Goal: Contribute content: Add original content to the website for others to see

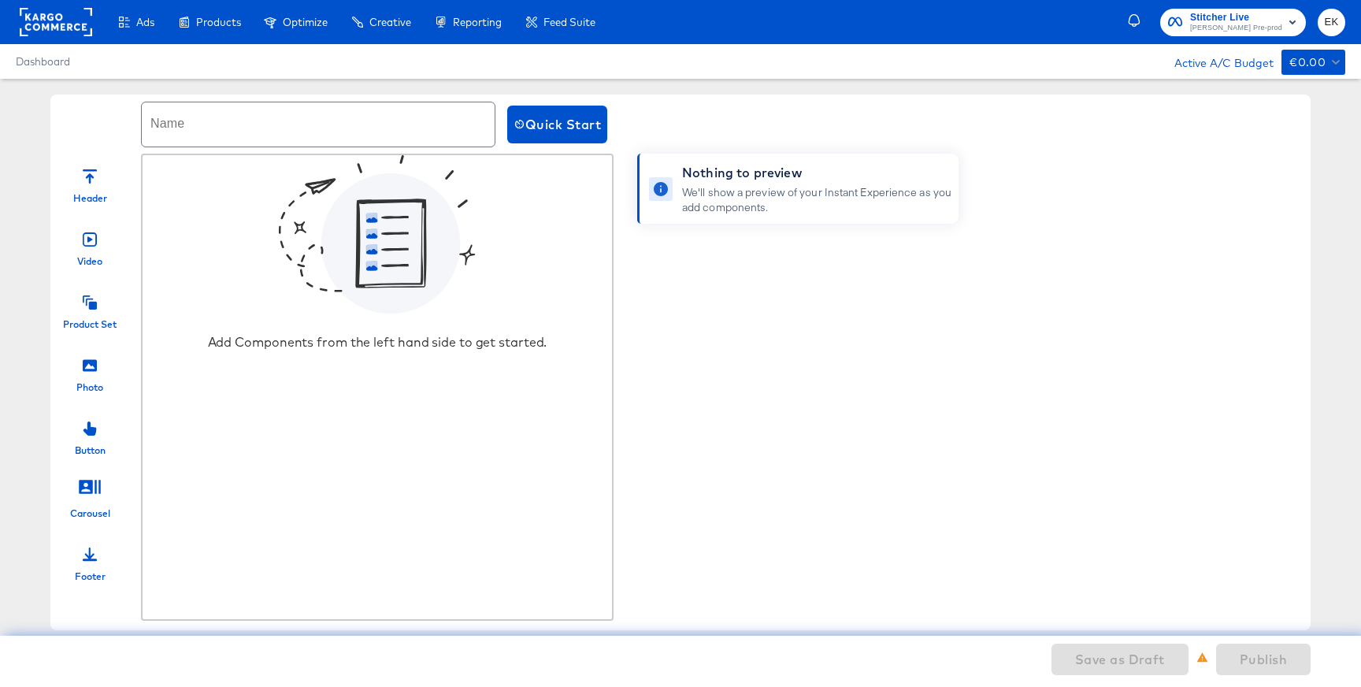
click at [88, 306] on icon at bounding box center [90, 302] width 14 height 14
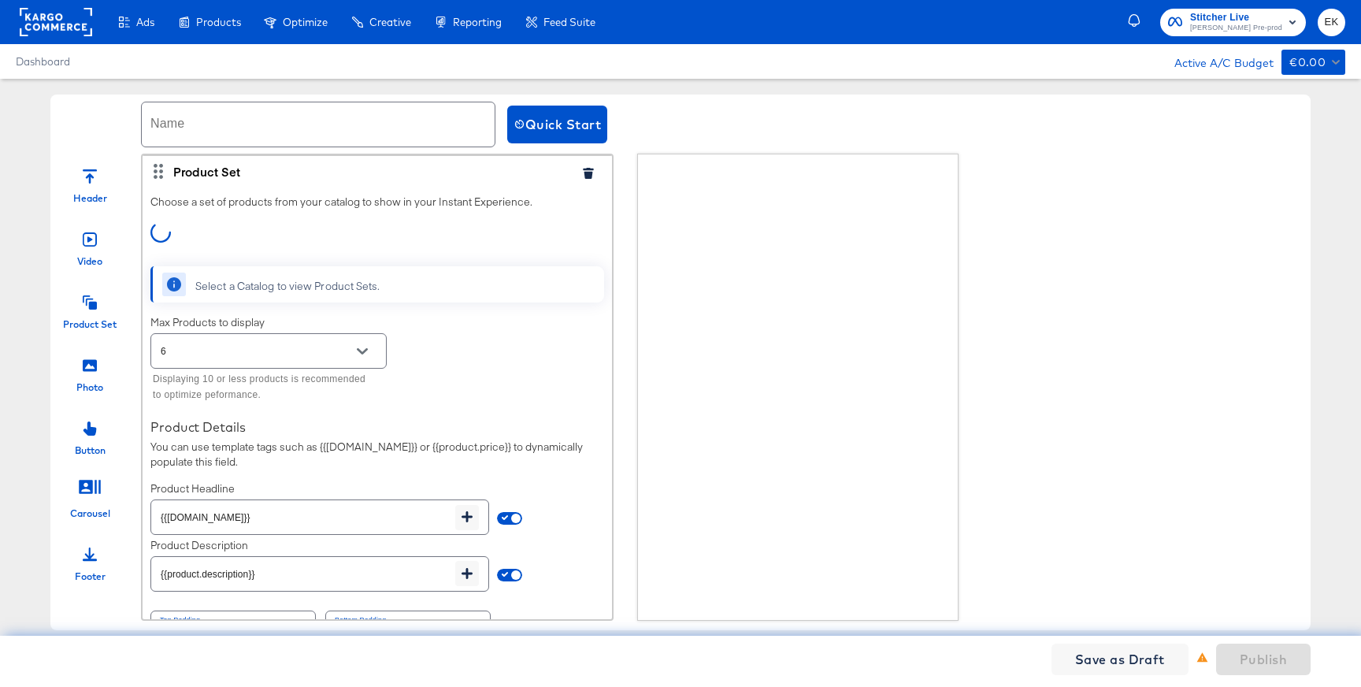
scroll to position [35, 0]
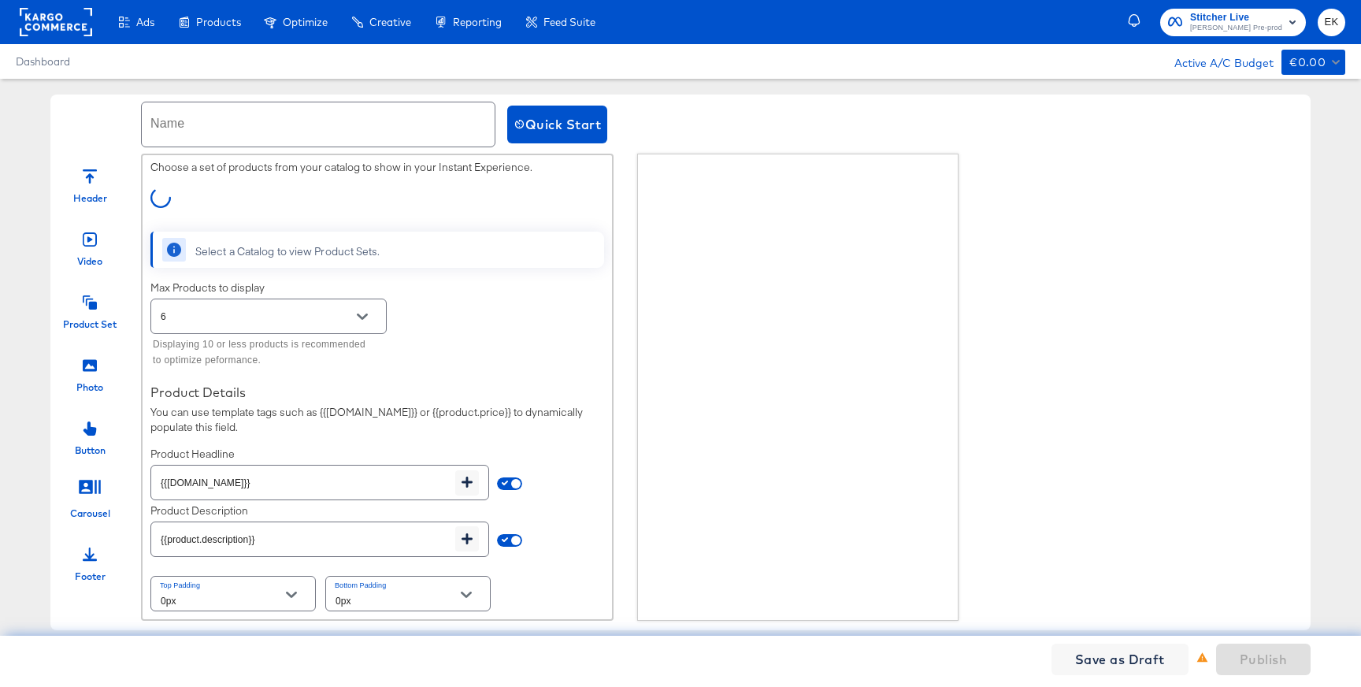
click at [101, 372] on div "Photo" at bounding box center [89, 369] width 79 height 47
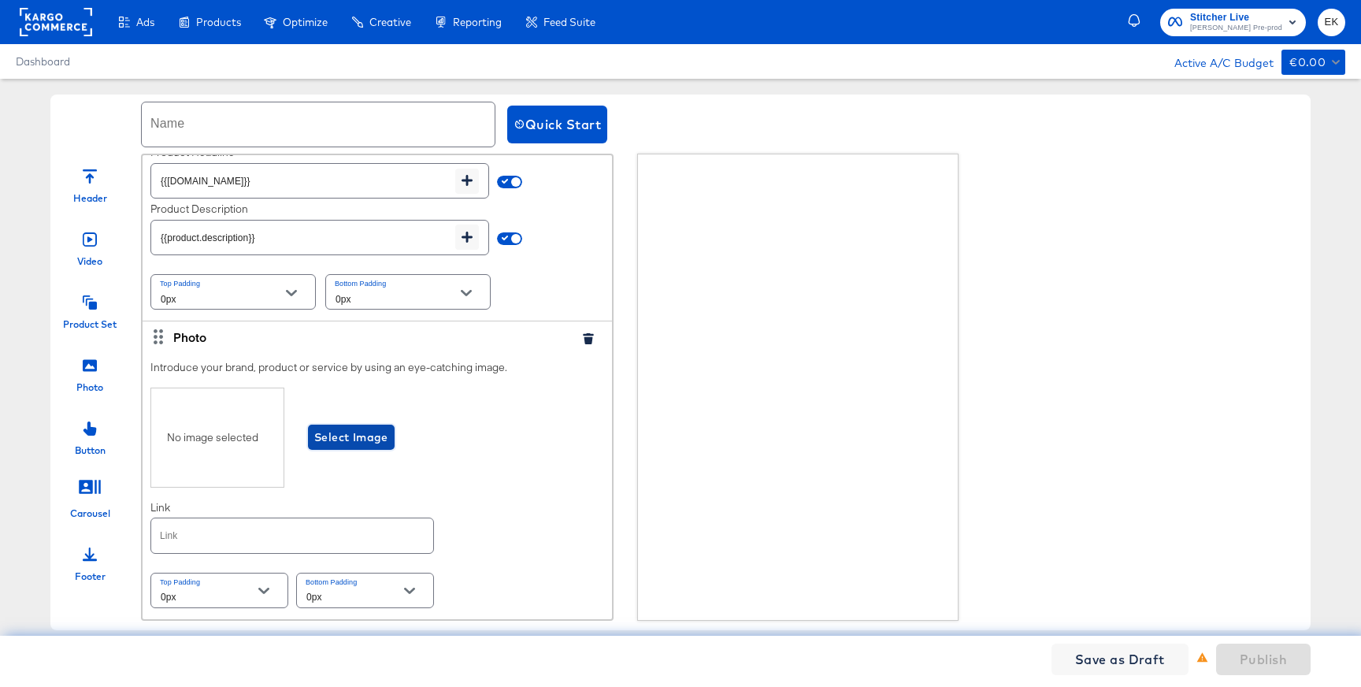
click at [350, 441] on span "Select Image" at bounding box center [351, 438] width 74 height 20
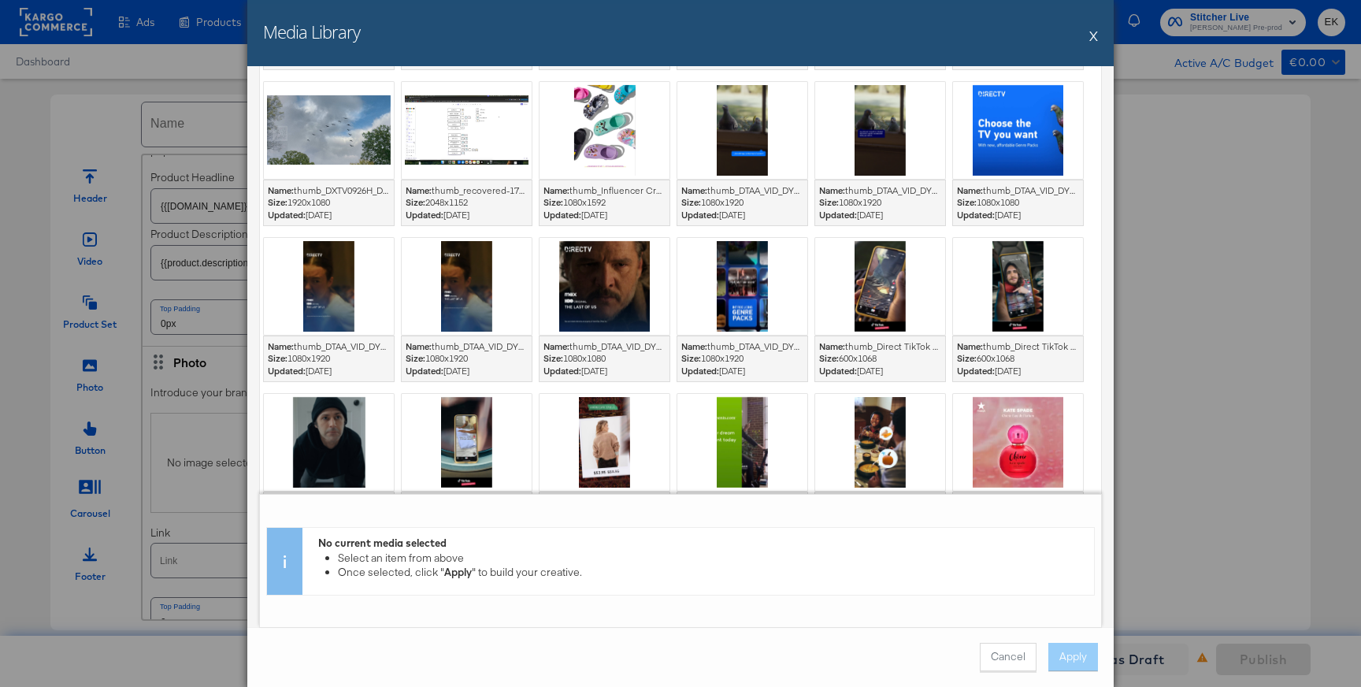
scroll to position [2113, 0]
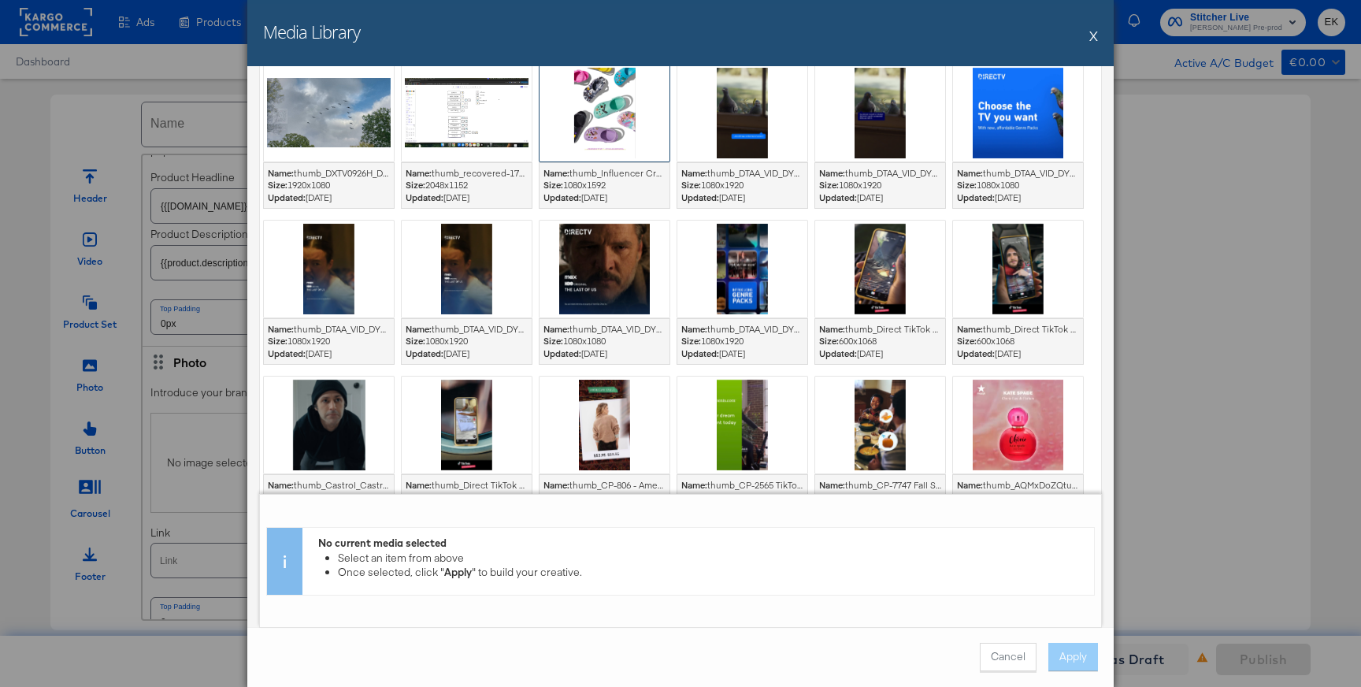
click at [598, 98] on div at bounding box center [604, 113] width 130 height 97
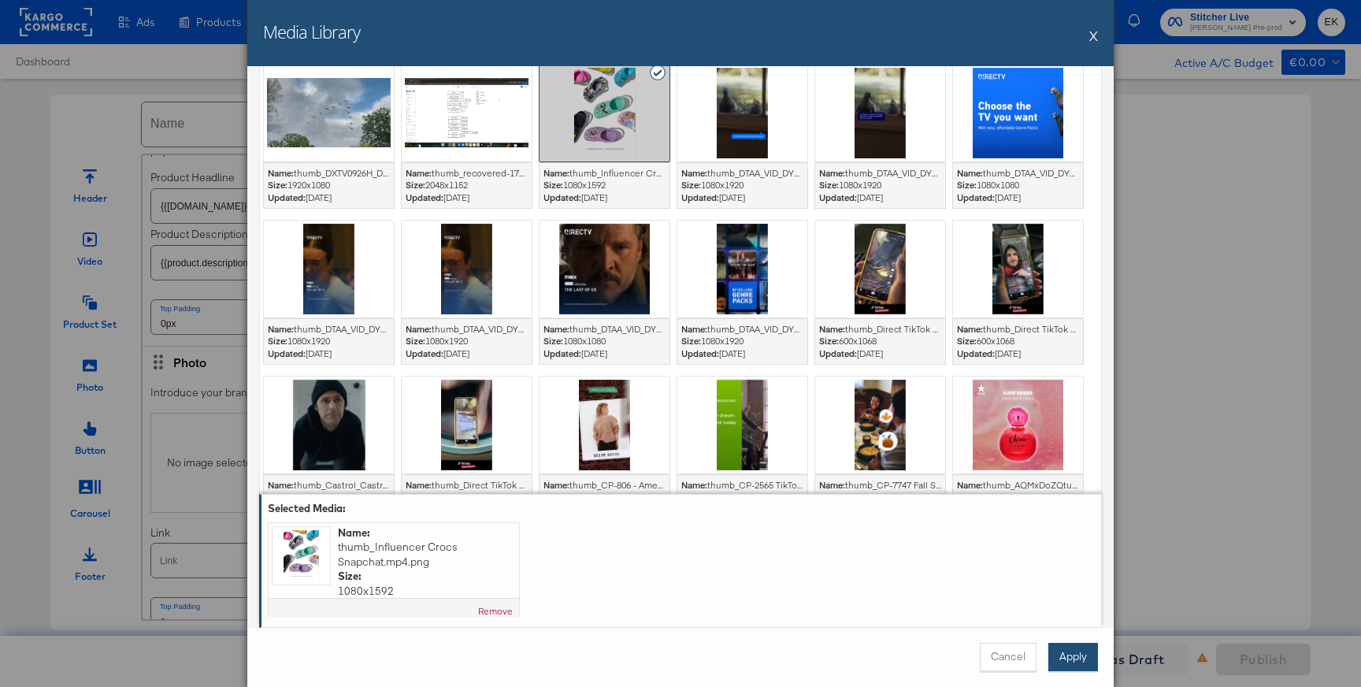
click at [1087, 662] on button "Apply" at bounding box center [1073, 657] width 50 height 28
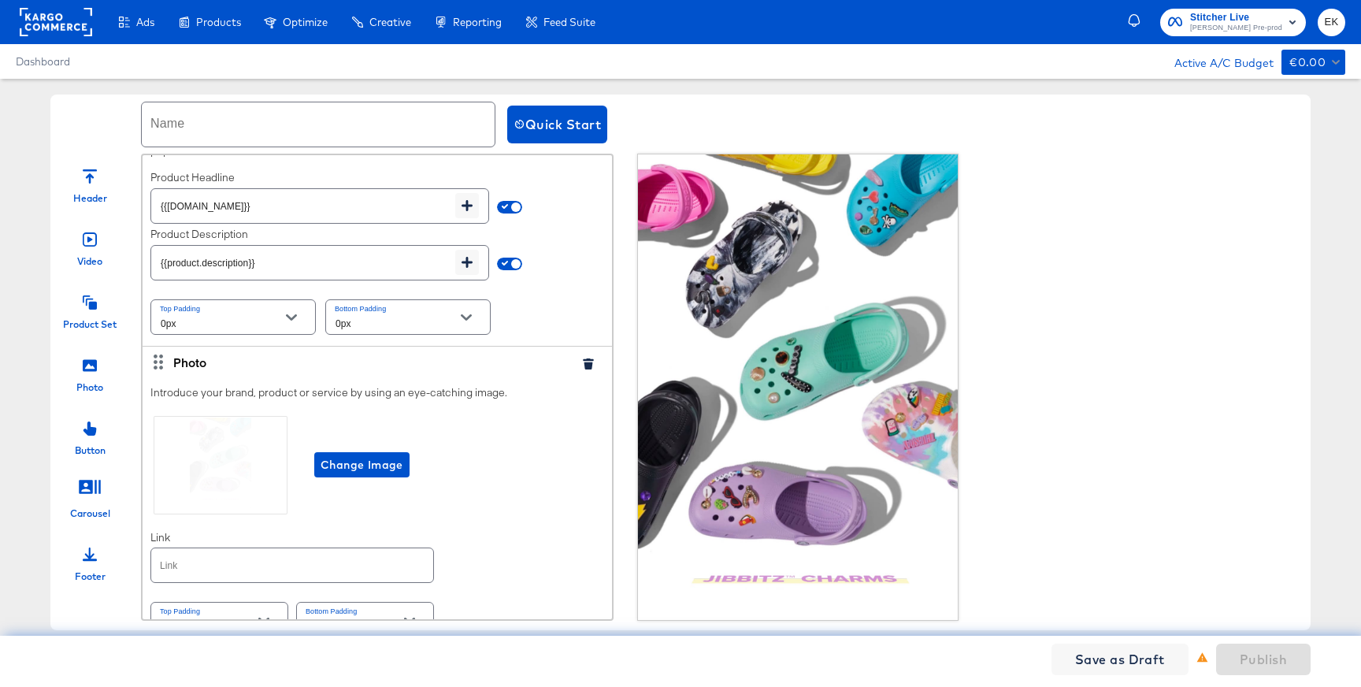
click at [224, 570] on input "text" at bounding box center [292, 565] width 282 height 34
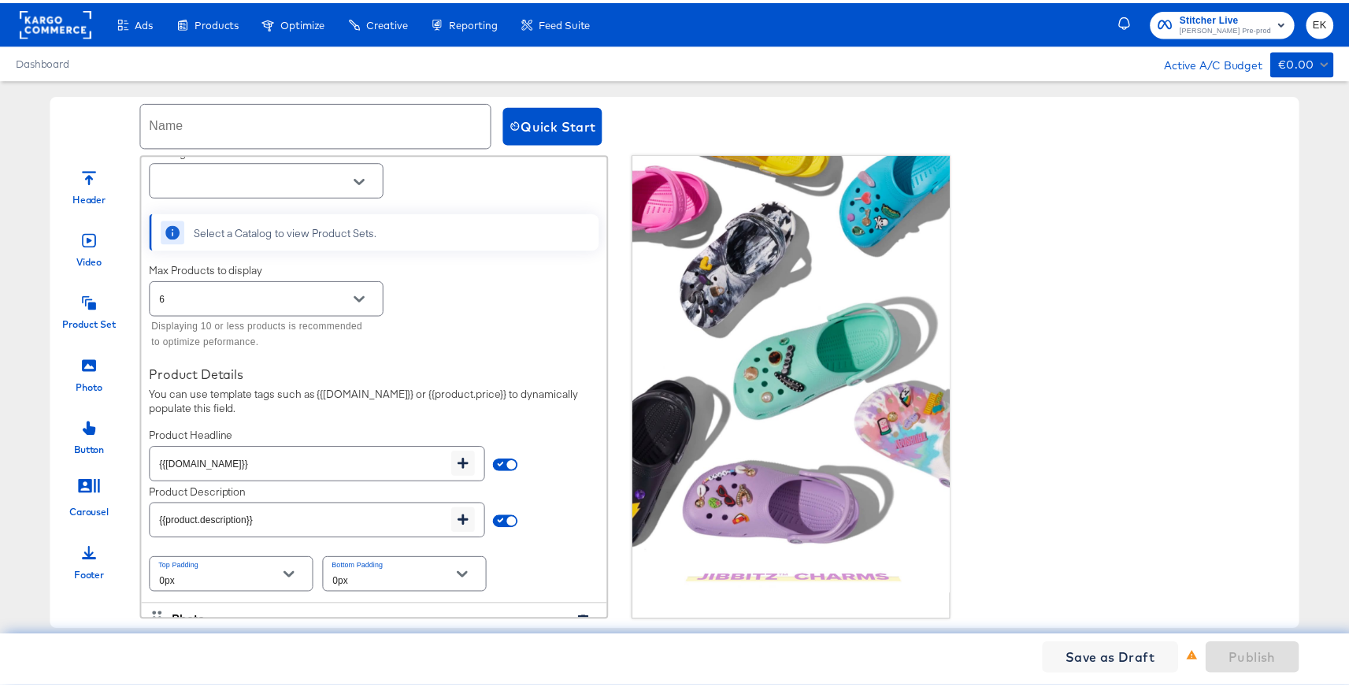
scroll to position [0, 0]
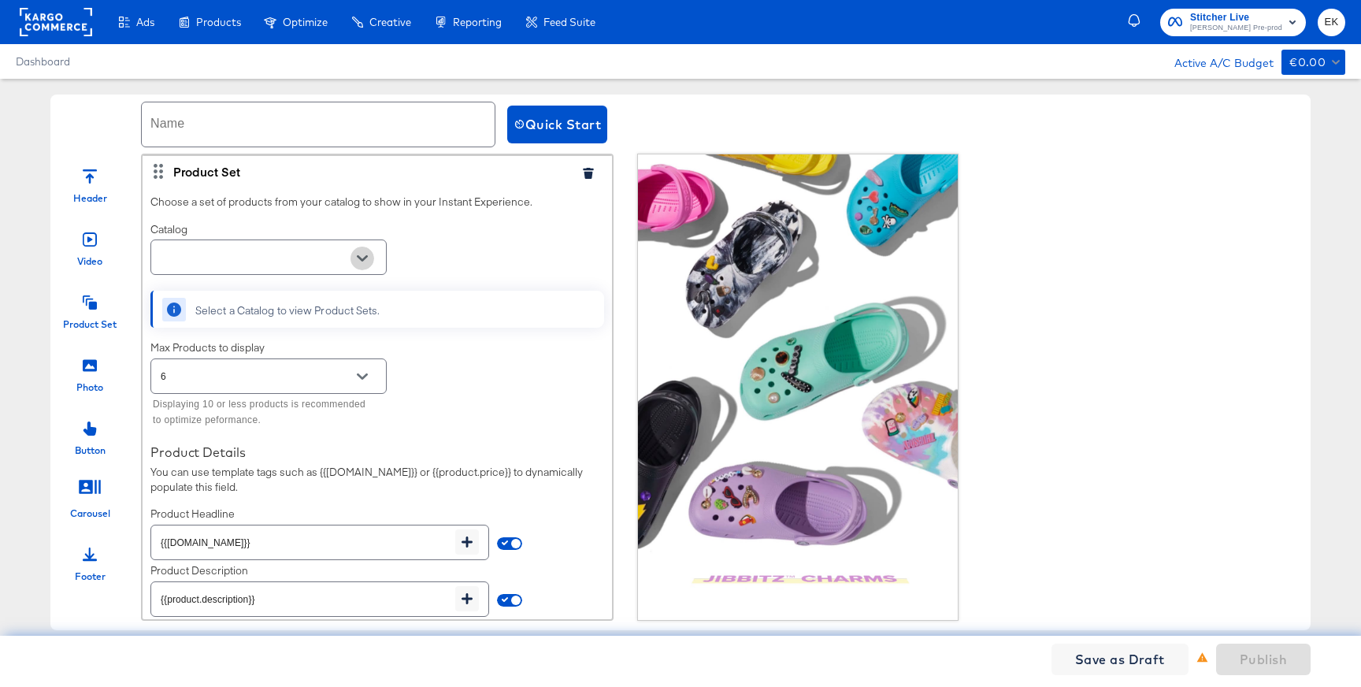
click at [368, 266] on button "Open" at bounding box center [362, 258] width 24 height 24
type input "[URL][DOMAIN_NAME]"
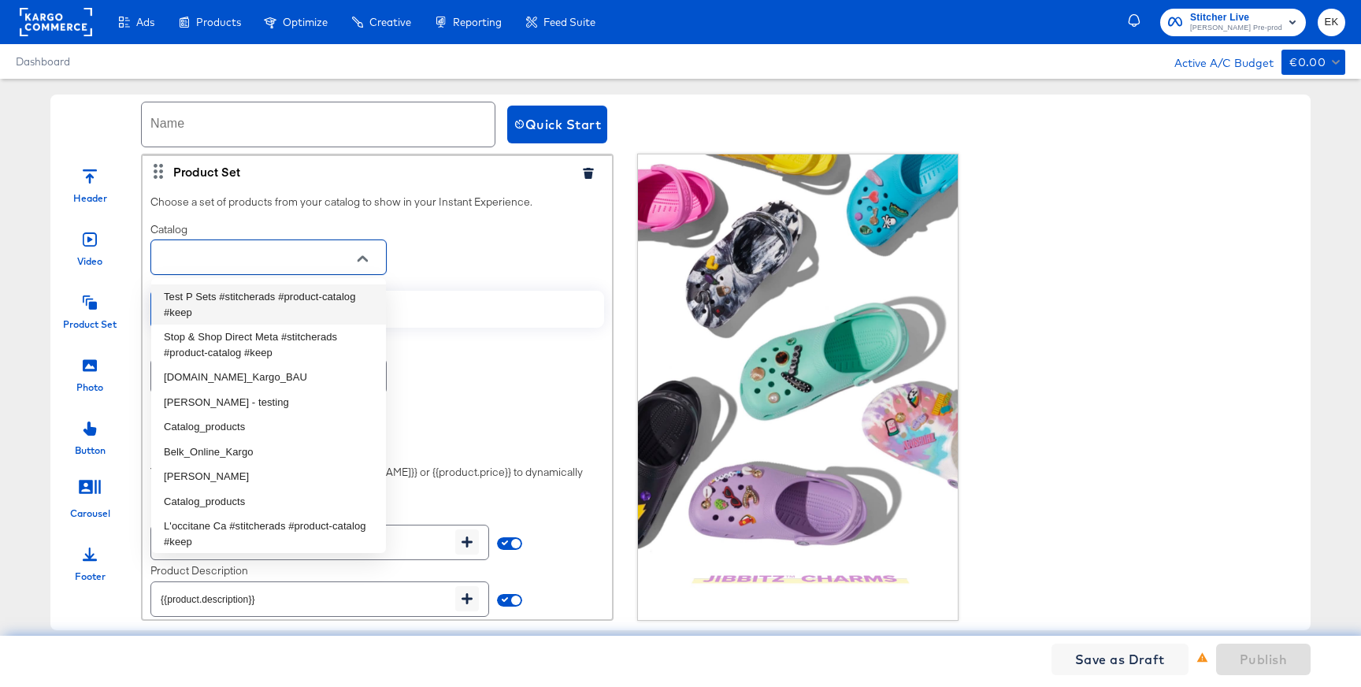
click at [268, 298] on li "Test P Sets #stitcherads #product-catalog #keep" at bounding box center [268, 304] width 235 height 40
type input "Test P Sets #stitcherads #product-catalog #keep"
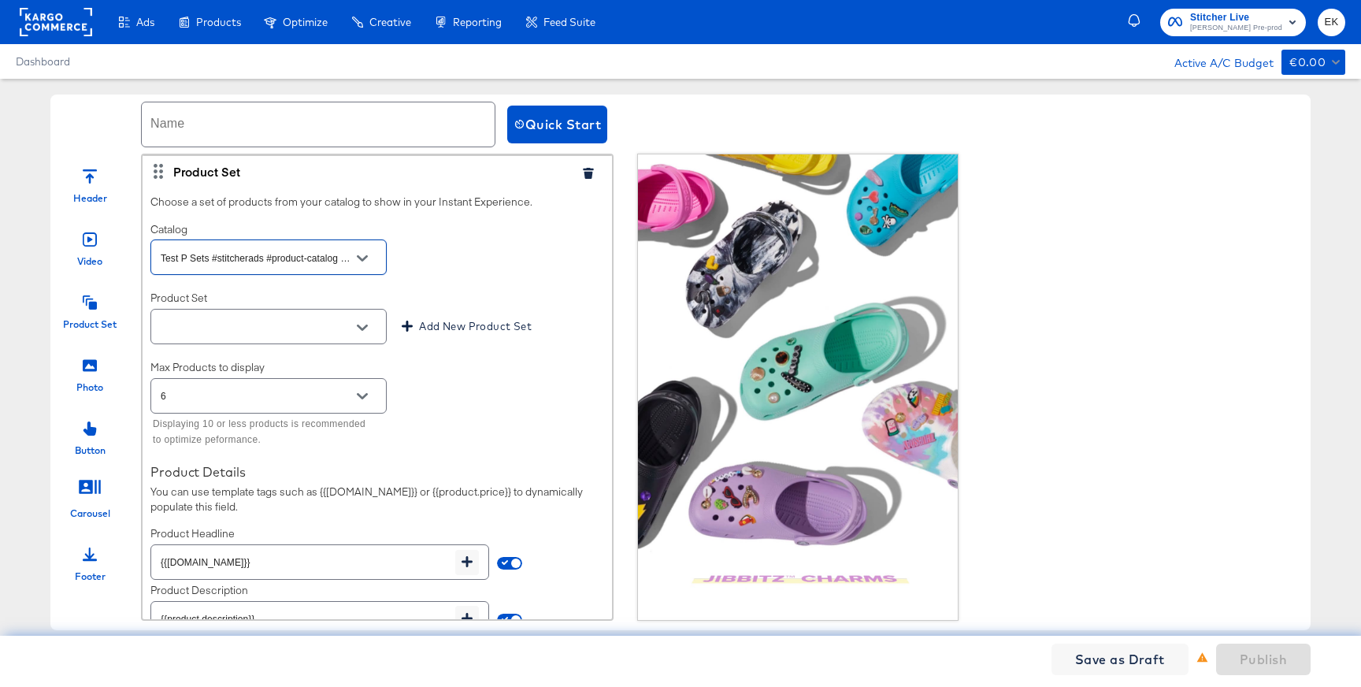
click at [363, 324] on icon "Open" at bounding box center [362, 327] width 11 height 11
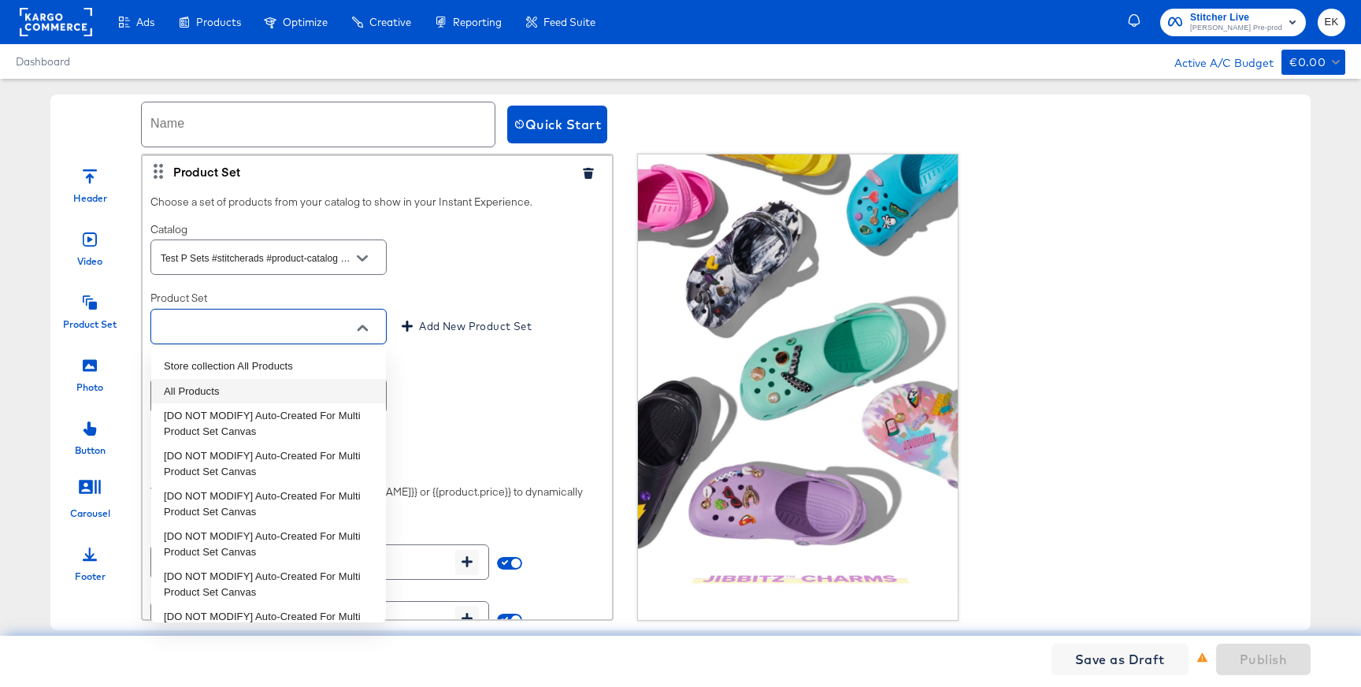
click at [196, 392] on li "All Products" at bounding box center [268, 391] width 235 height 25
type input "All Products"
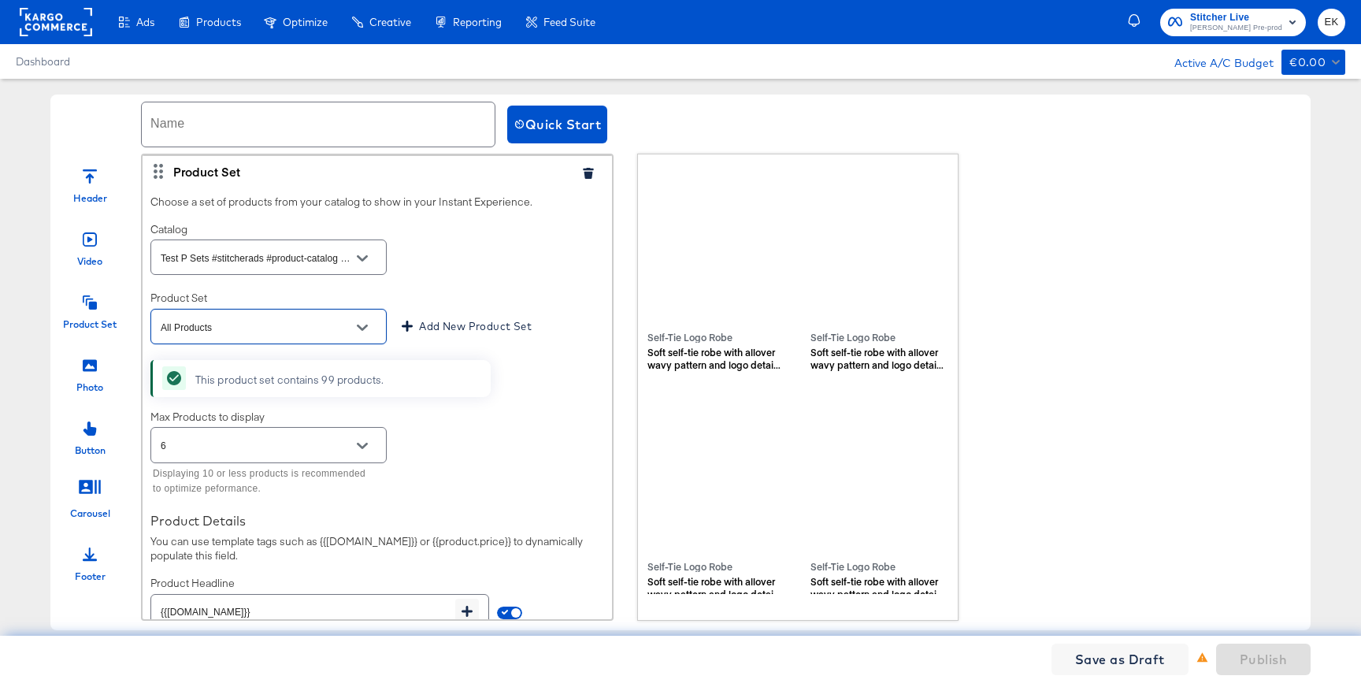
click at [255, 136] on input "text" at bounding box center [318, 124] width 353 height 44
click at [167, 130] on input "EX IX Fix" at bounding box center [318, 124] width 353 height 44
type input "EK IX Fix"
click at [1276, 663] on span "Publish" at bounding box center [1263, 659] width 47 height 22
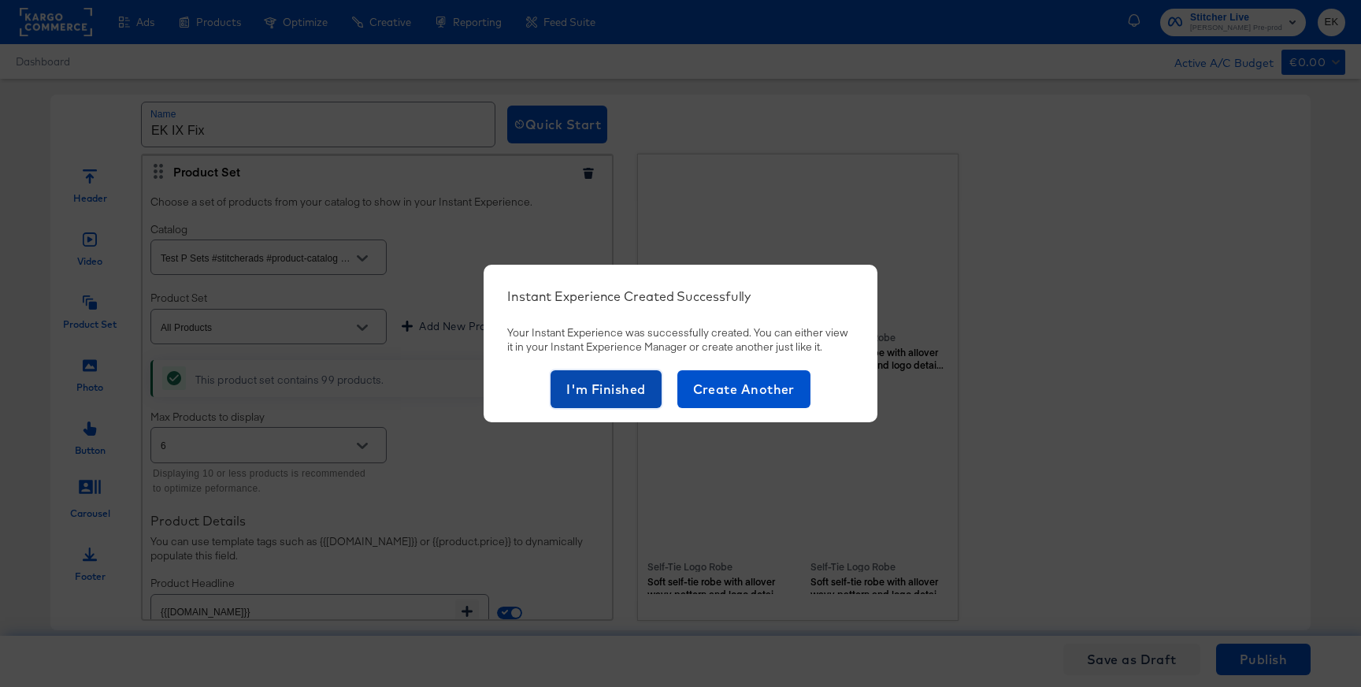
click at [613, 389] on span "I'm Finished" at bounding box center [606, 389] width 80 height 22
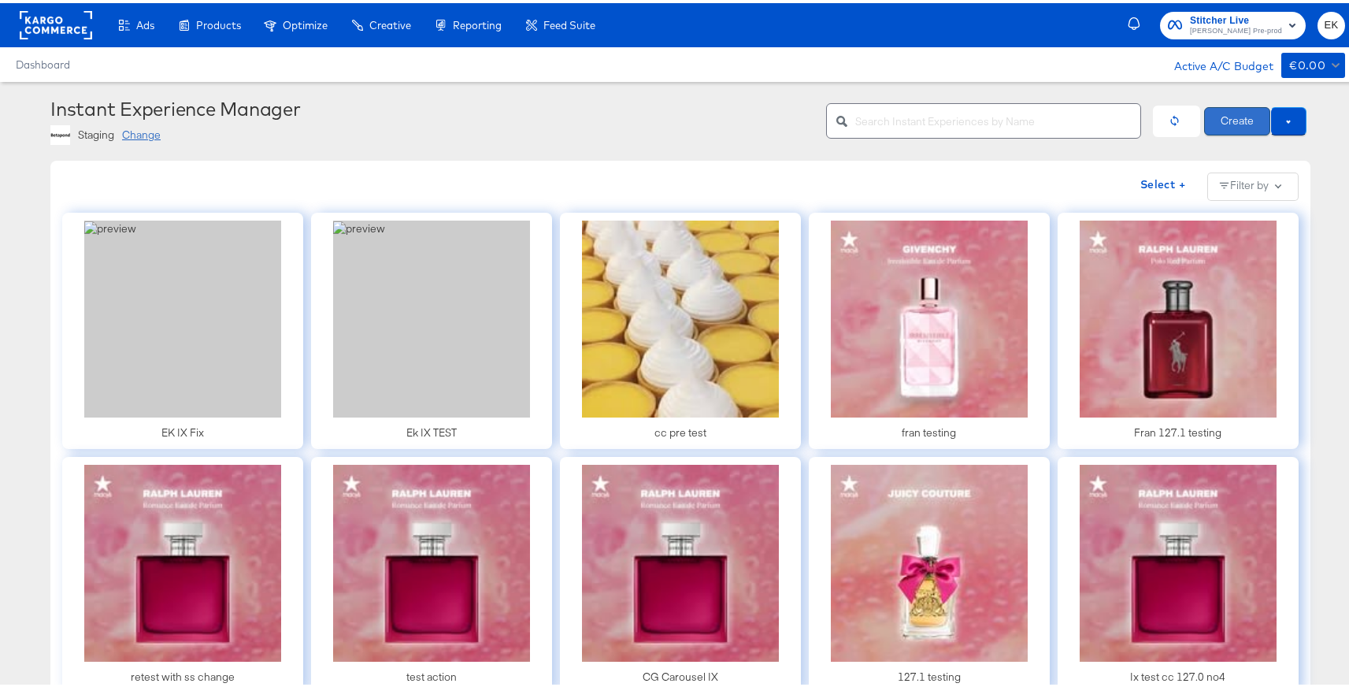
click at [1227, 117] on button "Create" at bounding box center [1237, 118] width 66 height 28
click at [136, 135] on div "Change" at bounding box center [141, 131] width 39 height 15
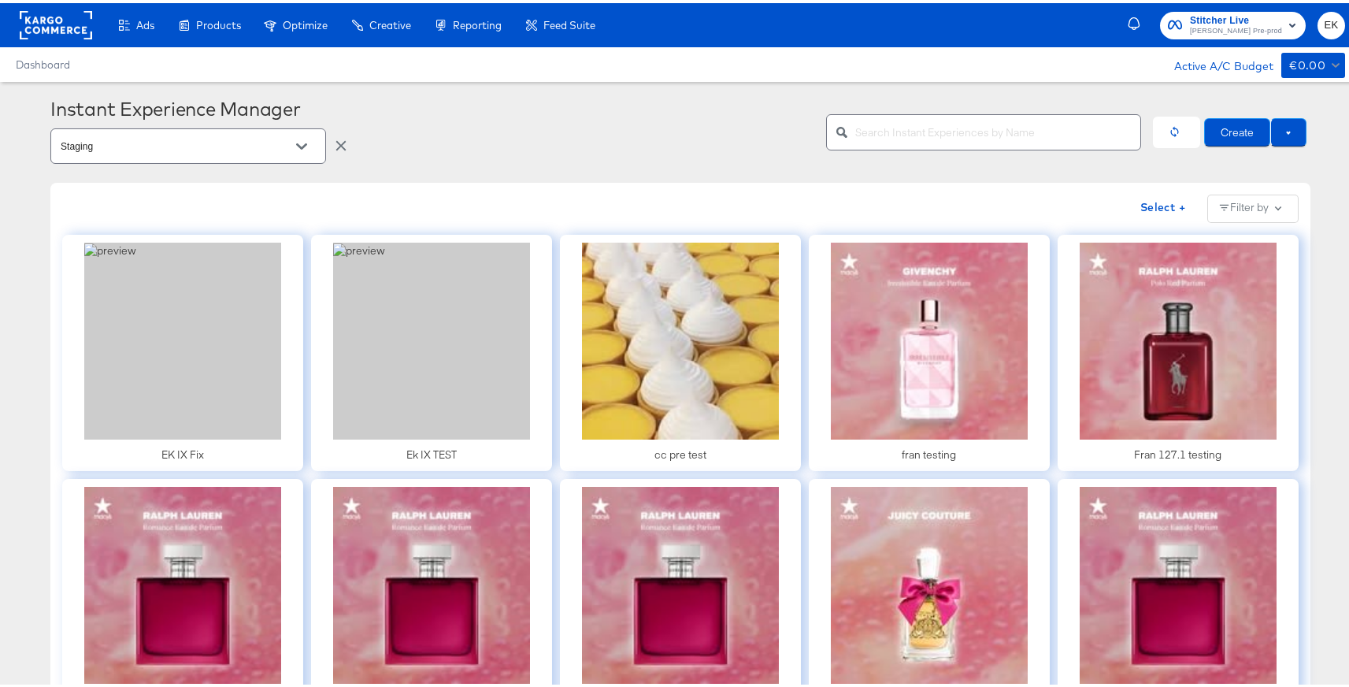
click at [290, 144] on button "Open" at bounding box center [302, 144] width 24 height 24
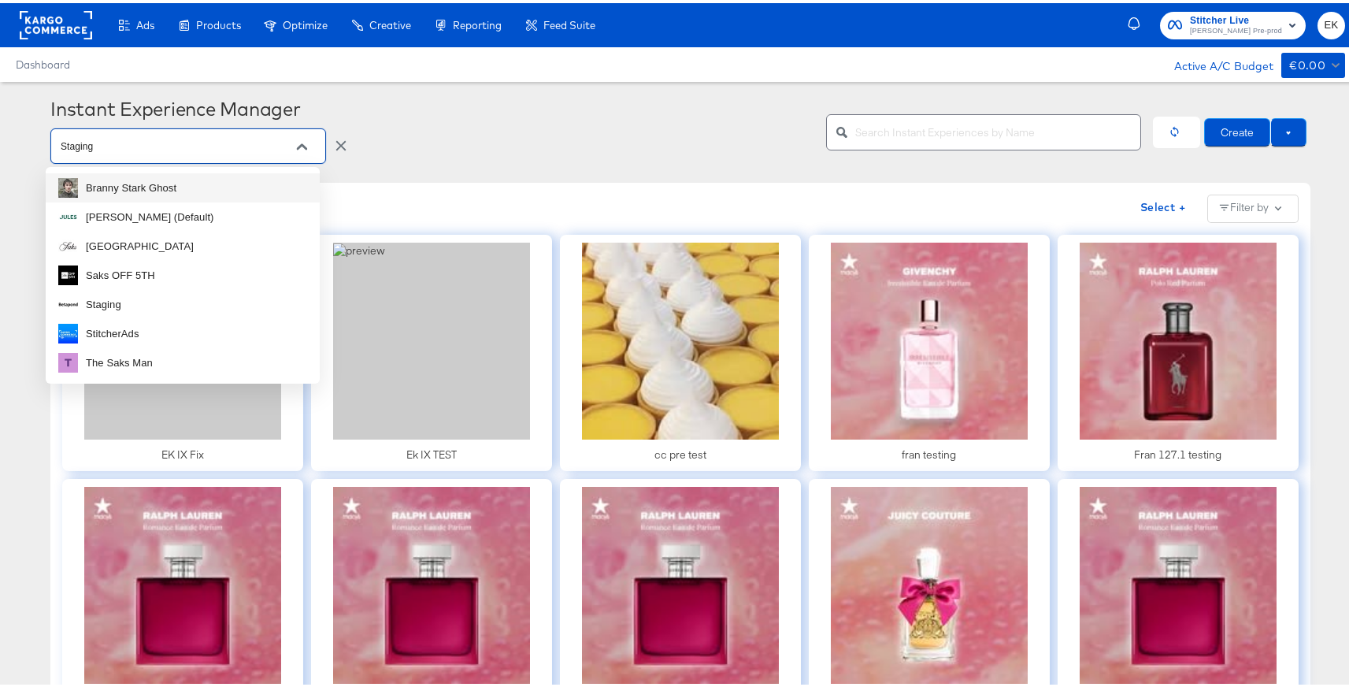
click at [152, 187] on div "Branny Stark Ghost" at bounding box center [131, 185] width 91 height 16
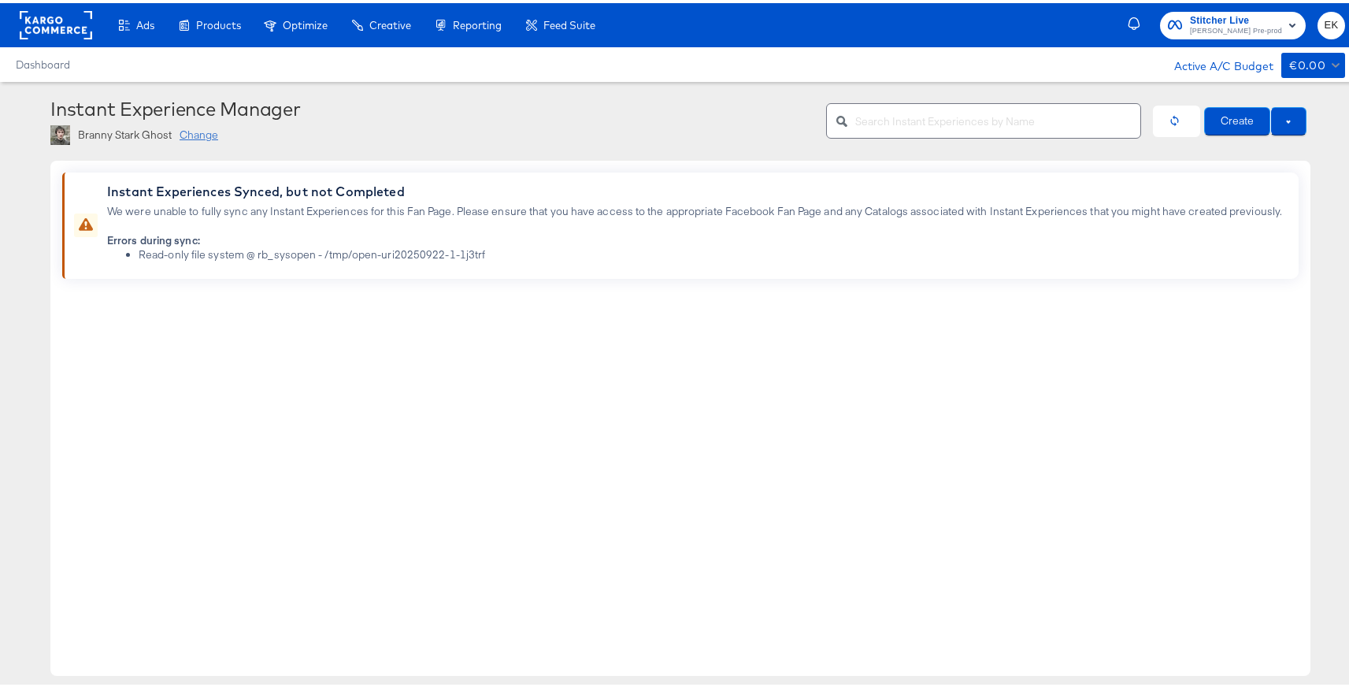
click at [198, 134] on div "Change" at bounding box center [199, 131] width 39 height 15
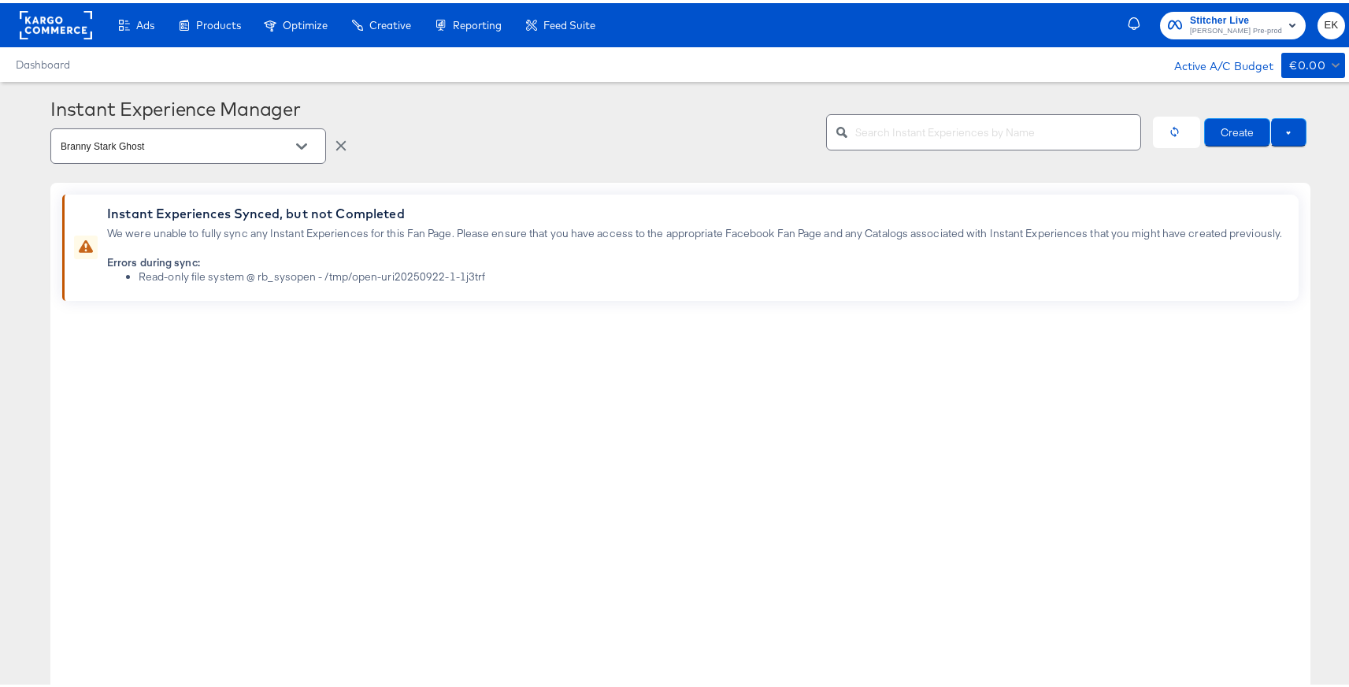
click at [299, 147] on icon "Open" at bounding box center [301, 143] width 11 height 11
click at [493, 400] on div "Instant Experiences Synced, but not Completed We were unable to fully sync any …" at bounding box center [680, 437] width 1260 height 515
click at [290, 150] on button "Open" at bounding box center [302, 144] width 24 height 24
click at [621, 168] on div "Instant Experience Manager Branny Stark Ghost Create Instant Experiences Synced…" at bounding box center [680, 394] width 1260 height 600
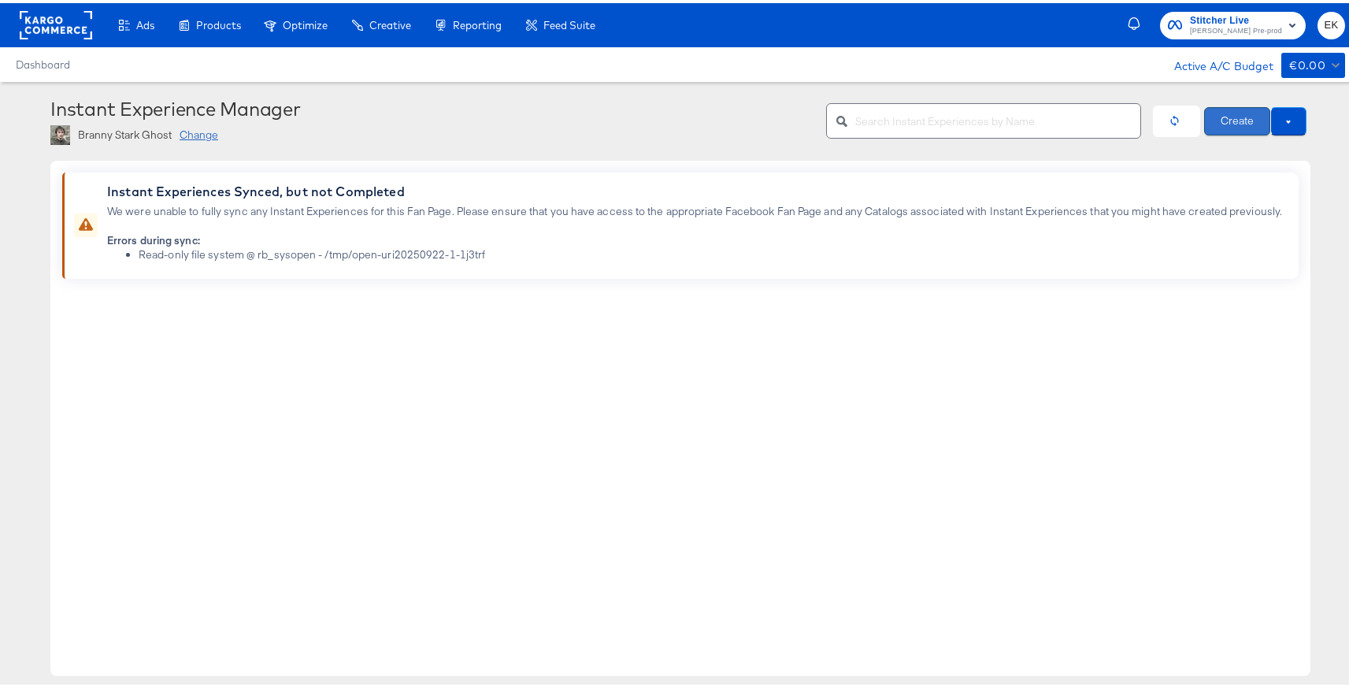
click at [1221, 121] on button "Create" at bounding box center [1237, 118] width 66 height 28
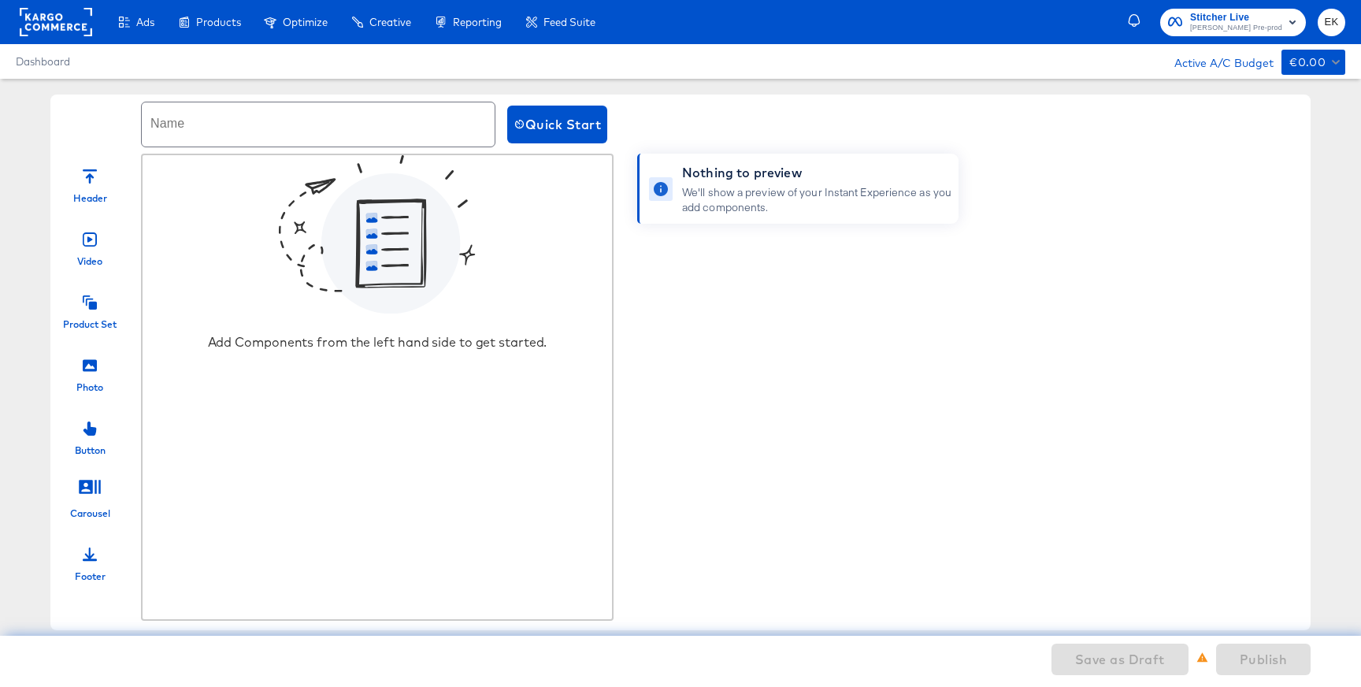
click at [93, 312] on div at bounding box center [90, 300] width 14 height 34
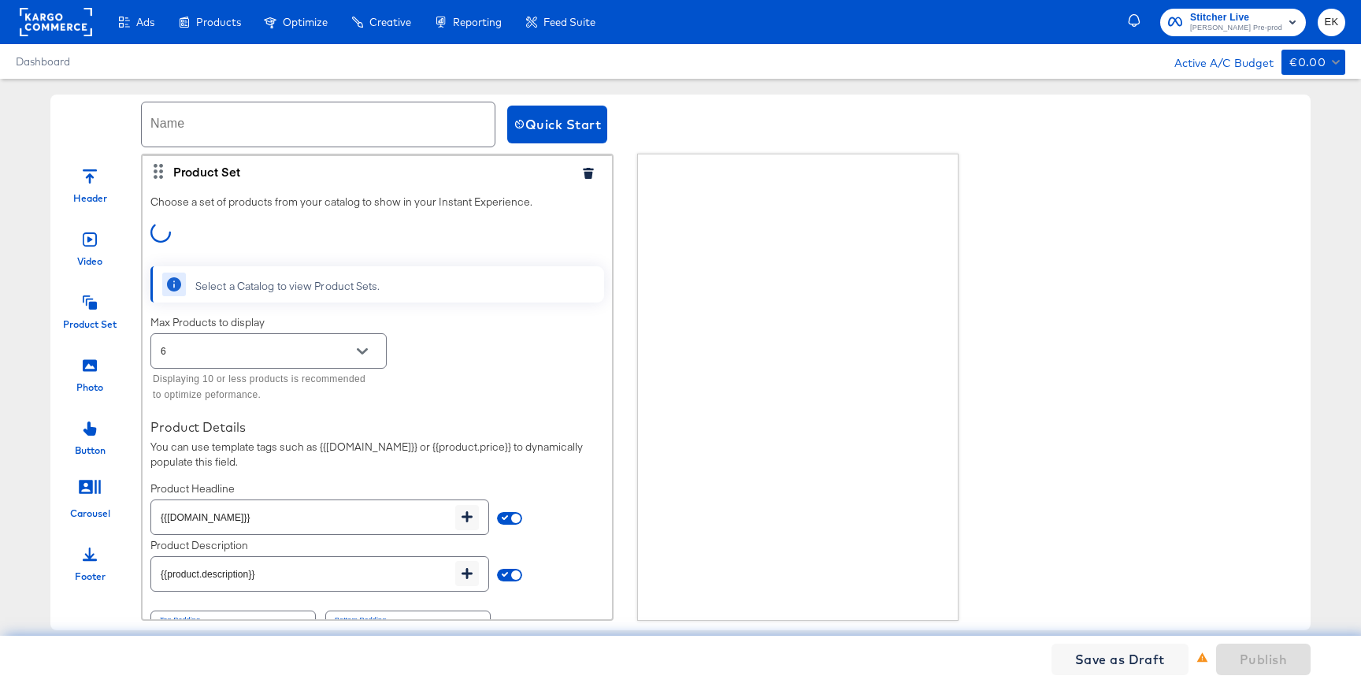
click at [354, 349] on button "Open" at bounding box center [362, 351] width 24 height 24
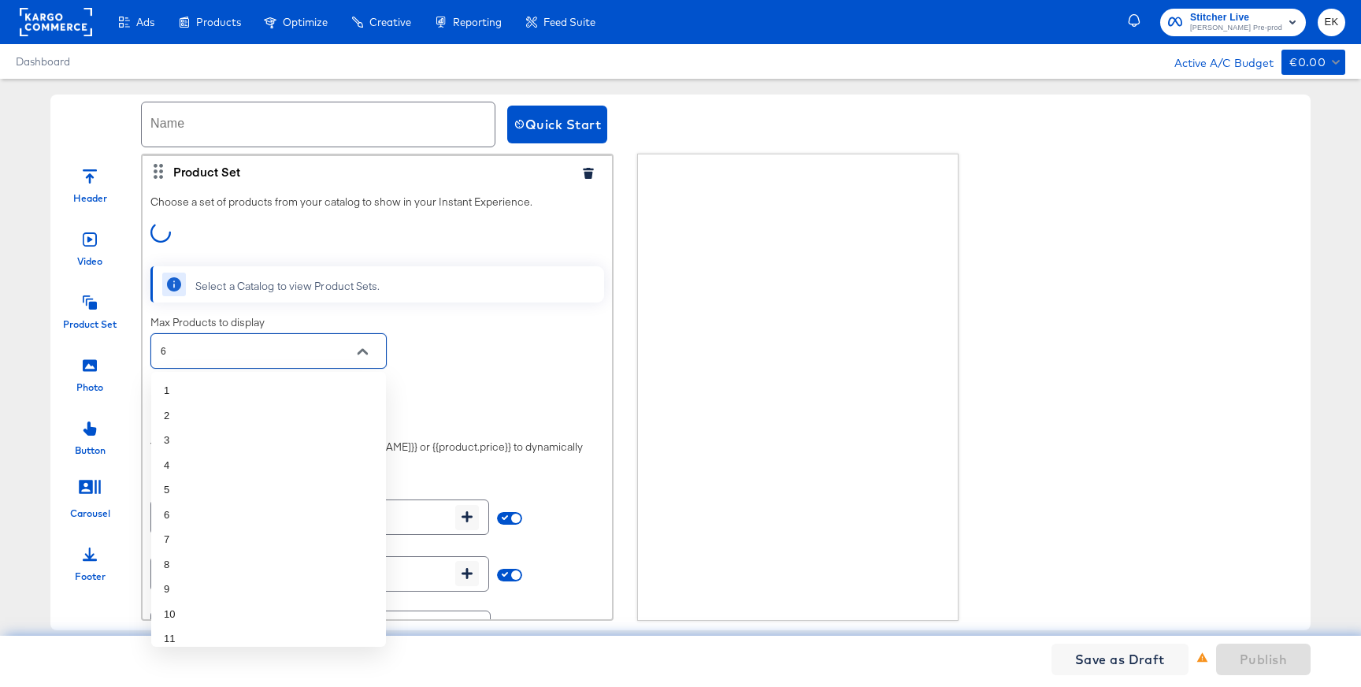
click at [503, 363] on div "Max Products to display 6 Displaying 10 or less products is recommended to opti…" at bounding box center [377, 360] width 454 height 91
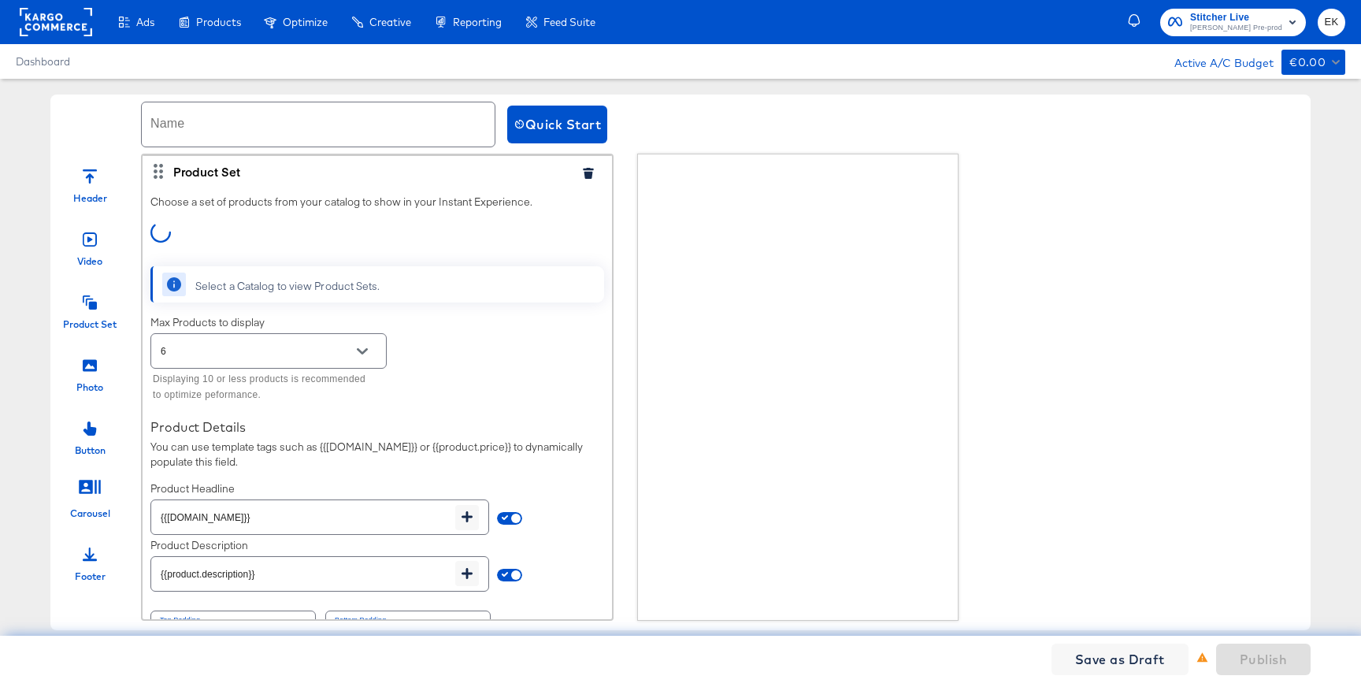
scroll to position [38, 0]
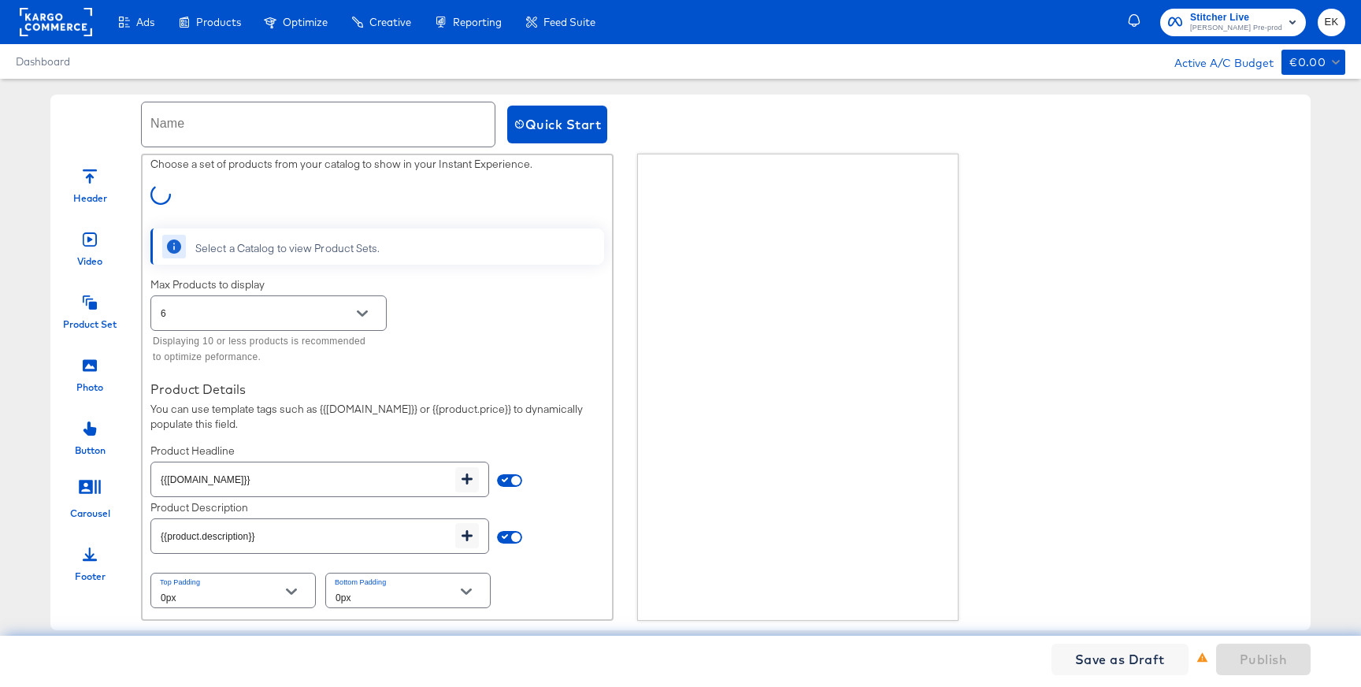
click at [102, 356] on div "Photo" at bounding box center [89, 369] width 79 height 47
click at [94, 365] on icon at bounding box center [90, 365] width 14 height 12
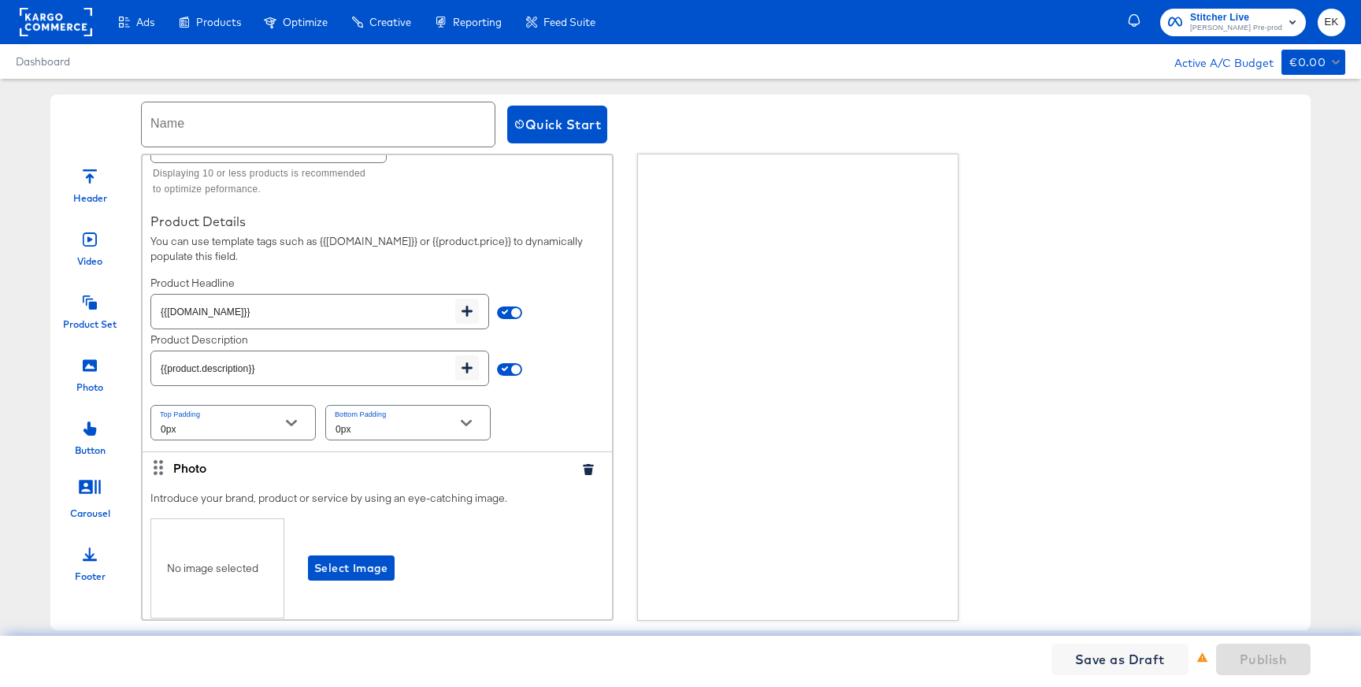
scroll to position [659, 0]
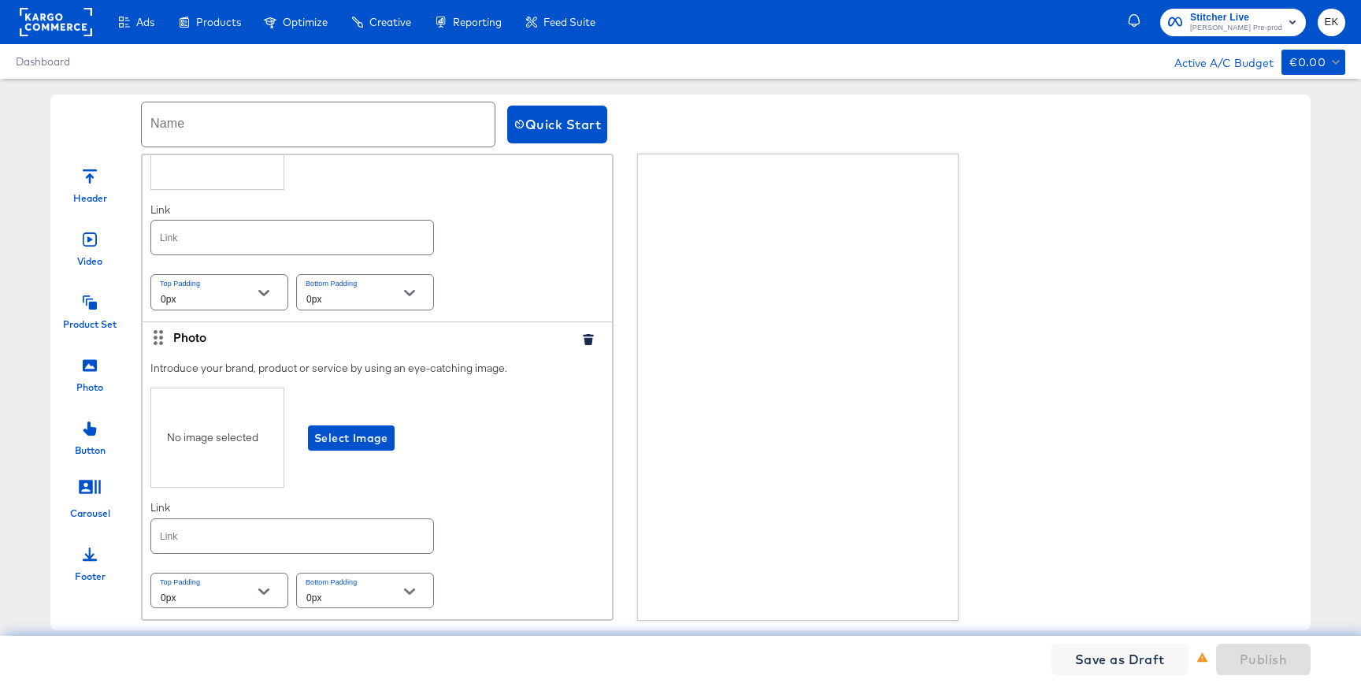
click at [583, 336] on icon "button" at bounding box center [588, 339] width 10 height 11
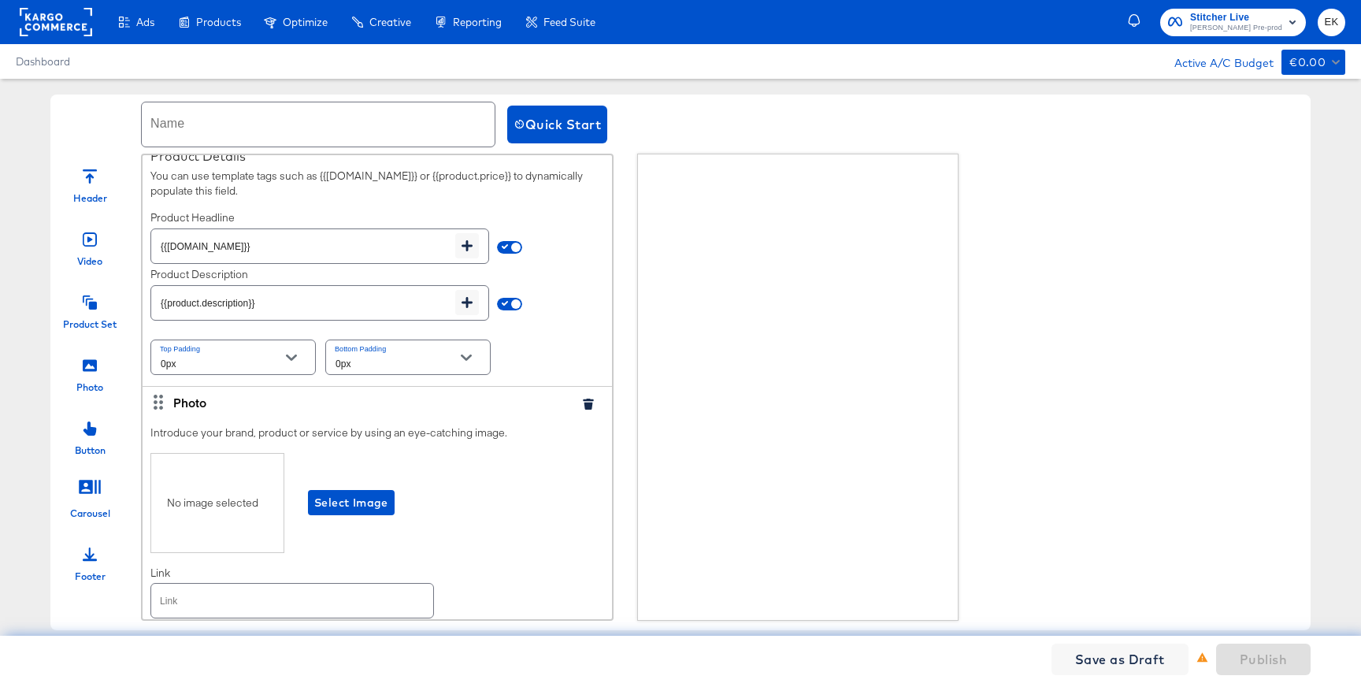
scroll to position [361, 0]
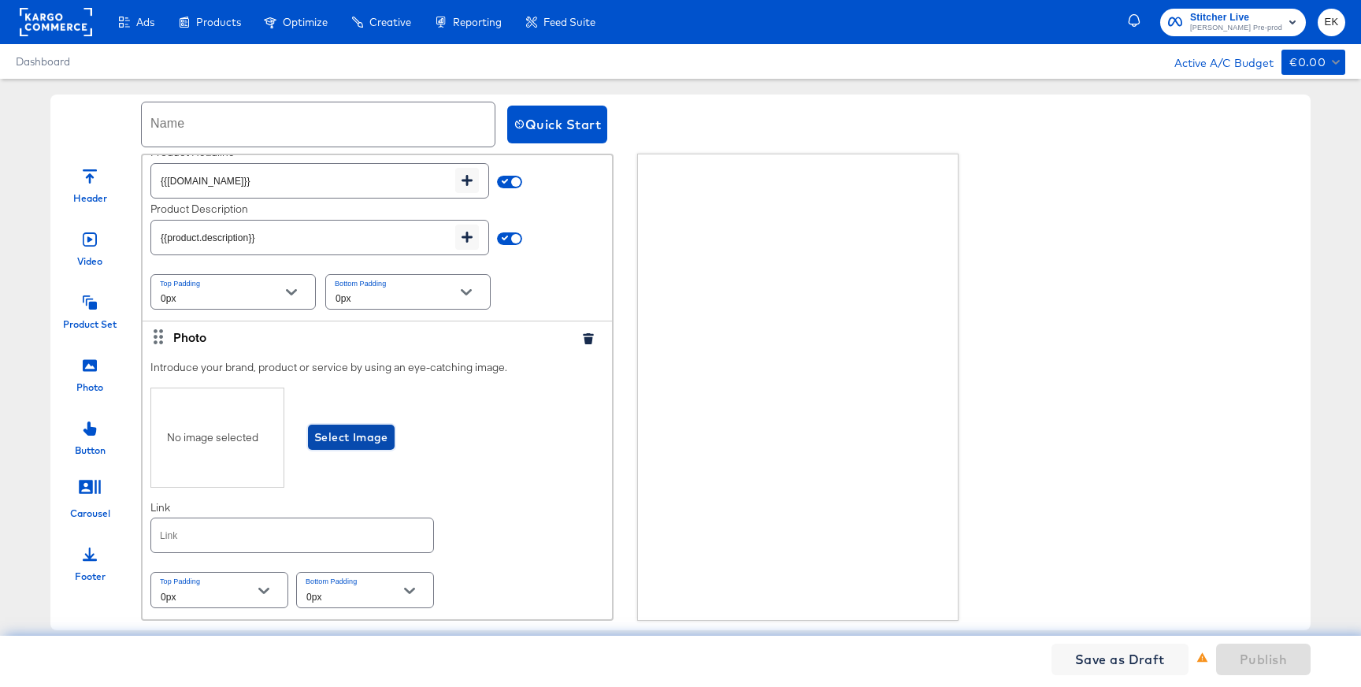
click at [357, 436] on span "Select Image" at bounding box center [351, 438] width 74 height 20
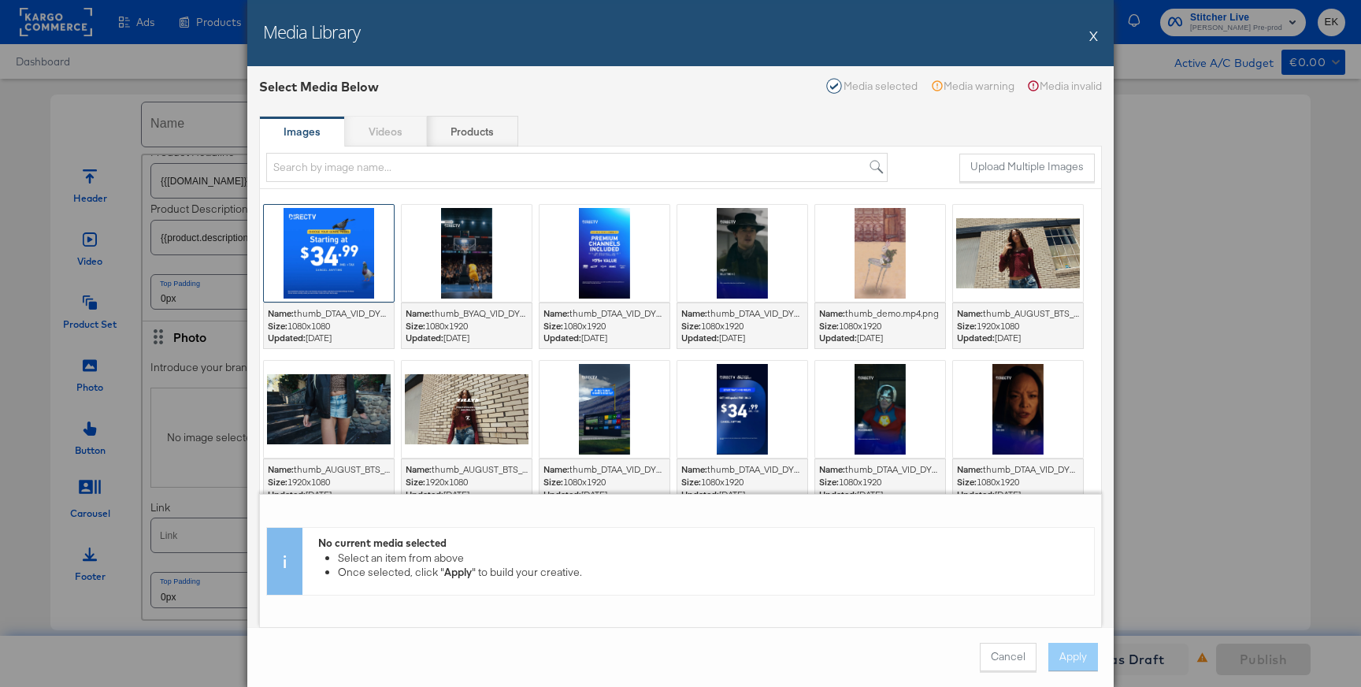
click at [354, 271] on div at bounding box center [329, 253] width 130 height 97
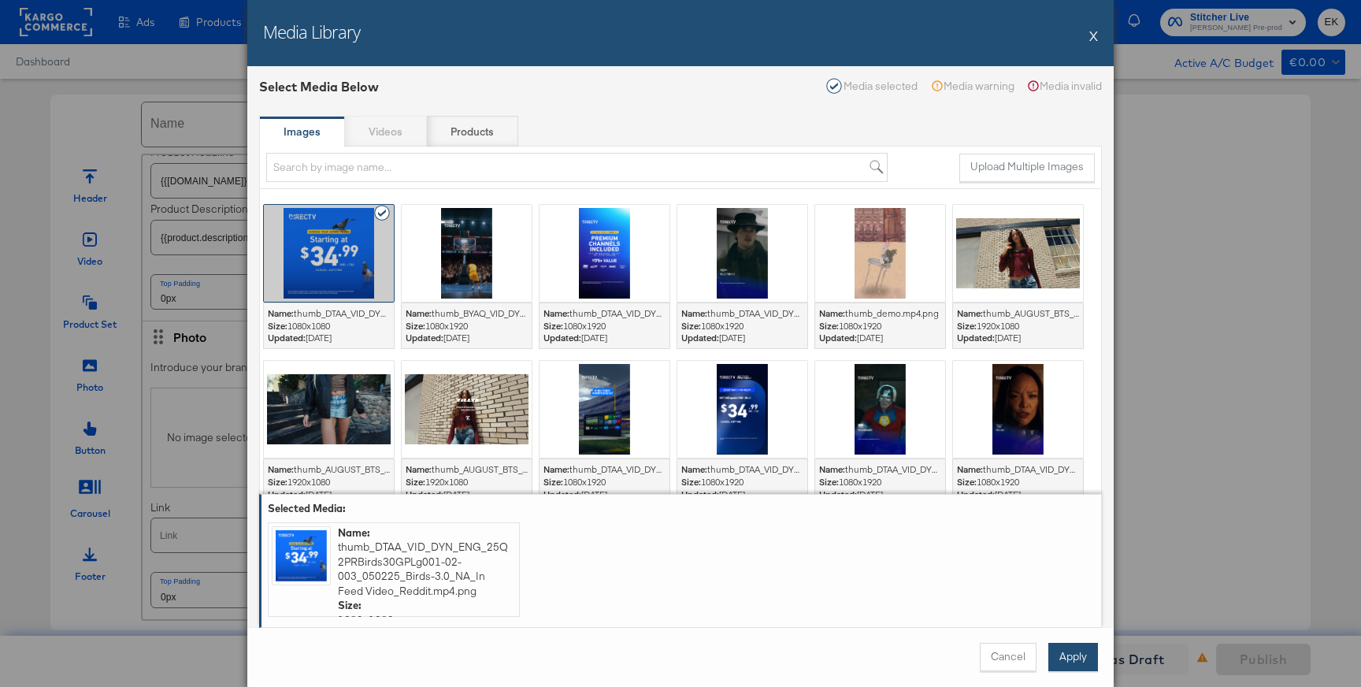
click at [1080, 658] on button "Apply" at bounding box center [1073, 657] width 50 height 28
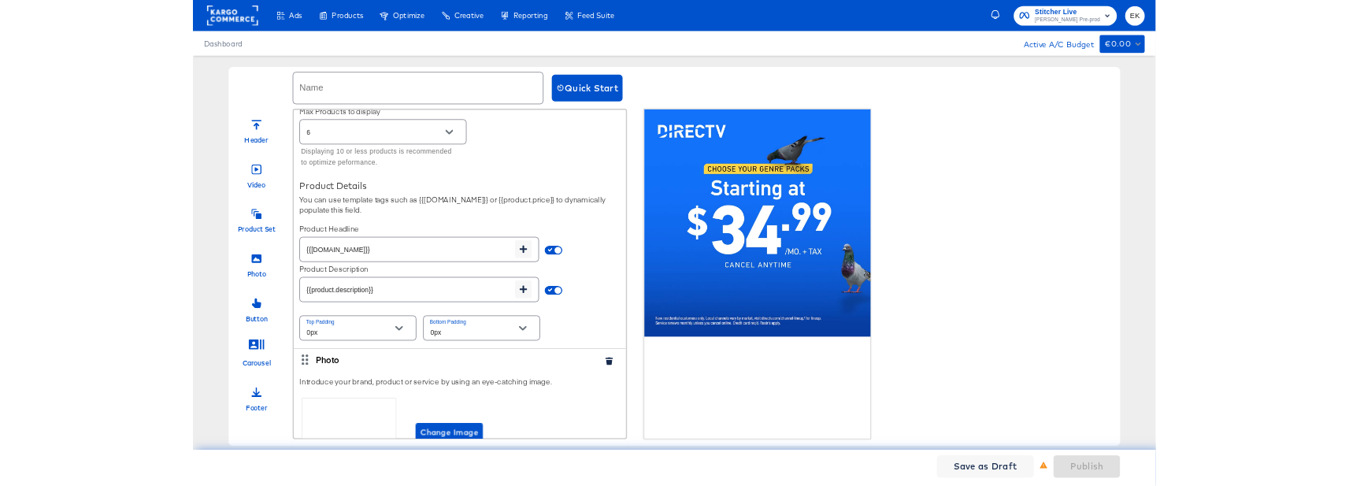
scroll to position [0, 0]
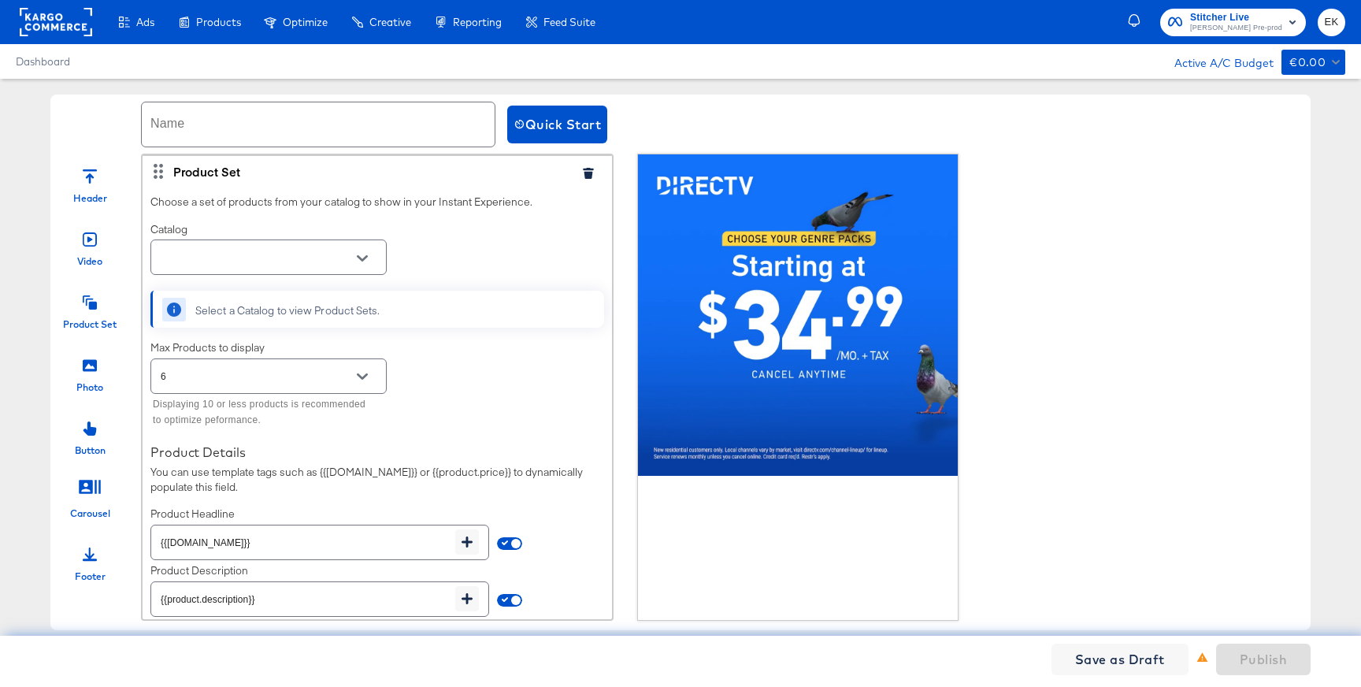
click at [365, 259] on icon "Open" at bounding box center [362, 258] width 11 height 11
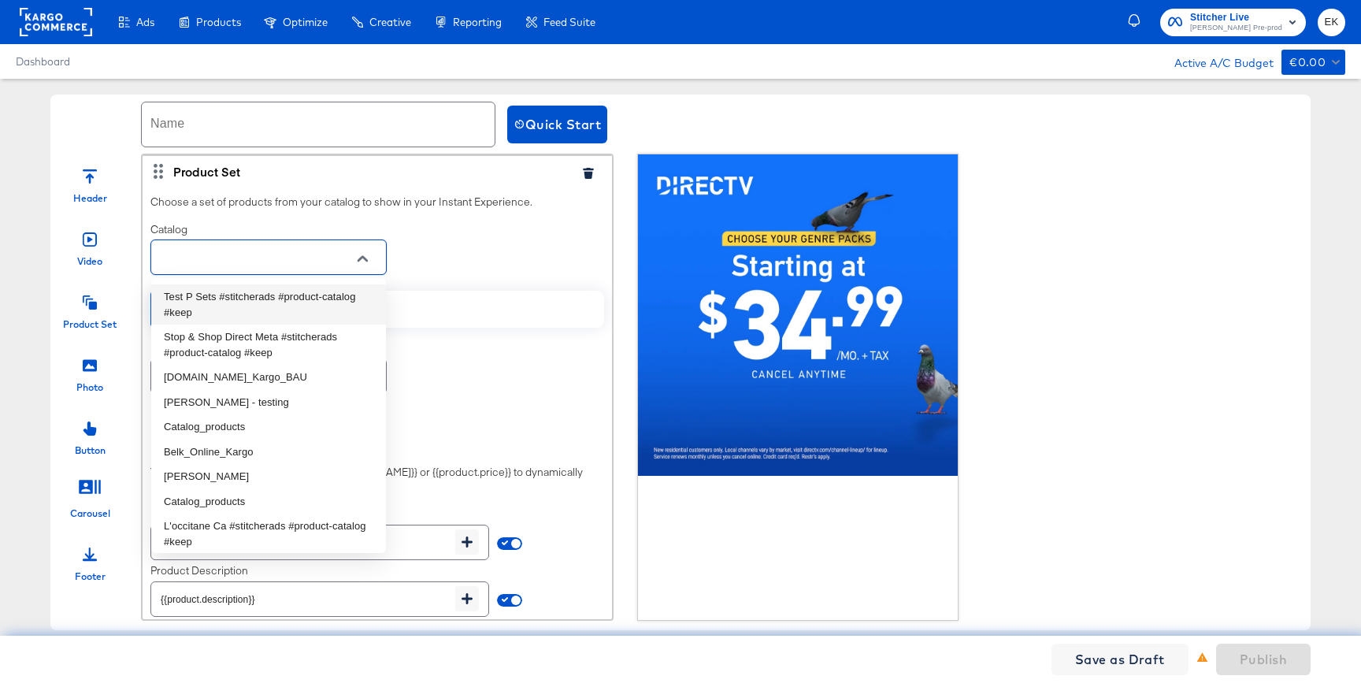
click at [243, 306] on li "Test P Sets #stitcherads #product-catalog #keep" at bounding box center [268, 304] width 235 height 40
type input "Test P Sets #stitcherads #product-catalog #keep"
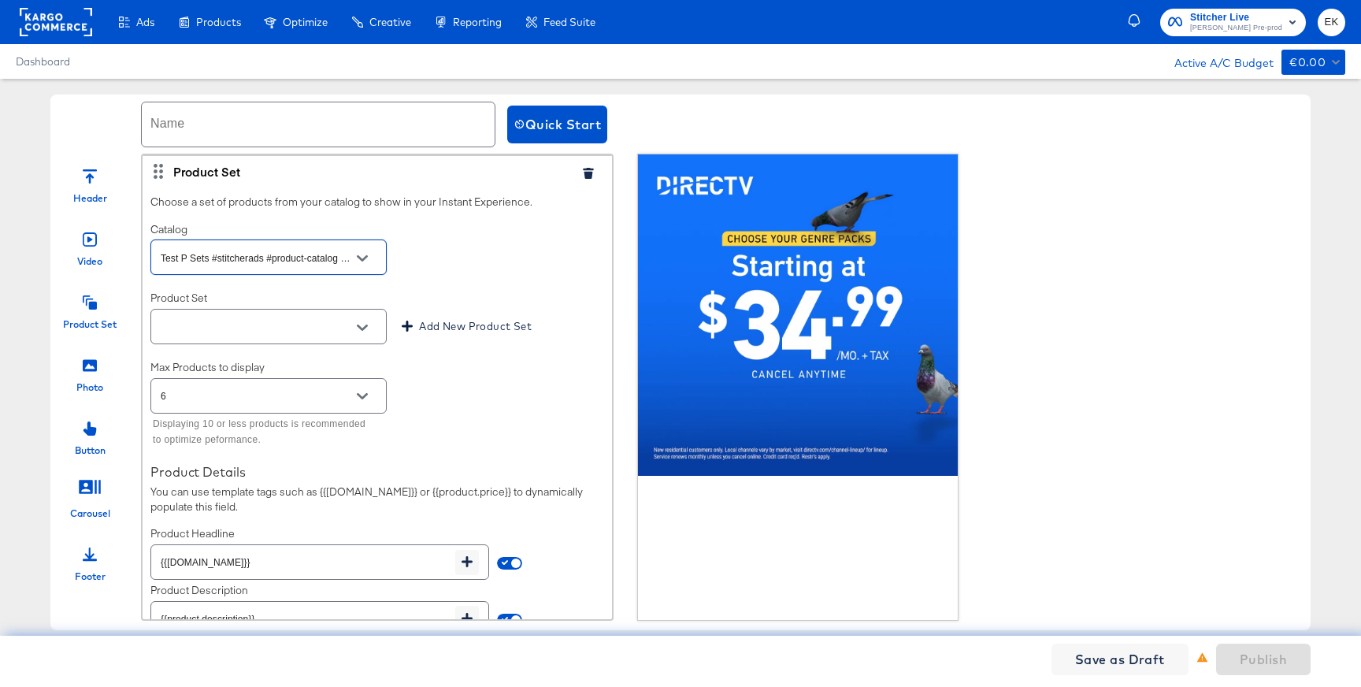
click at [358, 338] on button "Open" at bounding box center [362, 328] width 24 height 24
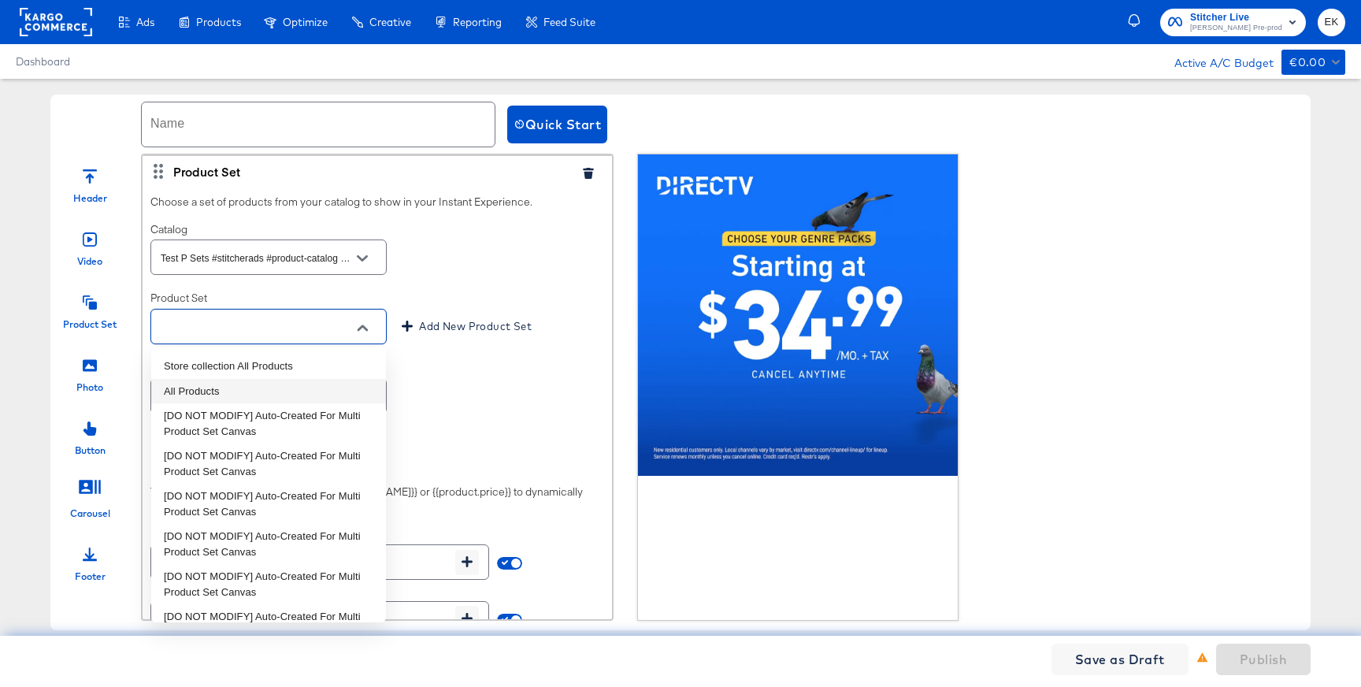
click at [206, 383] on li "All Products" at bounding box center [268, 391] width 235 height 25
type input "All Products"
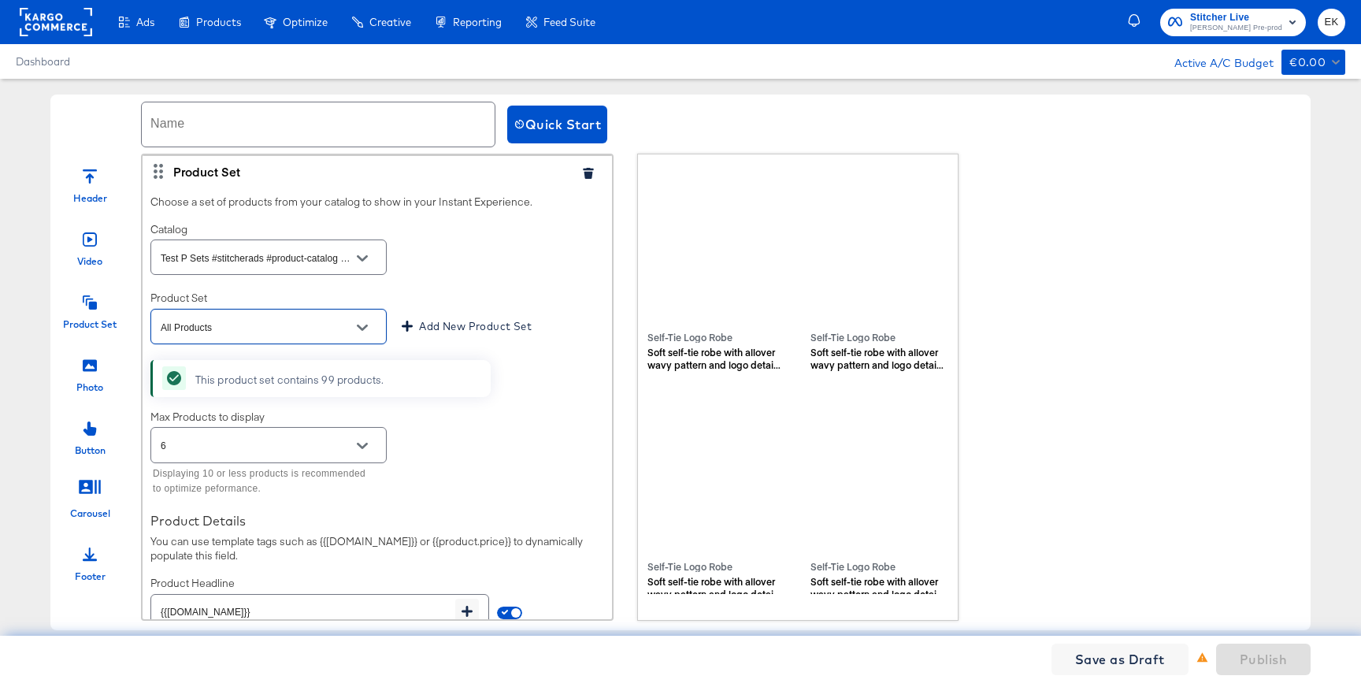
click at [305, 125] on input "text" at bounding box center [318, 124] width 353 height 44
type input "IX TEst"
click at [1243, 652] on span "Publish" at bounding box center [1263, 659] width 47 height 22
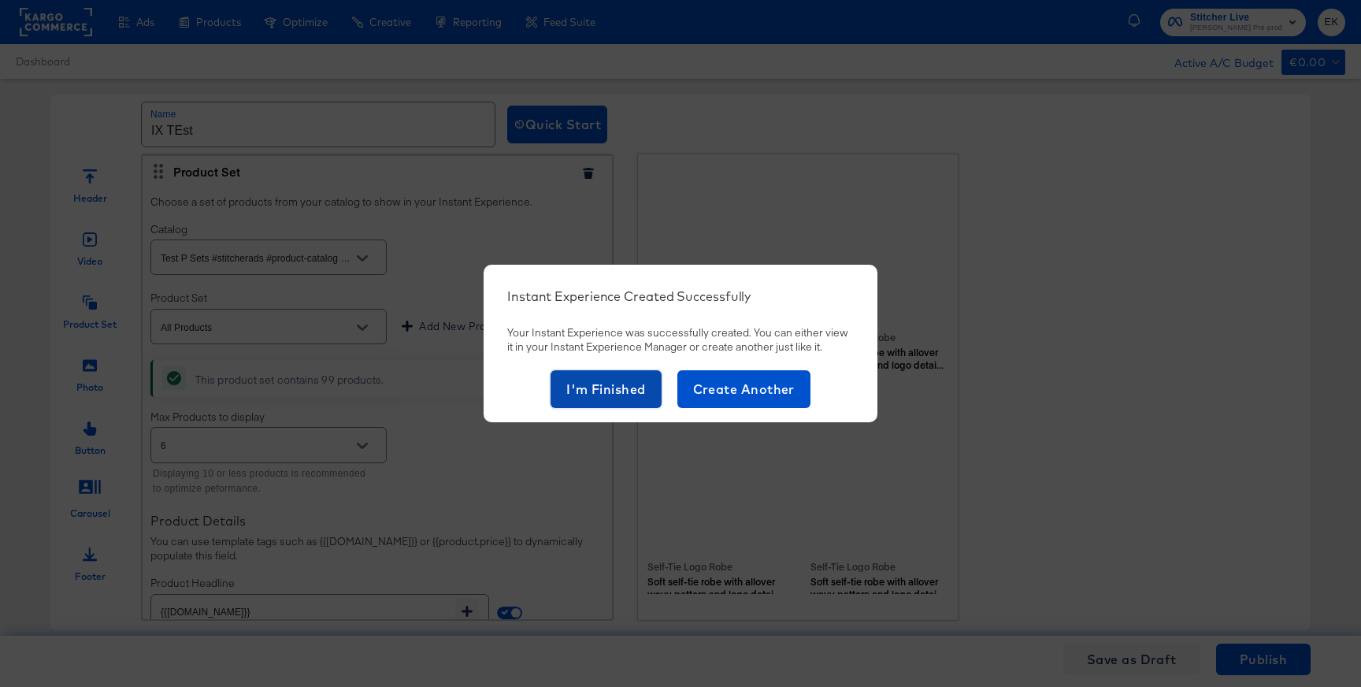
click at [595, 396] on span "I'm Finished" at bounding box center [606, 389] width 80 height 22
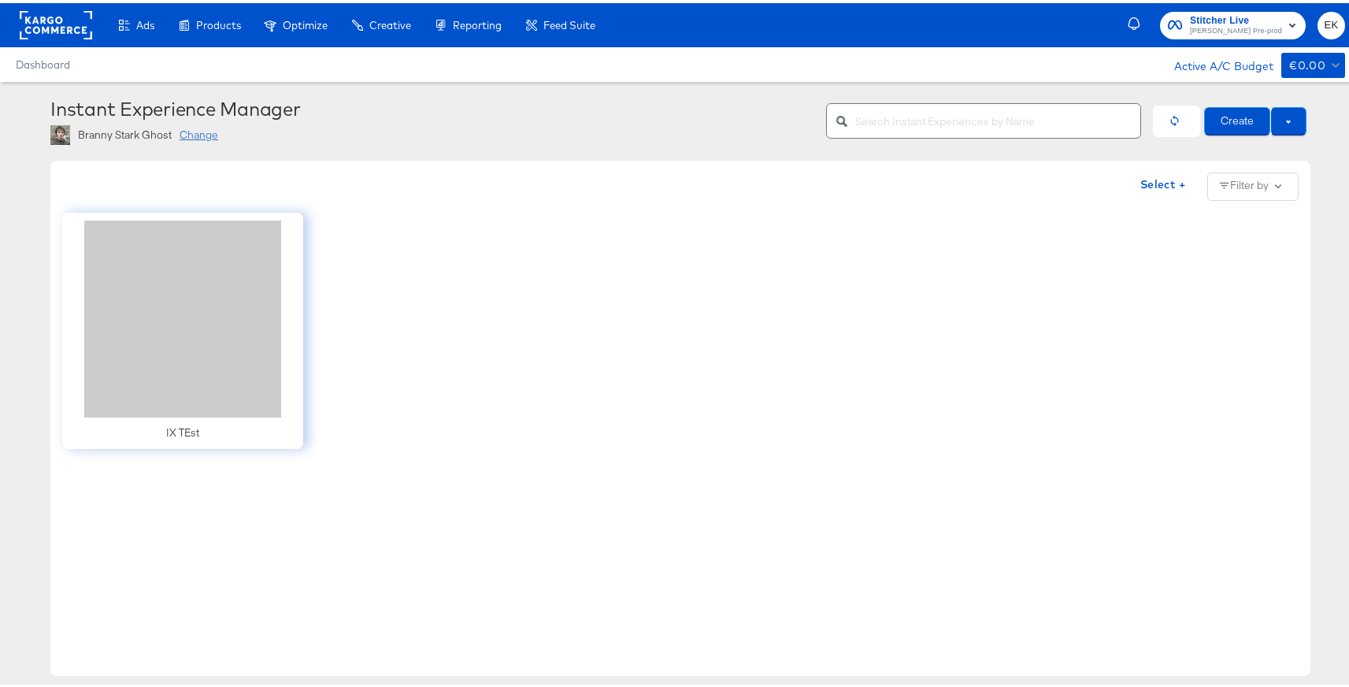
click at [194, 135] on div "Change" at bounding box center [199, 131] width 39 height 15
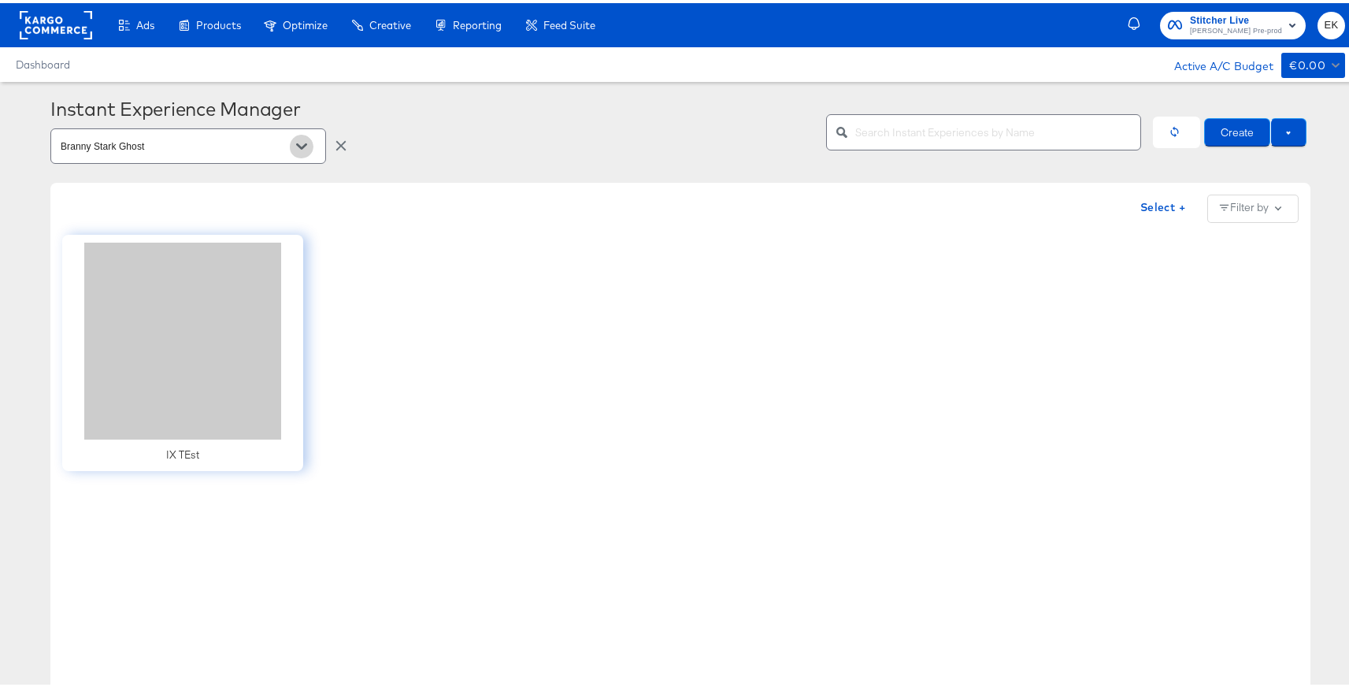
click at [298, 143] on icon "Open" at bounding box center [301, 143] width 11 height 6
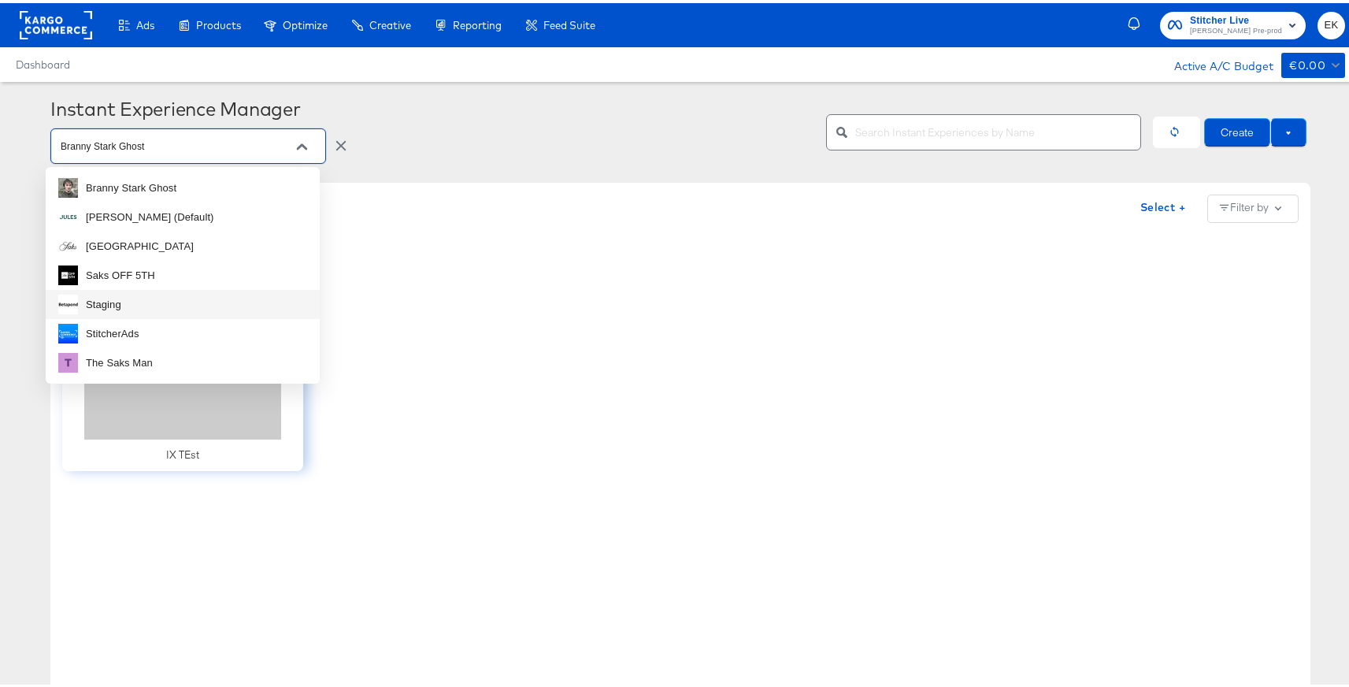
click at [130, 297] on li "Staging" at bounding box center [183, 301] width 274 height 29
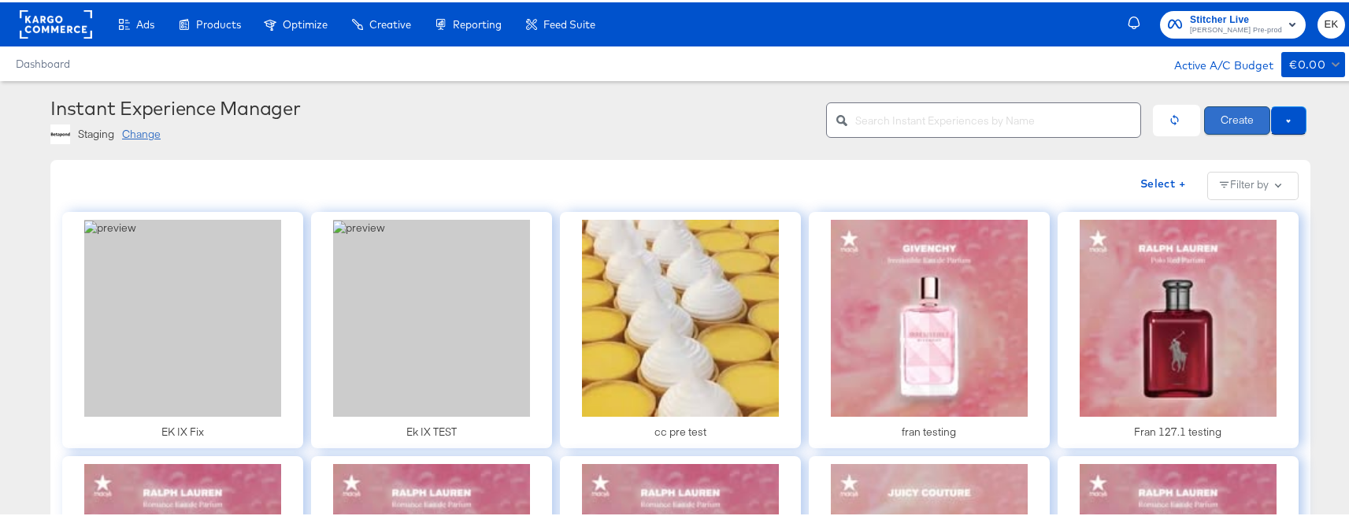
click at [1230, 109] on button "Create" at bounding box center [1237, 118] width 66 height 28
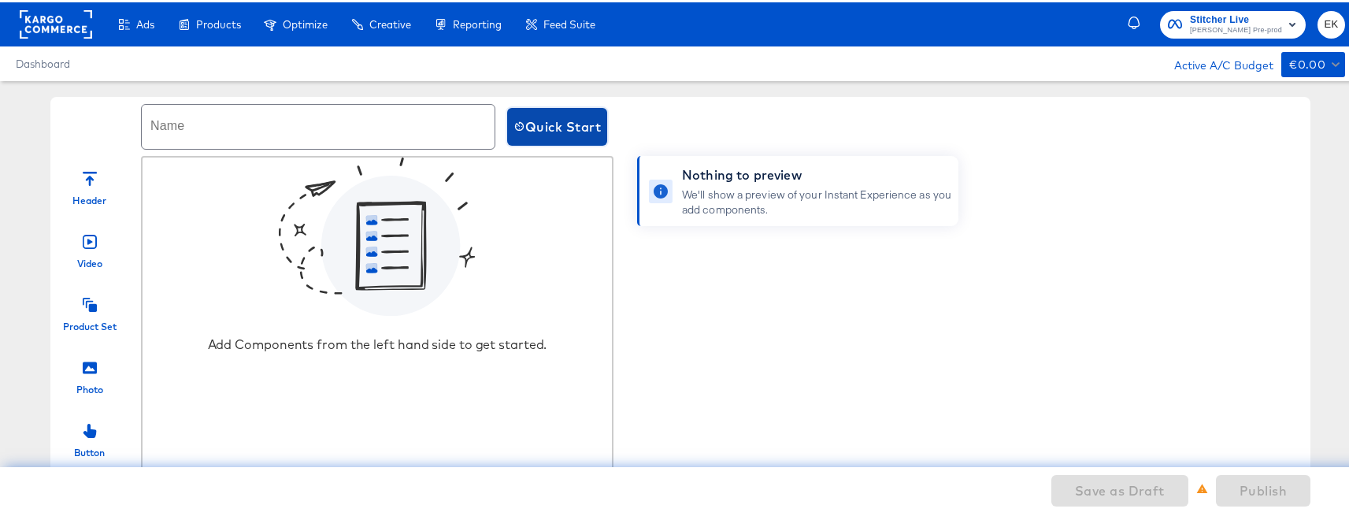
click at [569, 118] on span "Quick Start" at bounding box center [556, 124] width 87 height 22
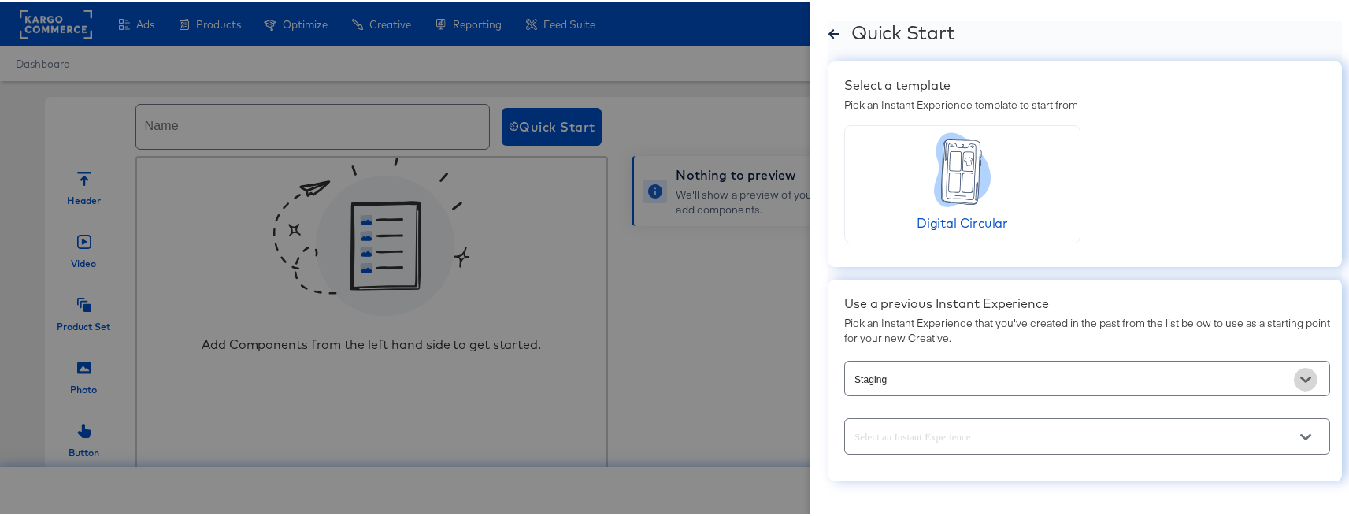
click at [1300, 382] on icon "Open" at bounding box center [1305, 377] width 11 height 11
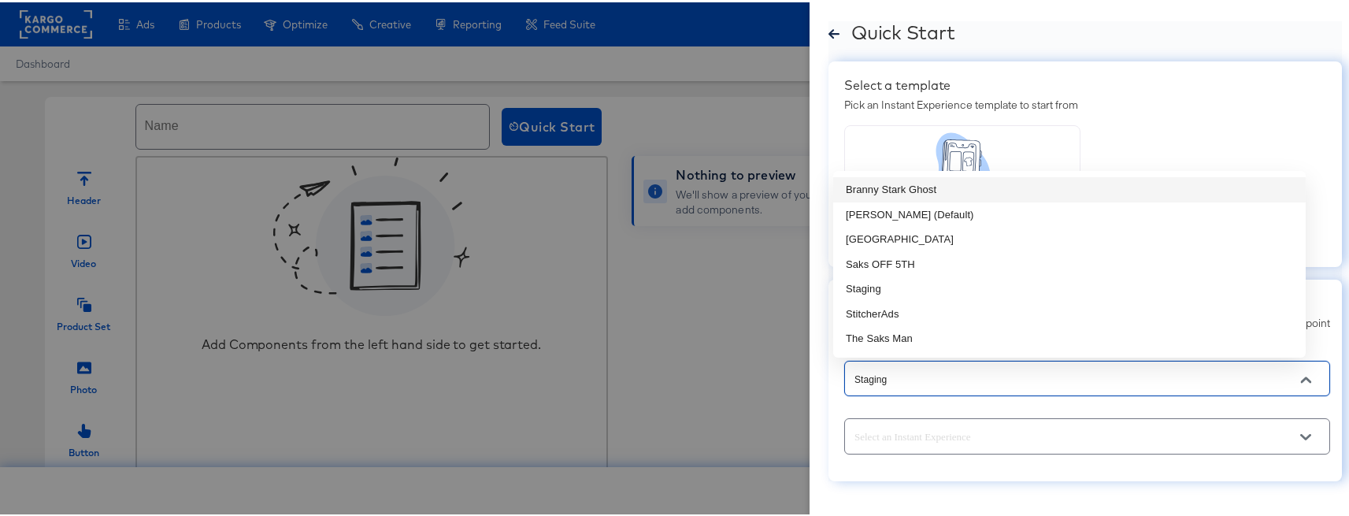
click at [925, 192] on li "Branny Stark Ghost" at bounding box center [1069, 187] width 472 height 25
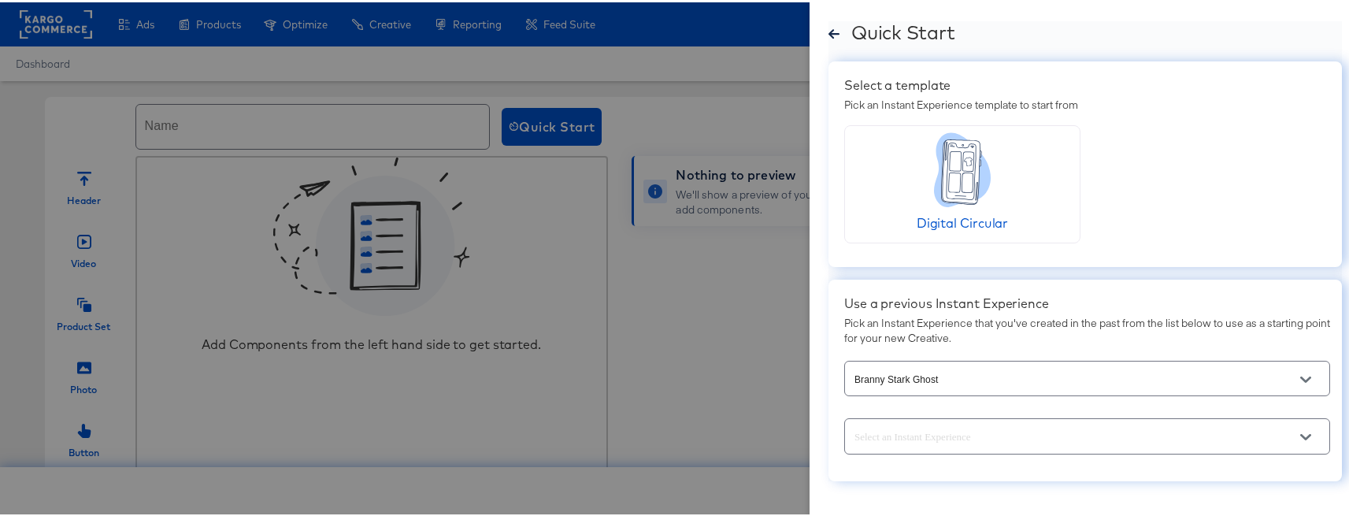
click at [1300, 434] on icon "Open" at bounding box center [1305, 434] width 11 height 11
click at [902, 361] on li "IX TEst" at bounding box center [1069, 369] width 472 height 25
type input "IX TEst"
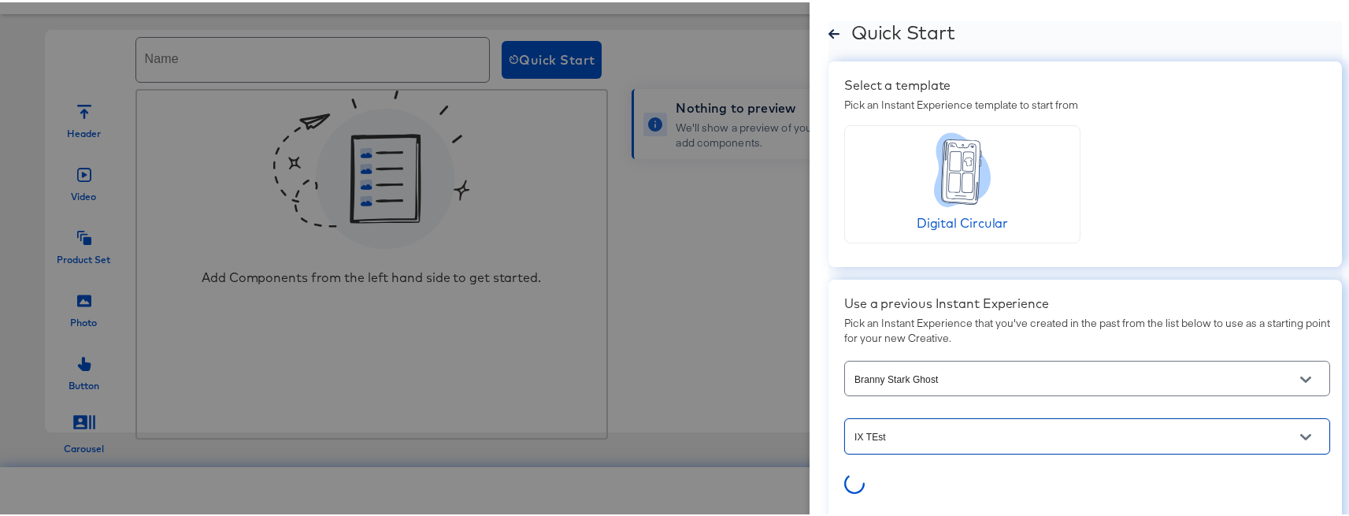
scroll to position [88, 0]
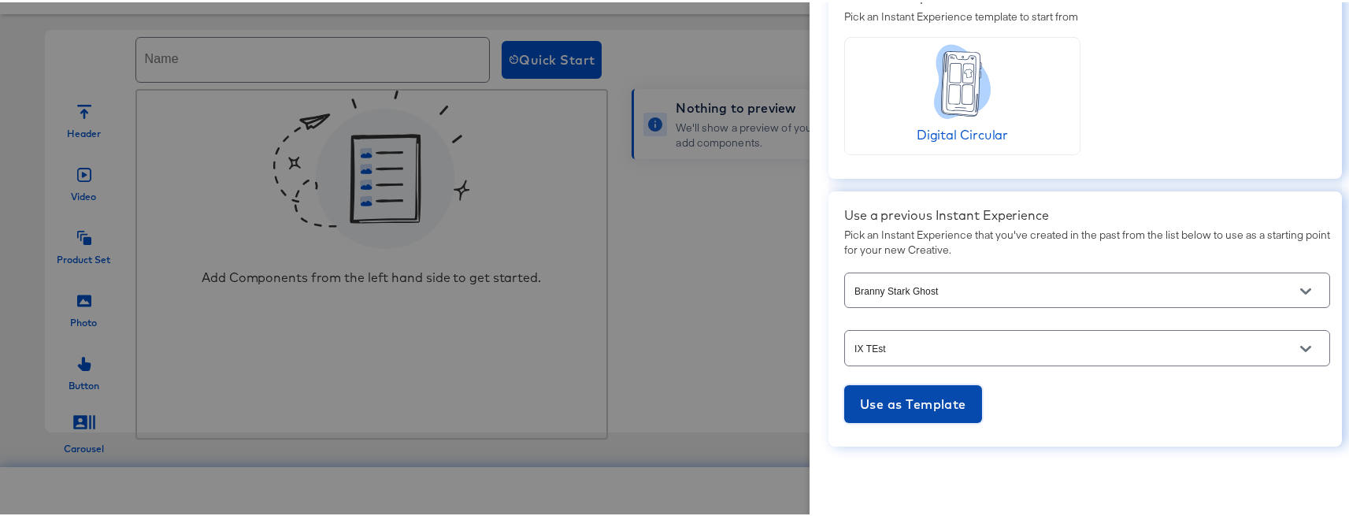
click at [895, 400] on span "Use as Template" at bounding box center [913, 402] width 106 height 22
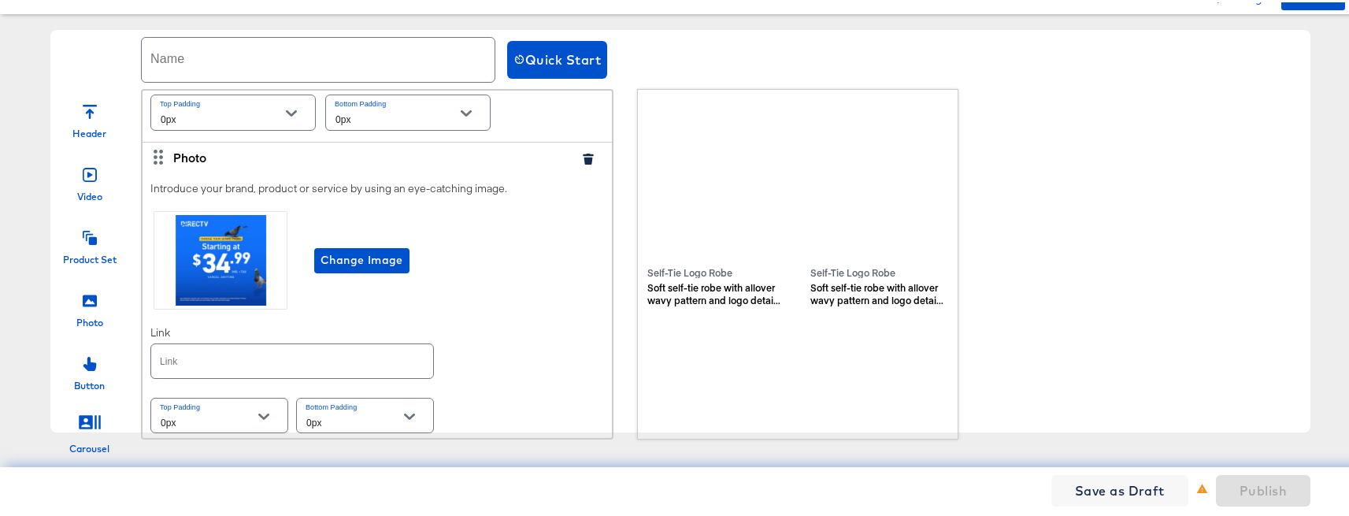
scroll to position [476, 0]
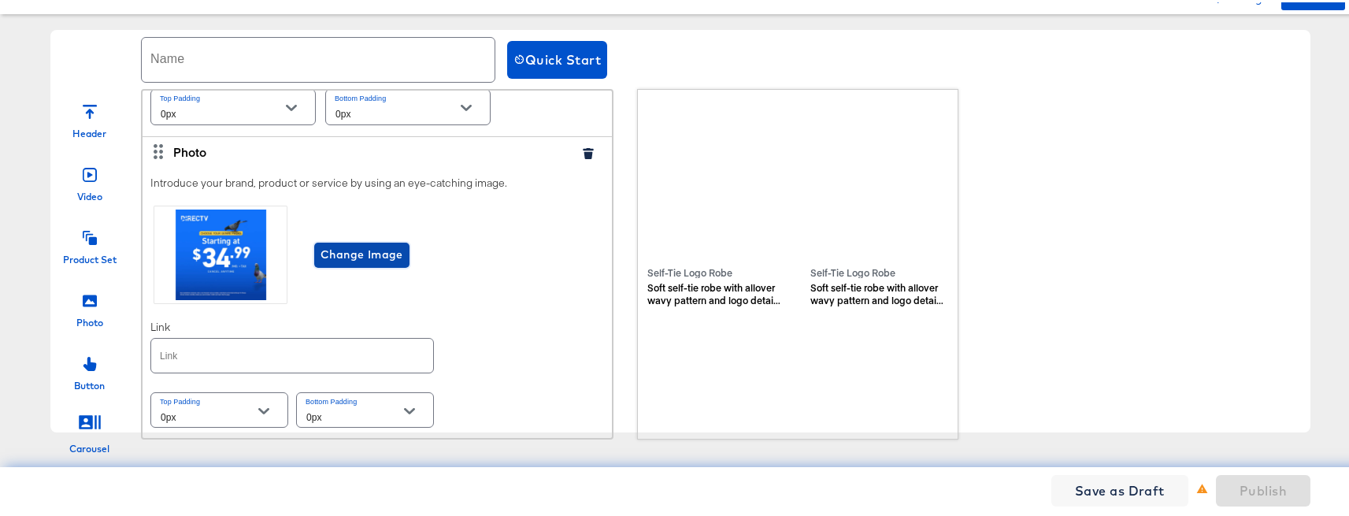
click at [364, 250] on span "Change Image" at bounding box center [362, 253] width 83 height 20
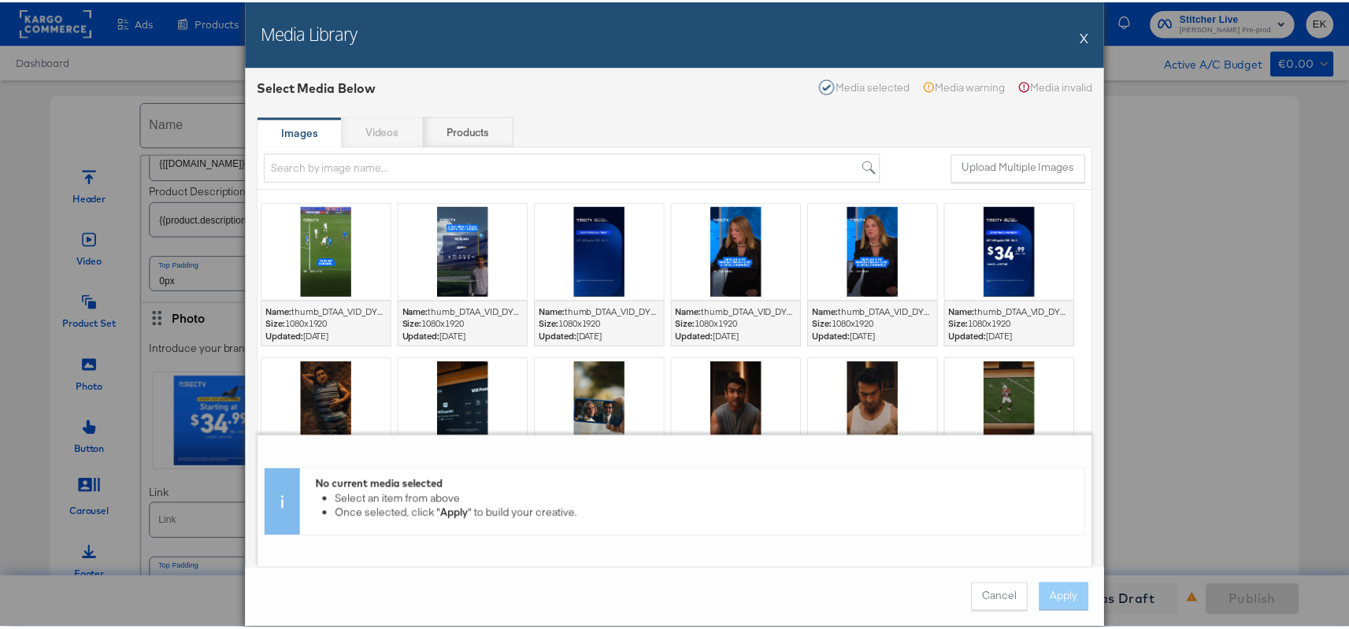
scroll to position [0, 0]
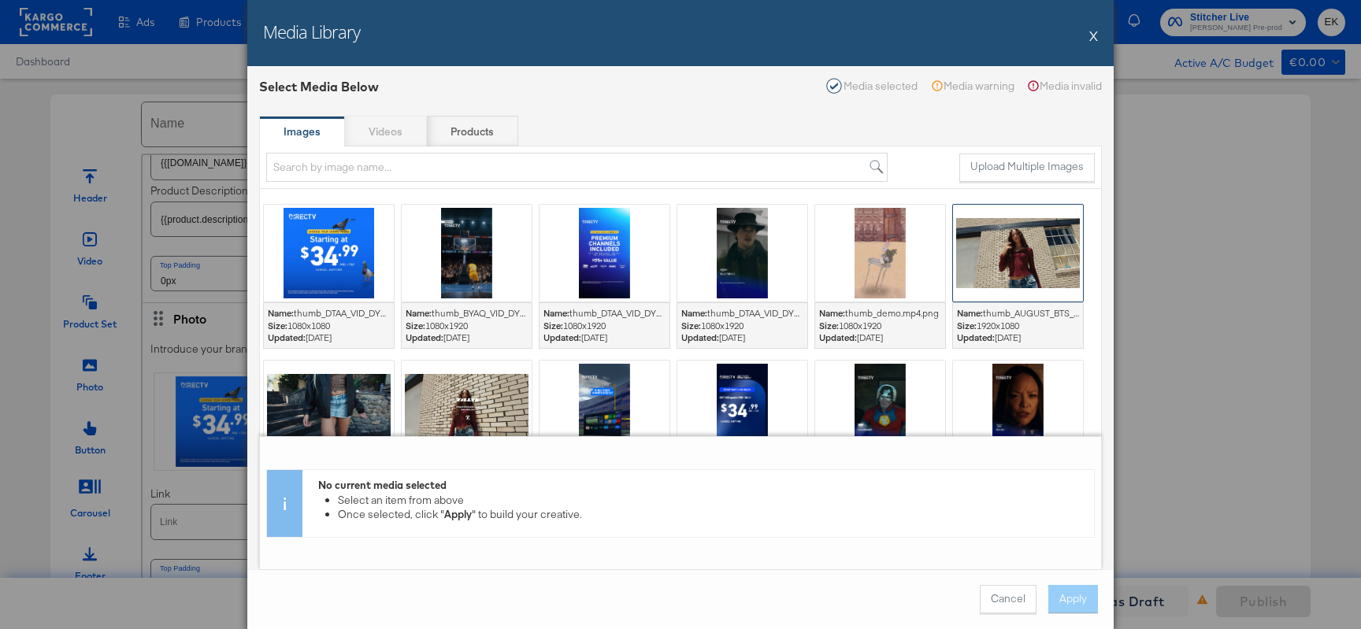
click at [1012, 258] on div at bounding box center [1018, 253] width 130 height 97
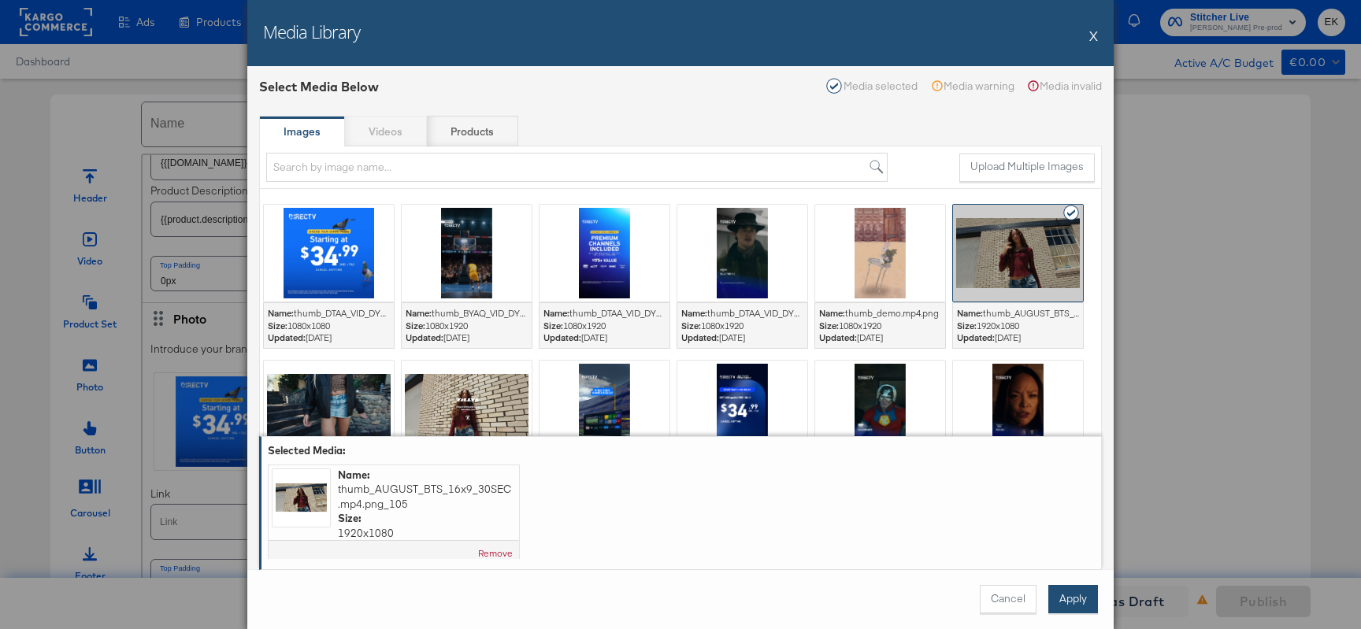
click at [1076, 485] on button "Apply" at bounding box center [1073, 599] width 50 height 28
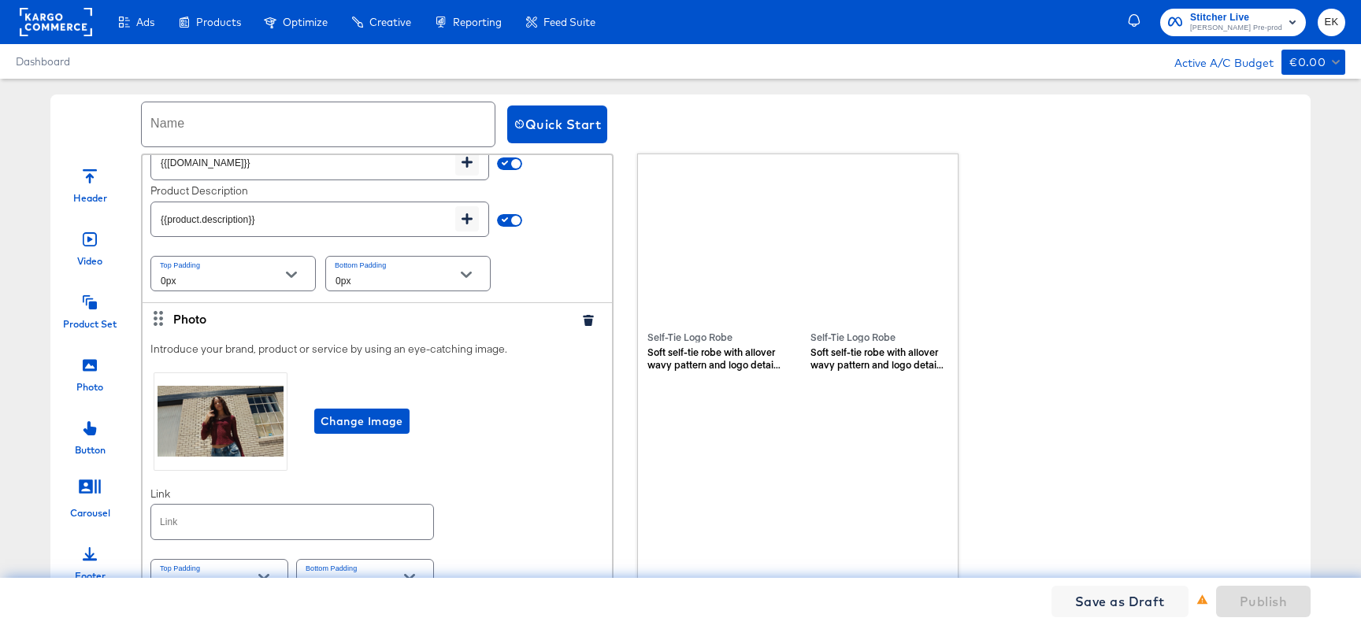
click at [207, 121] on input "text" at bounding box center [318, 124] width 353 height 44
type input "New IX test"
click at [1247, 485] on span "Publish" at bounding box center [1263, 602] width 47 height 22
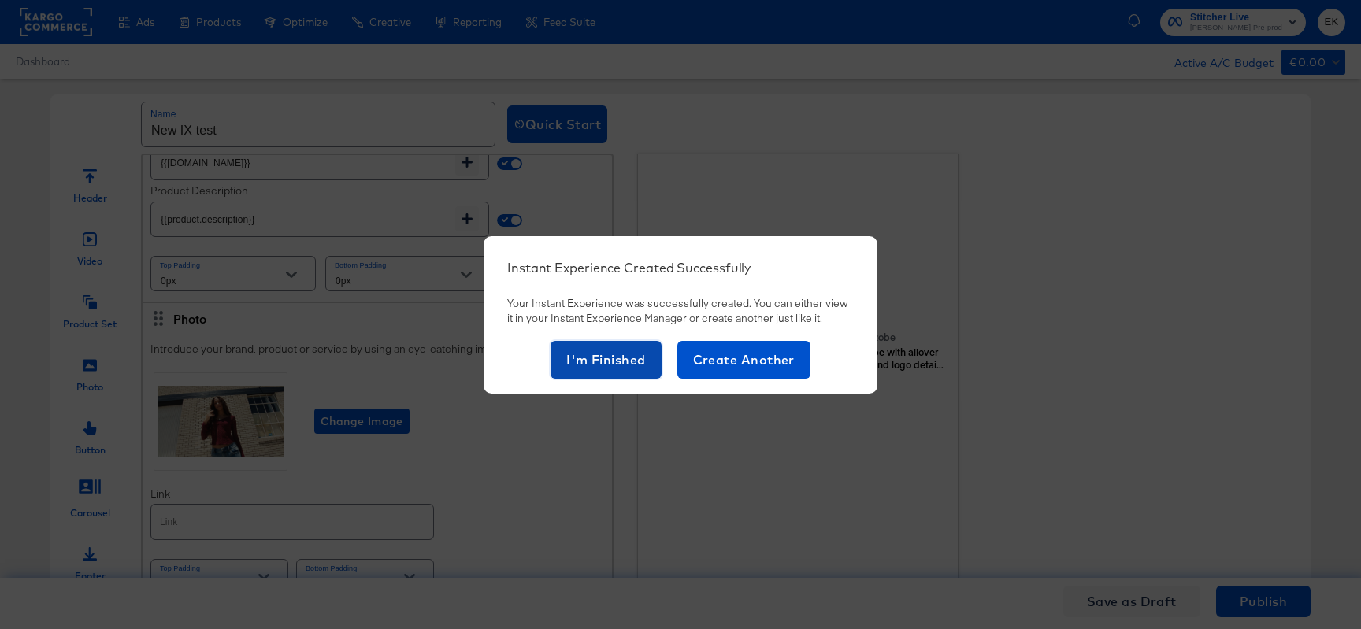
click at [595, 363] on span "I'm Finished" at bounding box center [606, 360] width 80 height 22
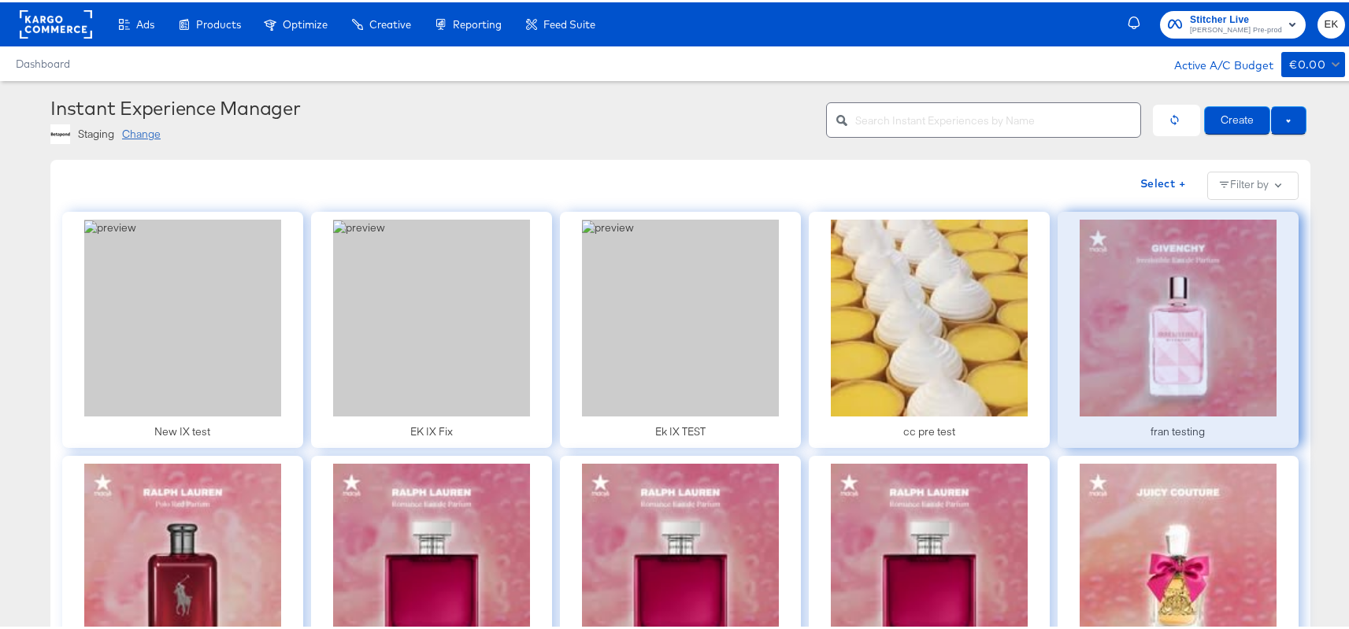
click at [1121, 320] on div at bounding box center [1178, 327] width 241 height 236
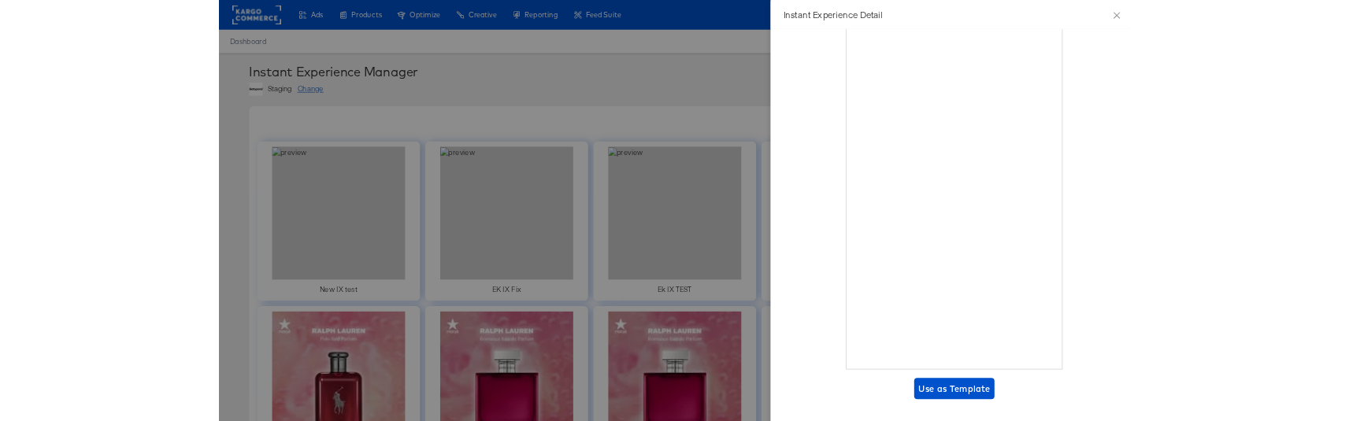
scroll to position [128, 0]
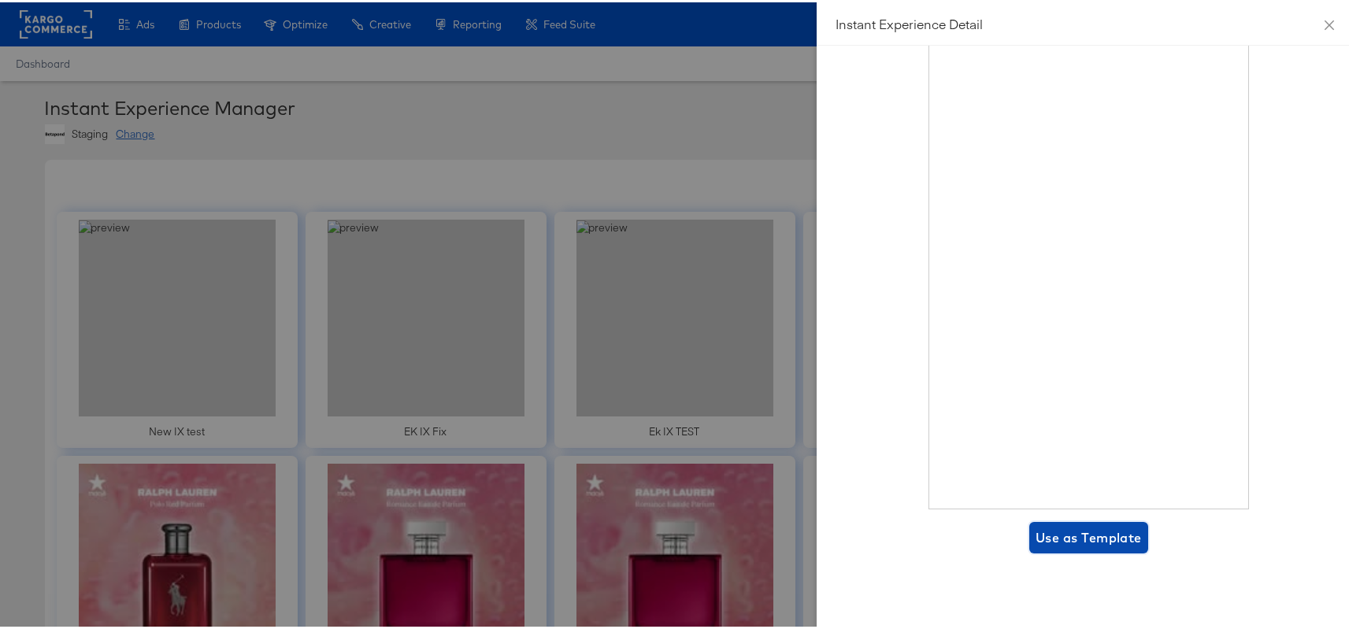
click at [1062, 485] on span "Use as Template" at bounding box center [1089, 535] width 106 height 22
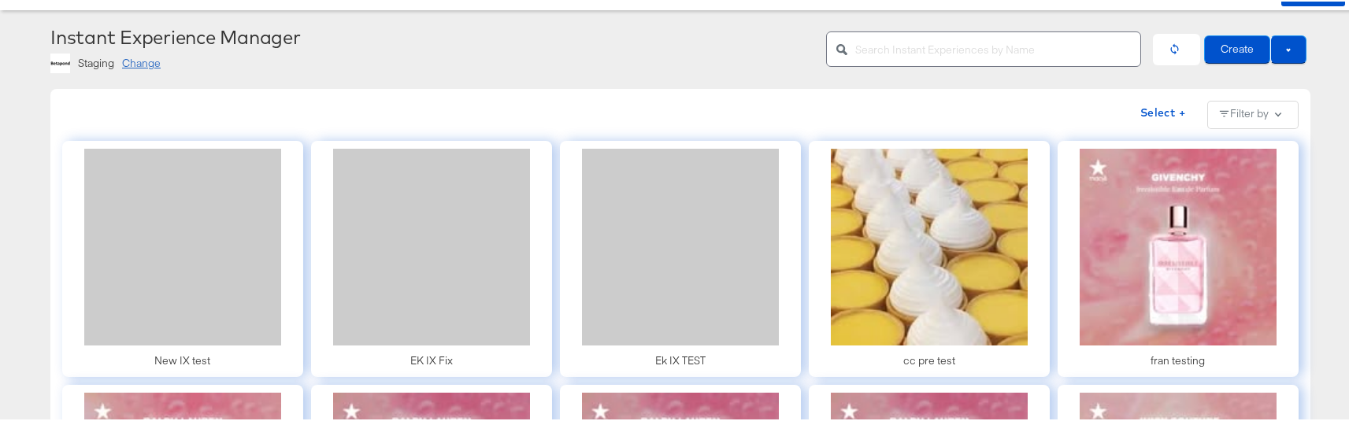
scroll to position [72, 0]
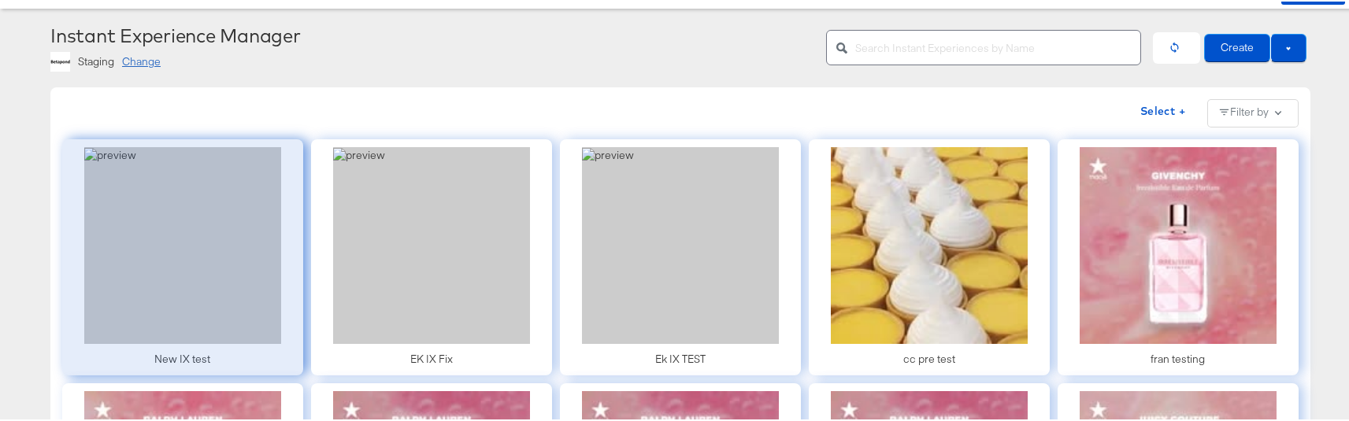
click at [172, 248] on div at bounding box center [182, 256] width 241 height 236
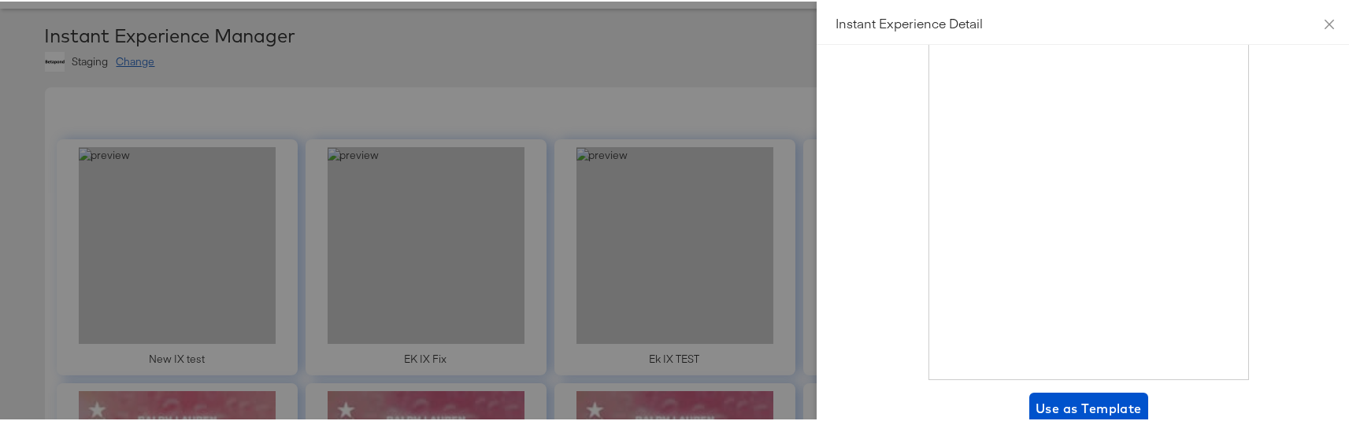
scroll to position [335, 0]
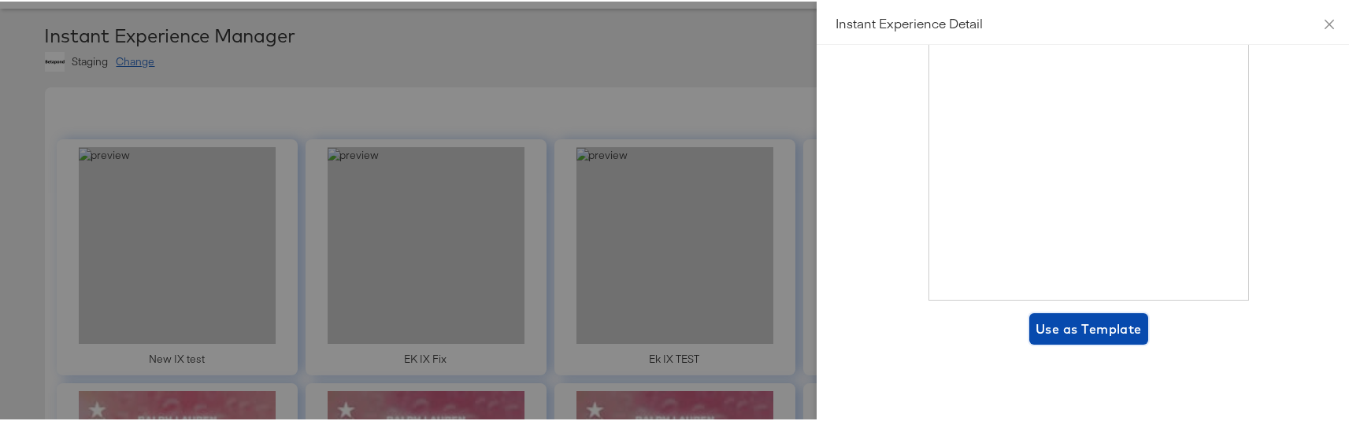
click at [1091, 329] on span "Use as Template" at bounding box center [1089, 328] width 106 height 22
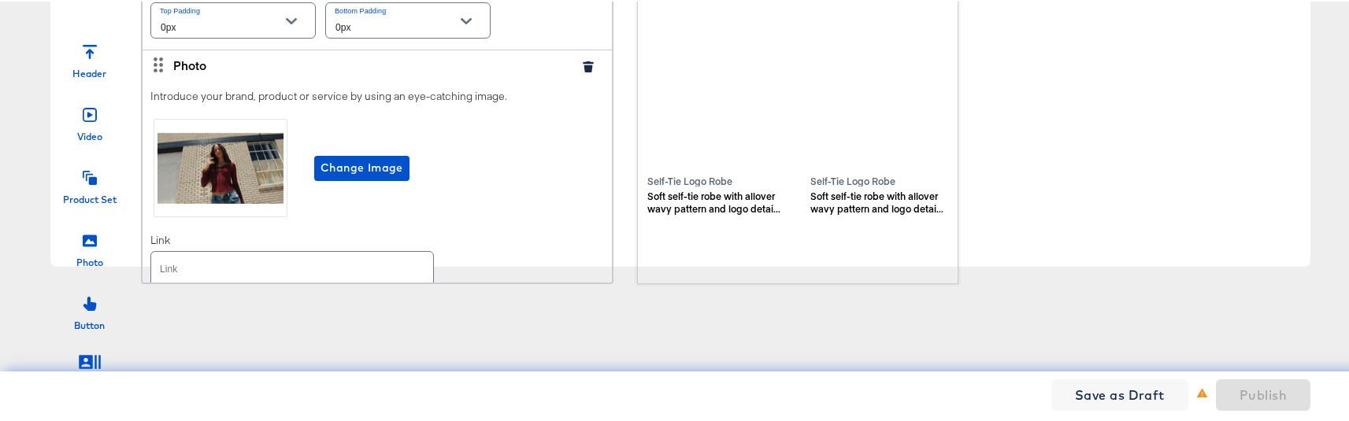
scroll to position [238, 0]
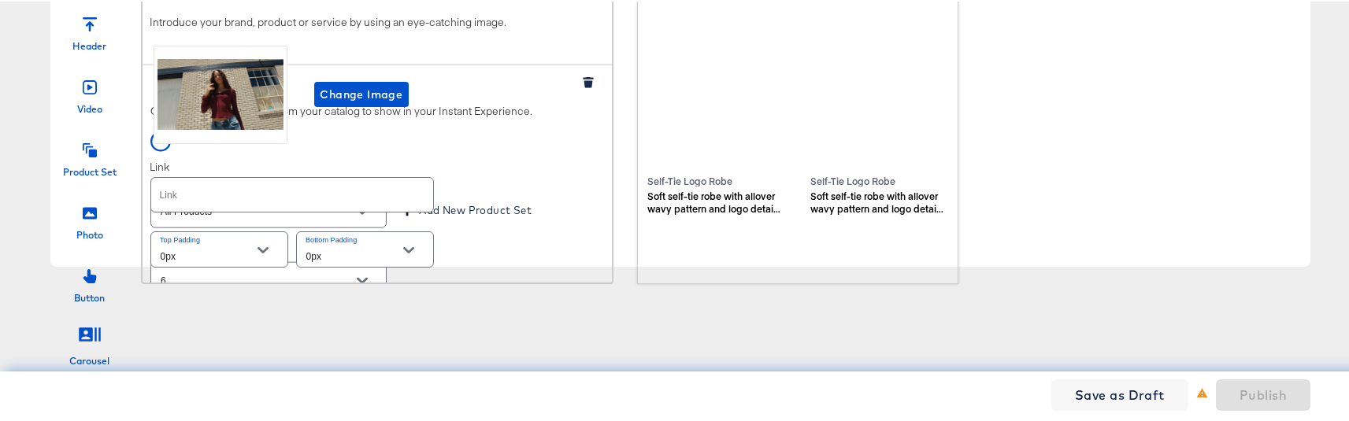
drag, startPoint x: 156, startPoint y: 69, endPoint x: 161, endPoint y: -6, distance: 75.0
click at [161, 0] on html "Ads Products Optimize Creative Reporting Feed Suite Stitcher Live Eoin Kelly Pr…" at bounding box center [680, 53] width 1361 height 421
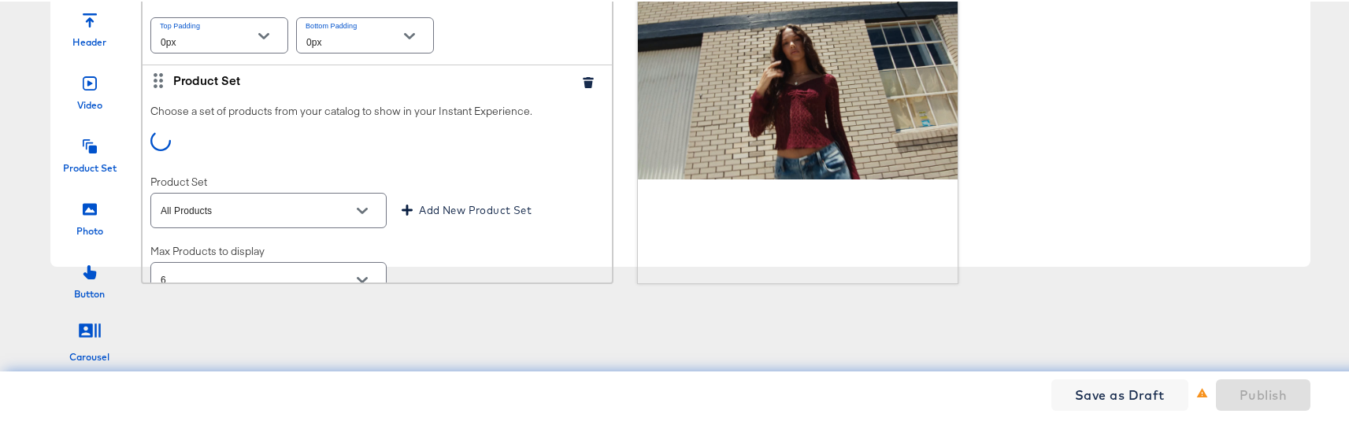
scroll to position [0, 0]
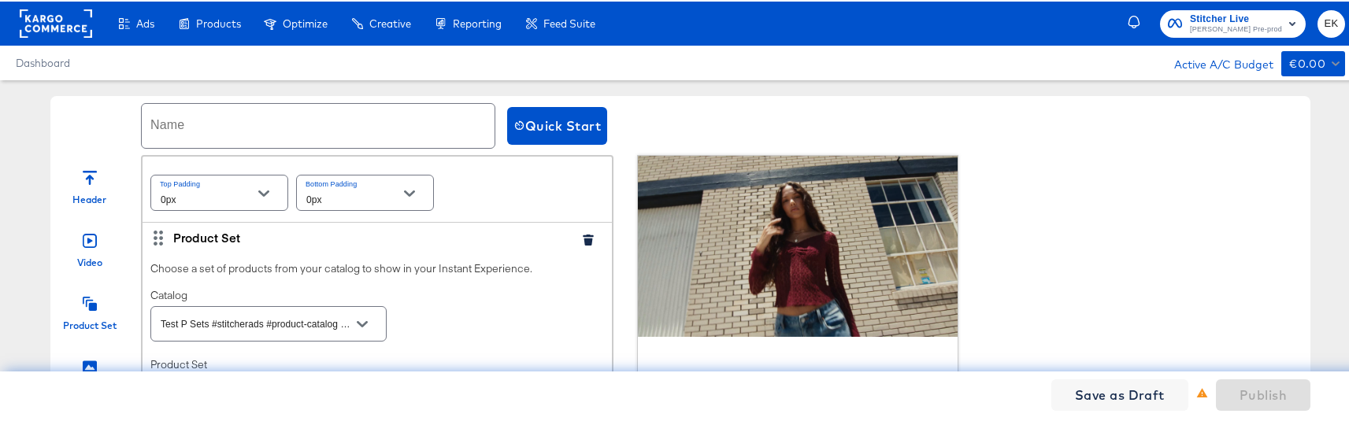
click at [201, 127] on input "text" at bounding box center [318, 124] width 353 height 44
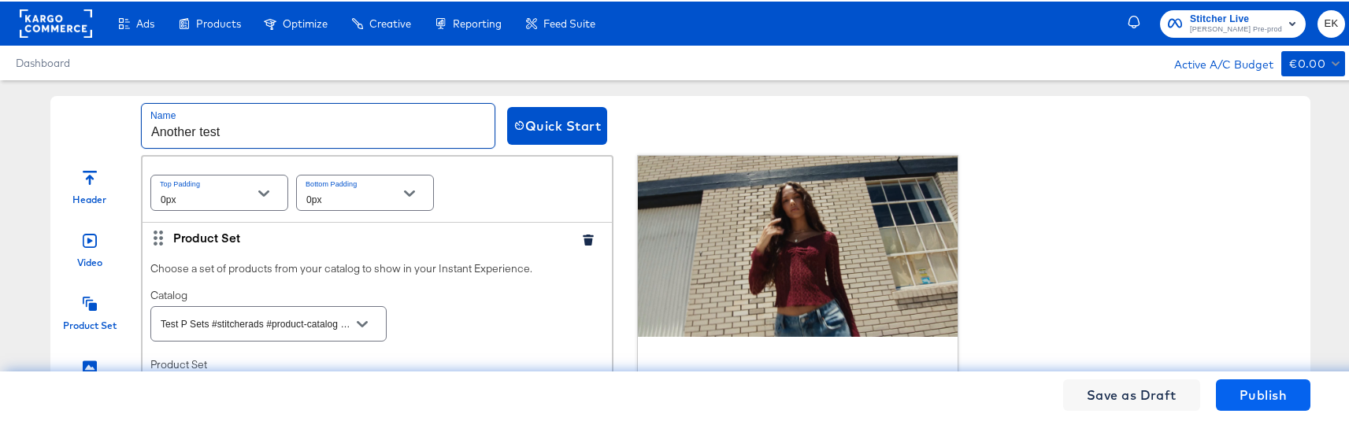
type input "Another test"
click at [1240, 399] on span "Publish" at bounding box center [1263, 394] width 47 height 22
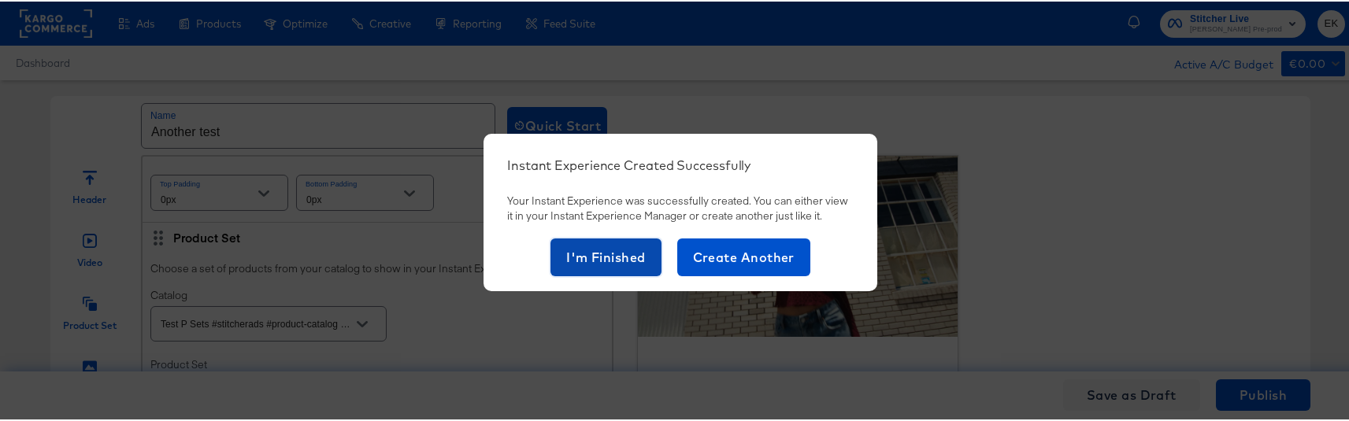
click at [591, 262] on span "I'm Finished" at bounding box center [606, 256] width 80 height 22
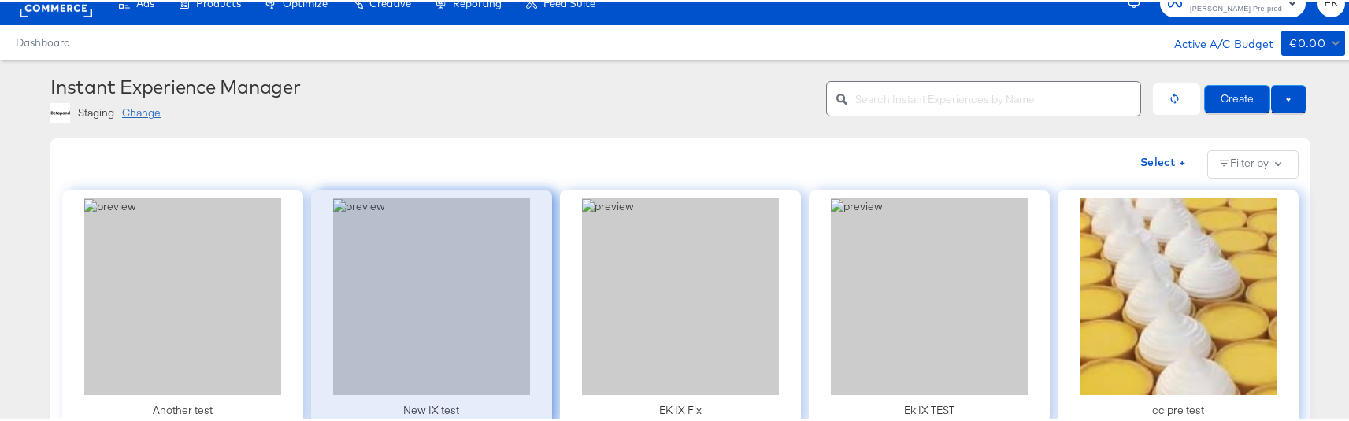
scroll to position [14, 0]
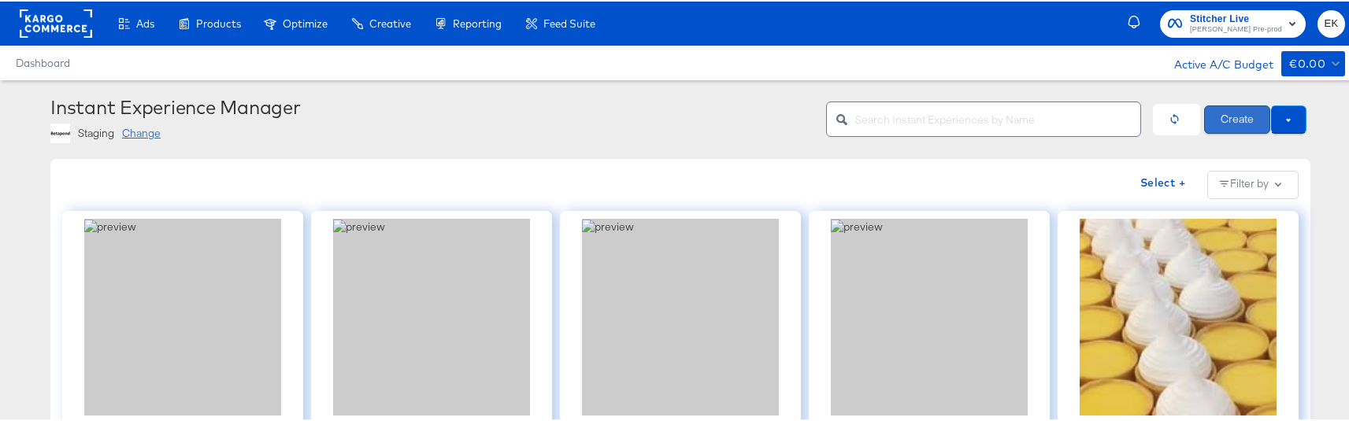
click at [1240, 122] on button "Create" at bounding box center [1237, 118] width 66 height 28
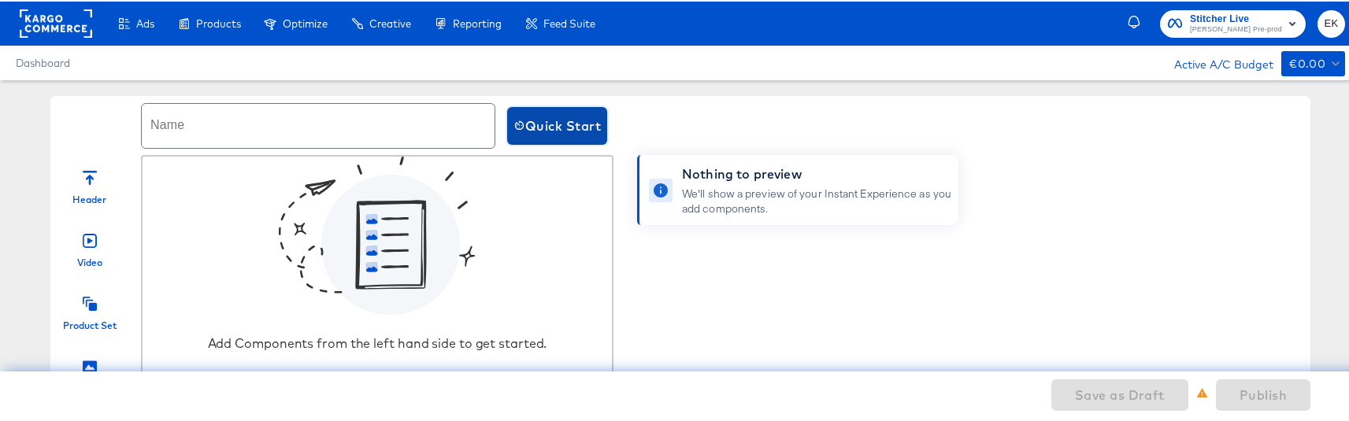
click at [570, 128] on span "Quick Start" at bounding box center [556, 124] width 87 height 22
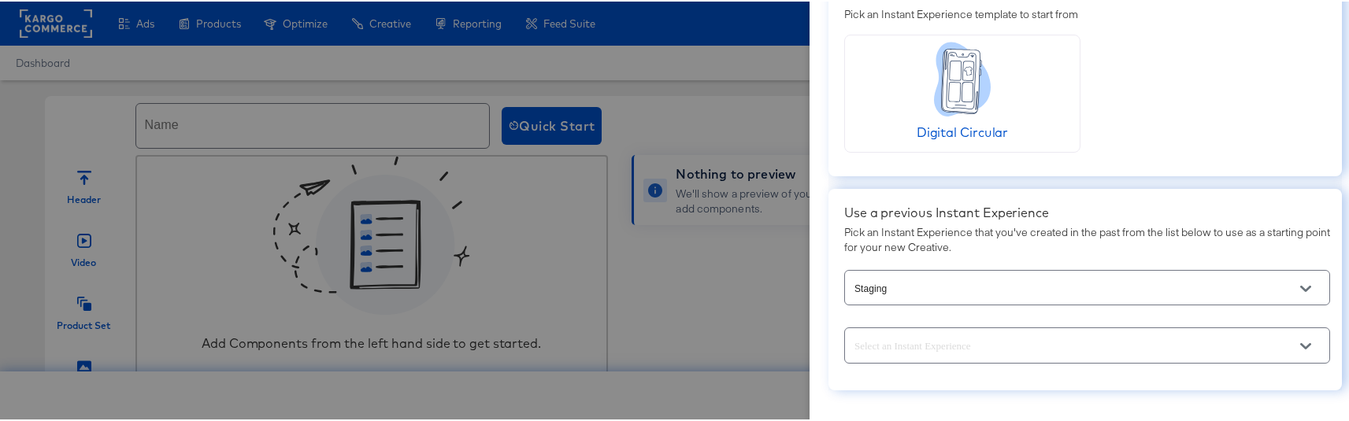
scroll to position [135, 0]
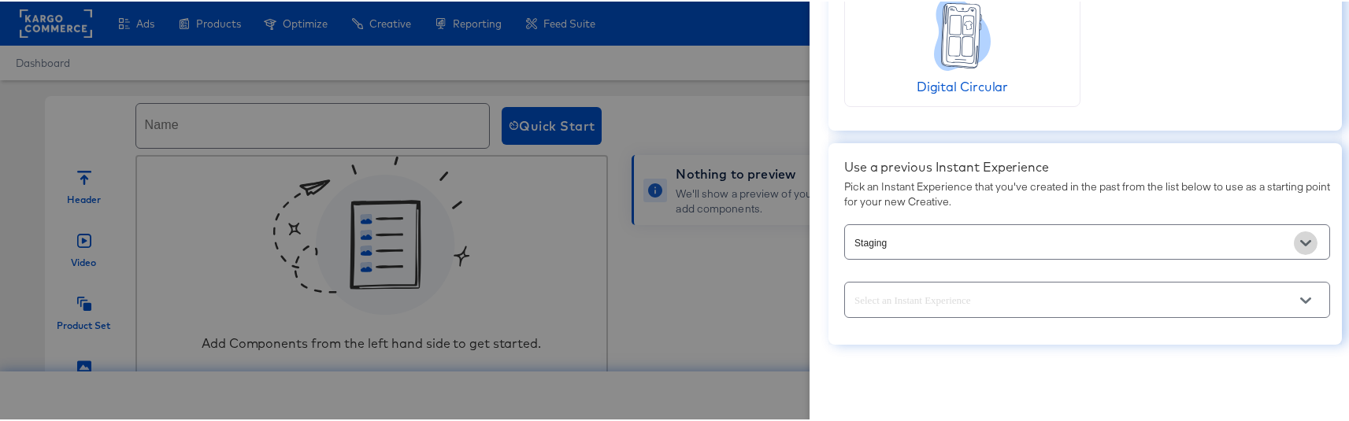
click at [1300, 243] on icon "Open" at bounding box center [1305, 242] width 11 height 6
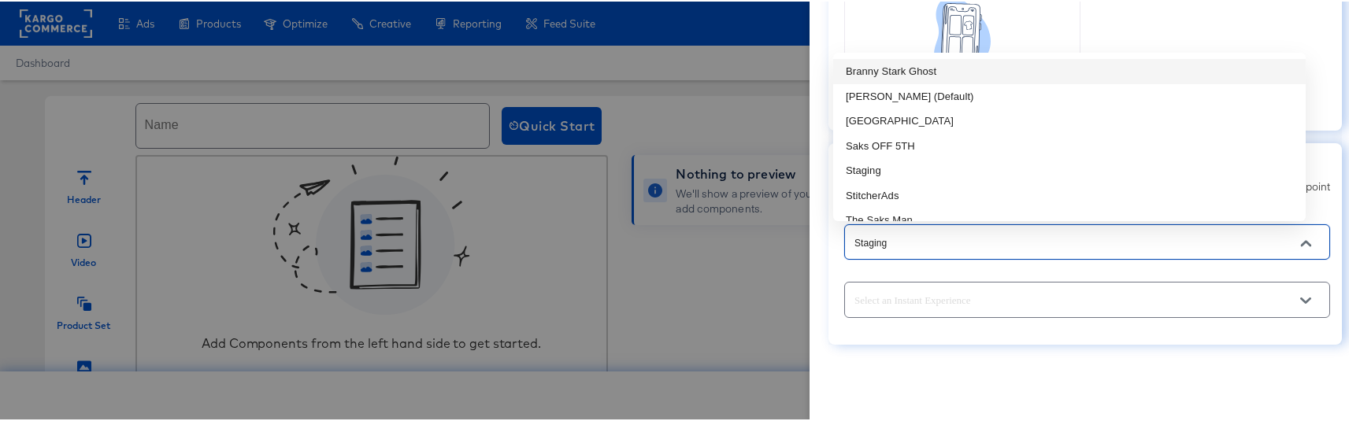
click at [896, 75] on li "Branny Stark Ghost" at bounding box center [1069, 69] width 472 height 25
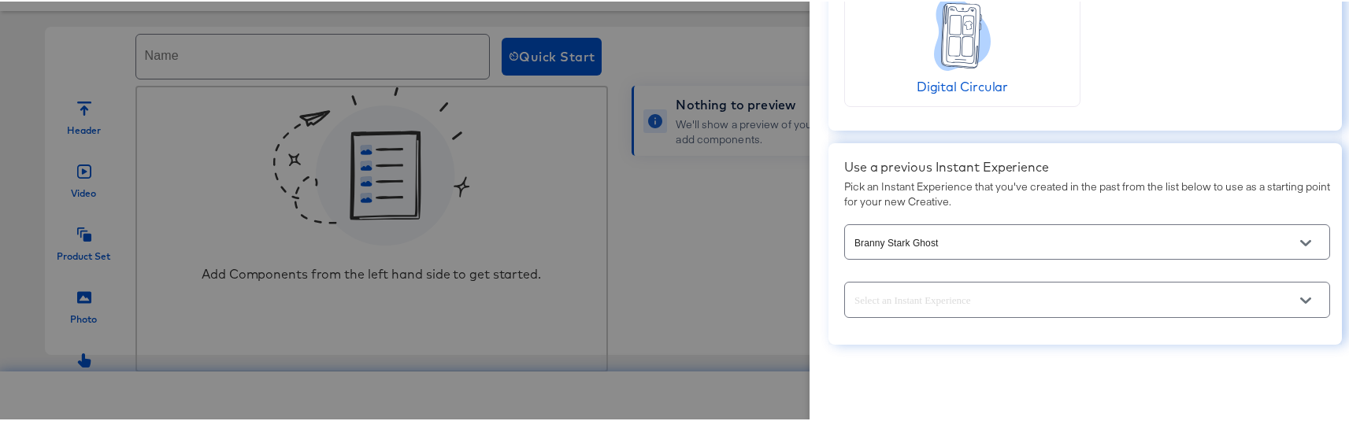
scroll to position [117, 0]
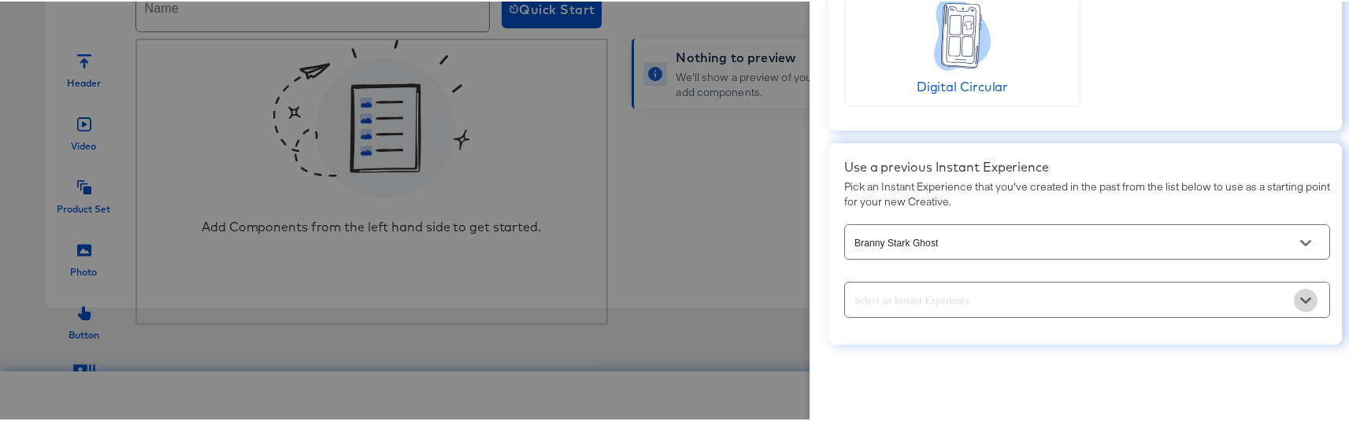
click at [1300, 295] on icon "Open" at bounding box center [1305, 299] width 11 height 11
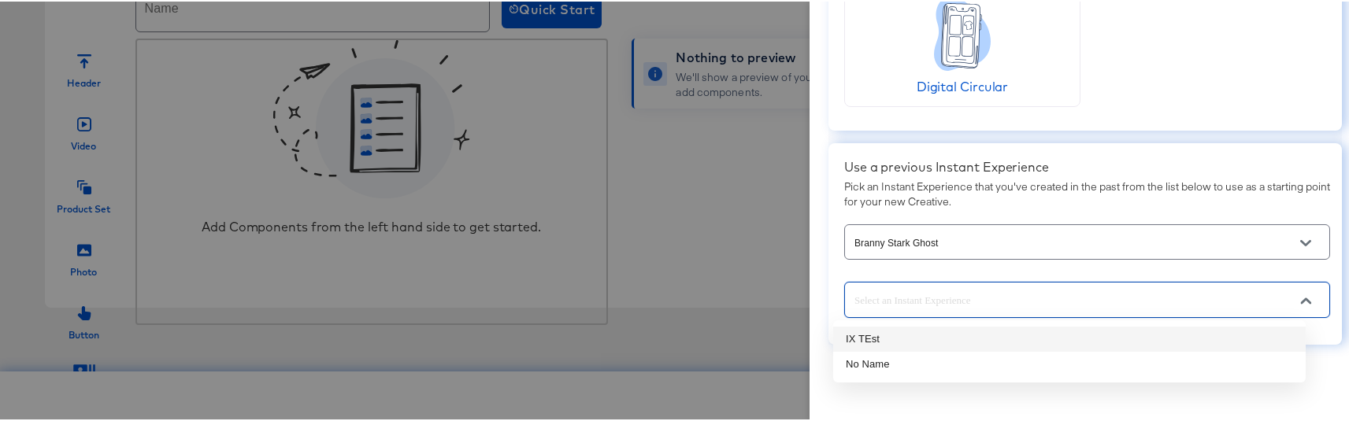
click at [875, 338] on li "IX TEst" at bounding box center [1069, 337] width 472 height 25
type input "IX TEst"
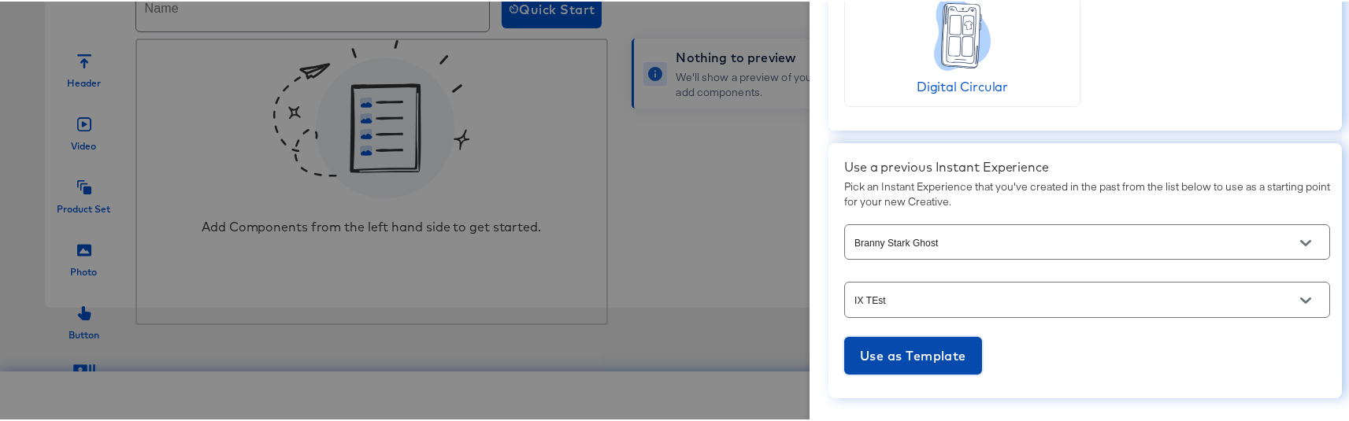
click at [910, 341] on button "Use as Template" at bounding box center [913, 354] width 138 height 38
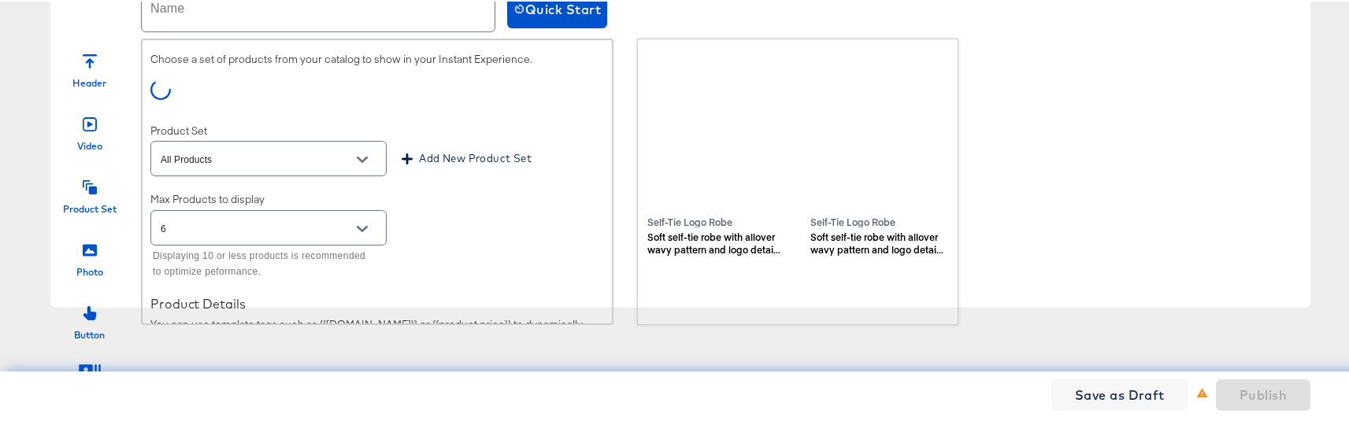
scroll to position [0, 0]
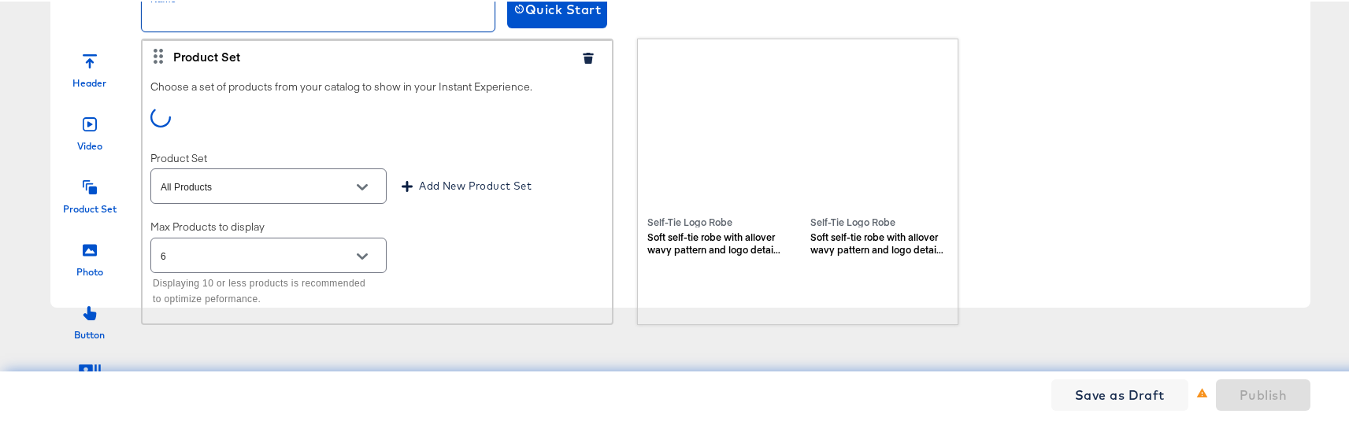
click at [221, 20] on input "text" at bounding box center [318, 8] width 353 height 44
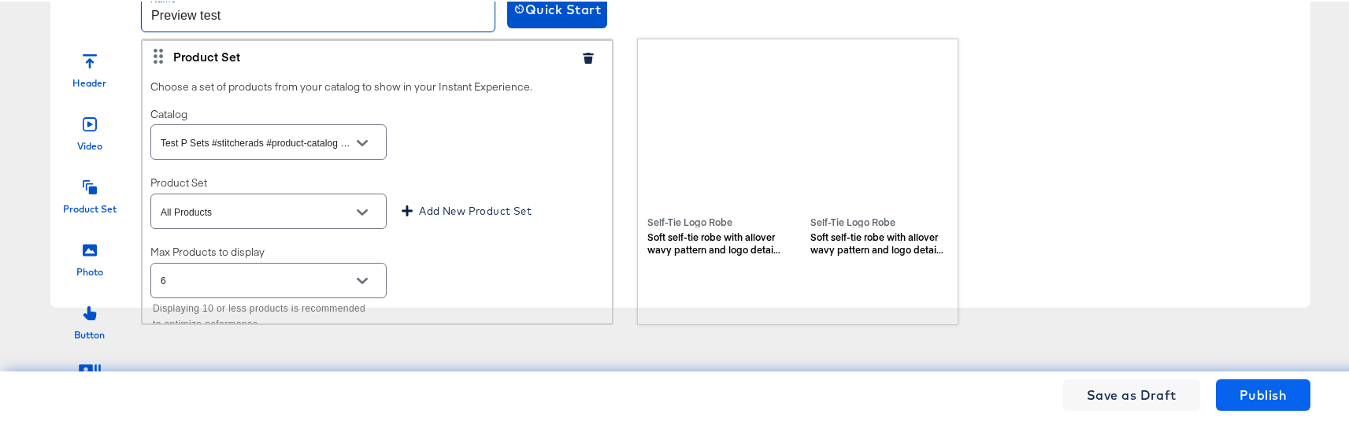
type input "Preview test"
click at [1267, 387] on span "Publish" at bounding box center [1263, 394] width 47 height 22
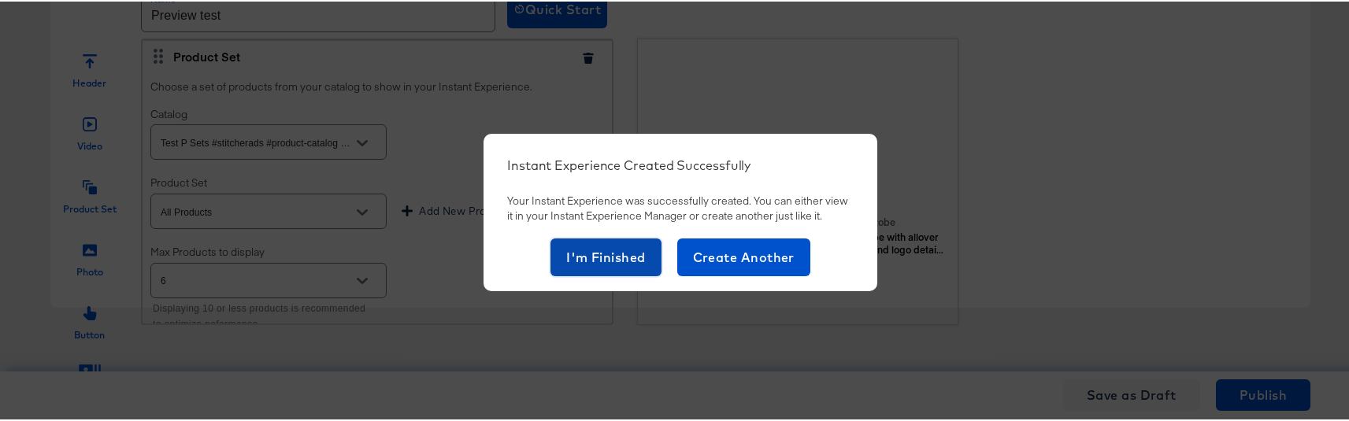
click at [620, 259] on span "I'm Finished" at bounding box center [606, 256] width 80 height 22
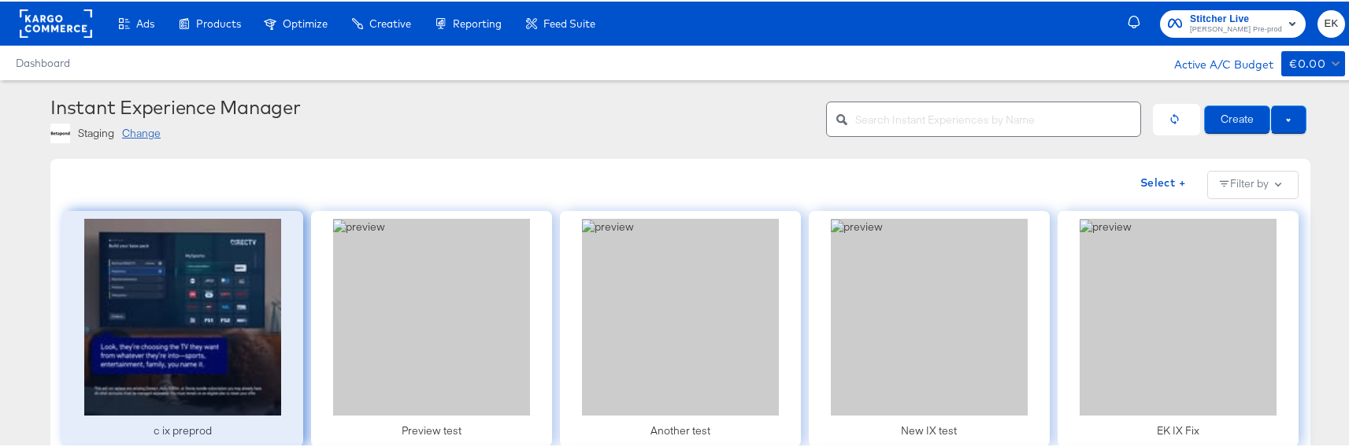
click at [200, 324] on div at bounding box center [182, 327] width 241 height 236
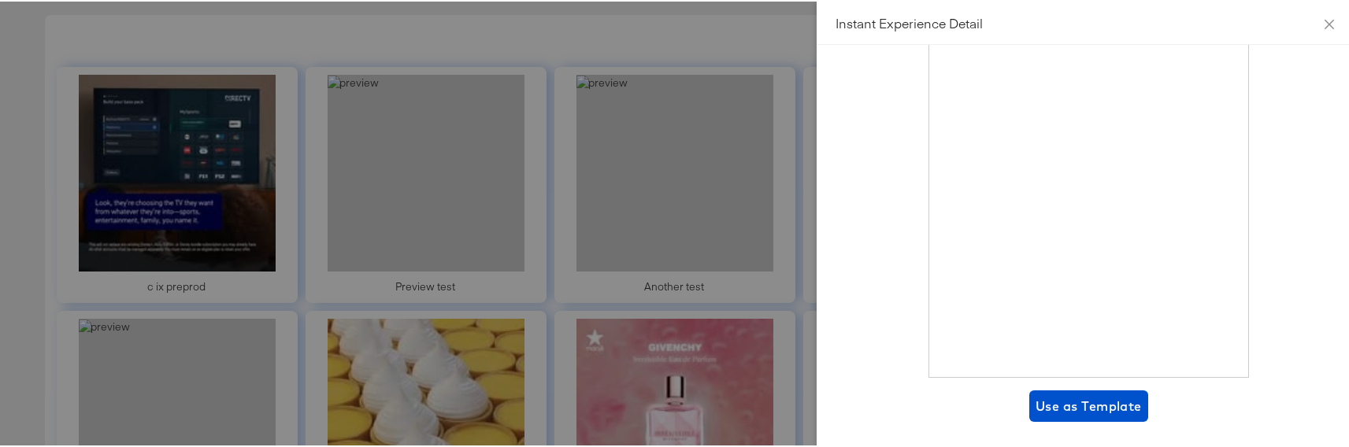
scroll to position [309, 0]
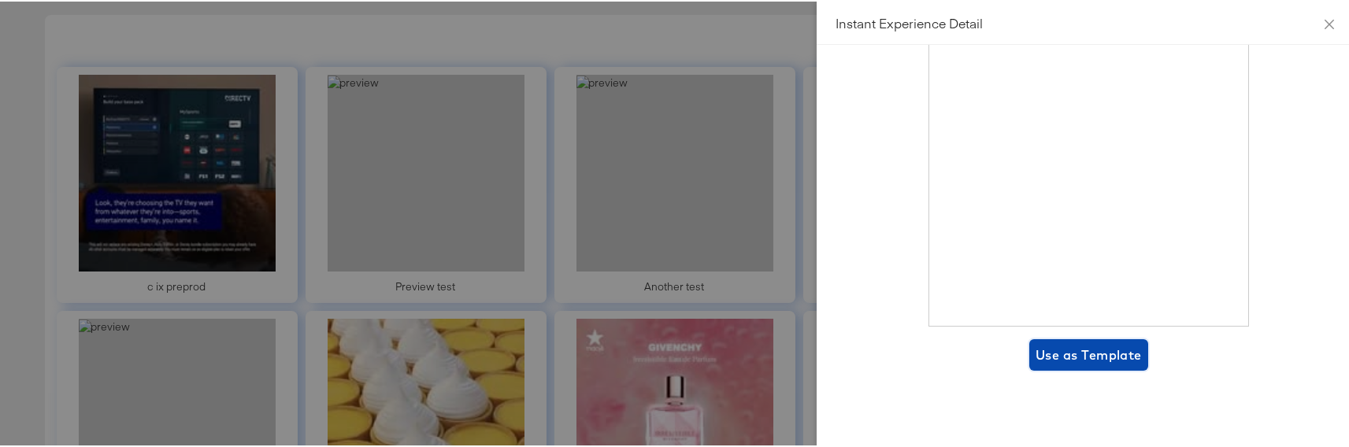
click at [1062, 351] on span "Use as Template" at bounding box center [1089, 354] width 106 height 22
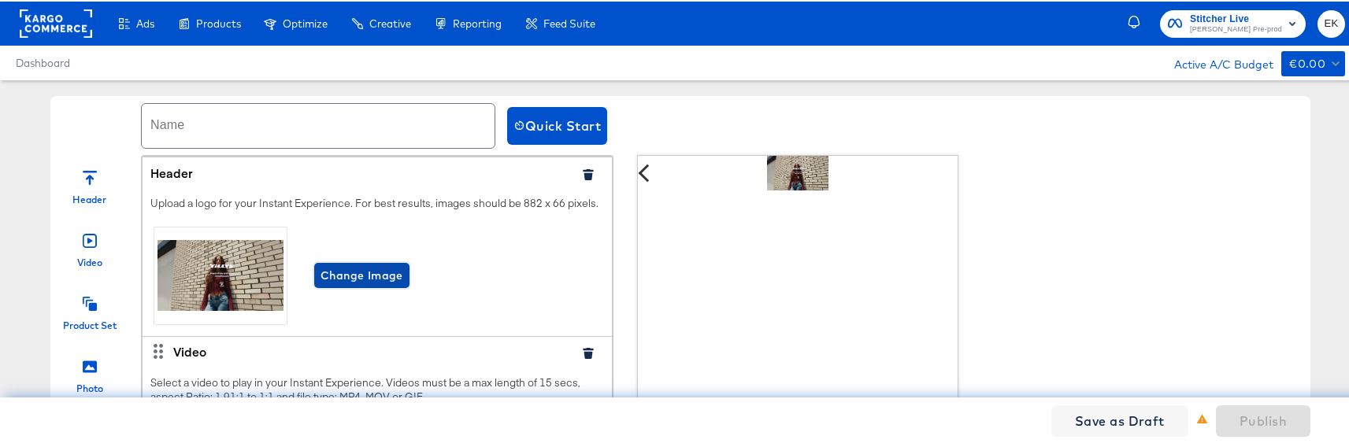
click at [373, 284] on span "Change Image" at bounding box center [362, 275] width 83 height 20
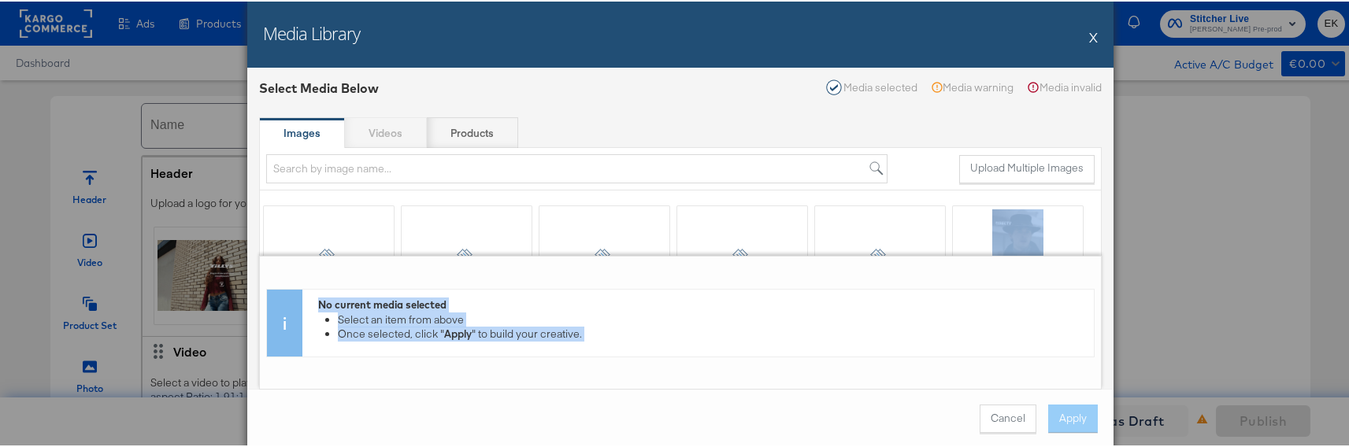
drag, startPoint x: 881, startPoint y: 252, endPoint x: 897, endPoint y: 390, distance: 138.7
click at [897, 390] on div "Select Media Below Media selected Media warning Media invalid Images Videos Pro…" at bounding box center [680, 256] width 866 height 381
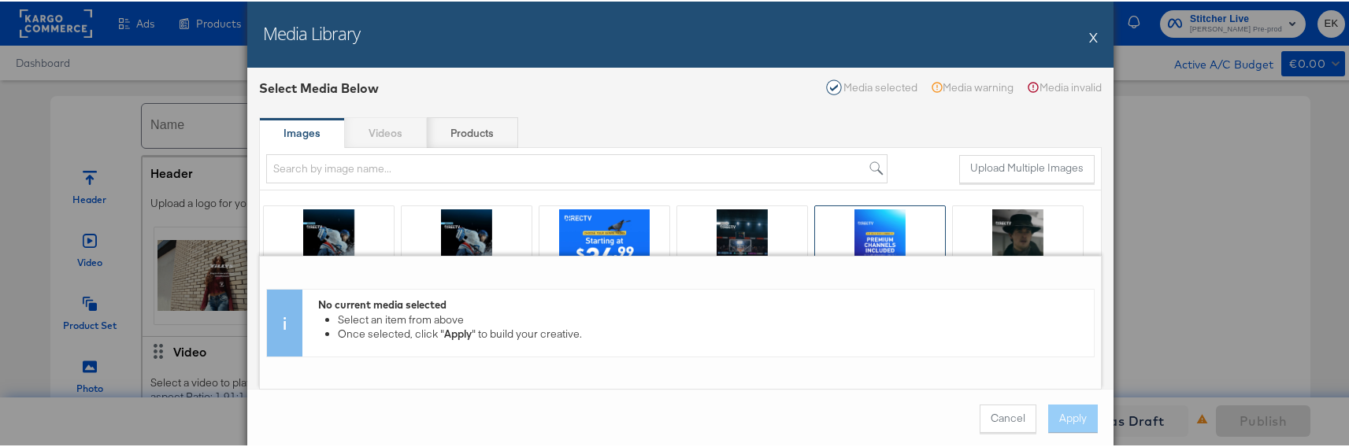
click at [923, 248] on div at bounding box center [880, 253] width 130 height 97
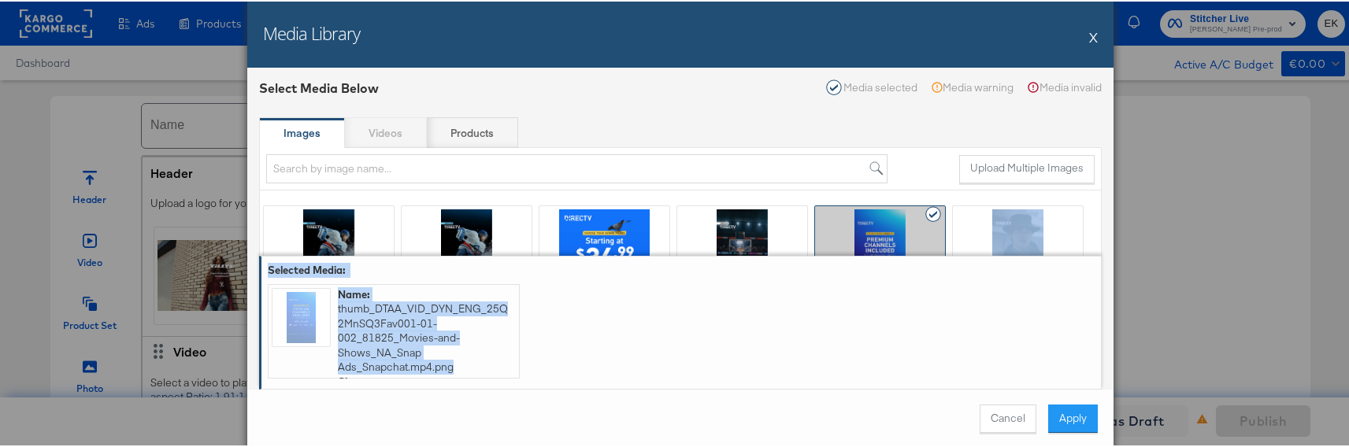
drag, startPoint x: 949, startPoint y: 254, endPoint x: 943, endPoint y: 372, distance: 119.0
click at [943, 372] on div "Select Media Below Media selected Media warning Media invalid Images Videos Pro…" at bounding box center [680, 363] width 843 height 571
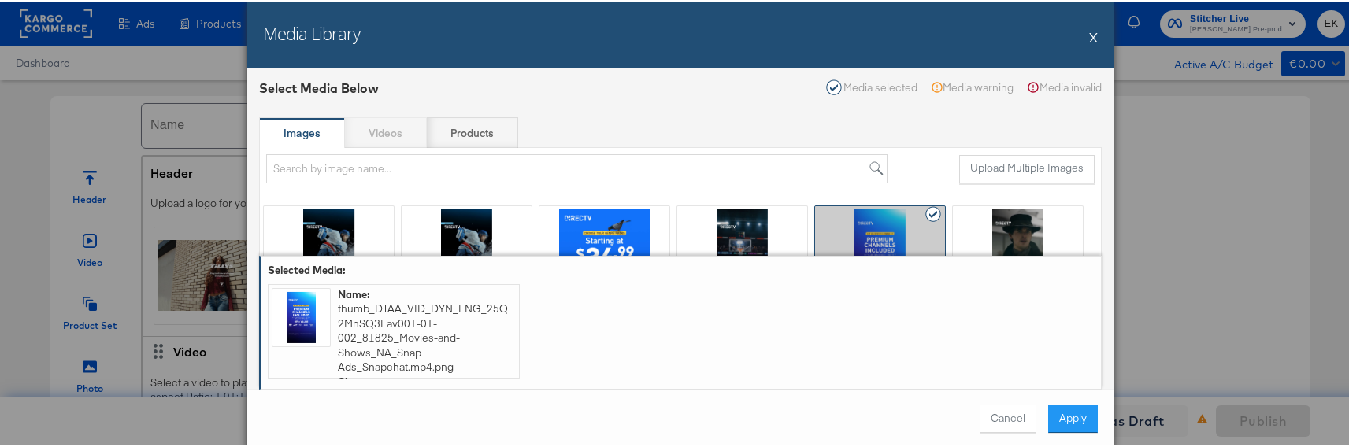
click at [943, 372] on div "Reorder media Name: thumb_DTAA_VID_DYN_ENG_25Q2MnSQ3Fav001-01-002_81825_Movies-…" at bounding box center [681, 326] width 827 height 101
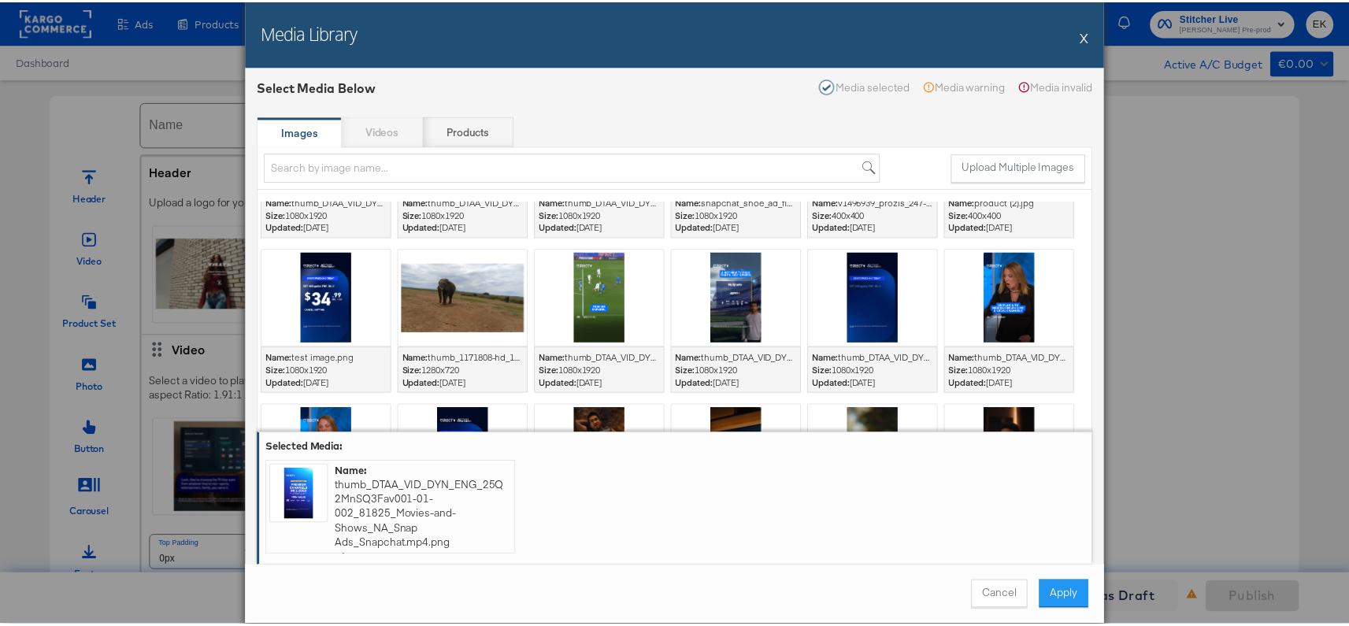
scroll to position [424, 0]
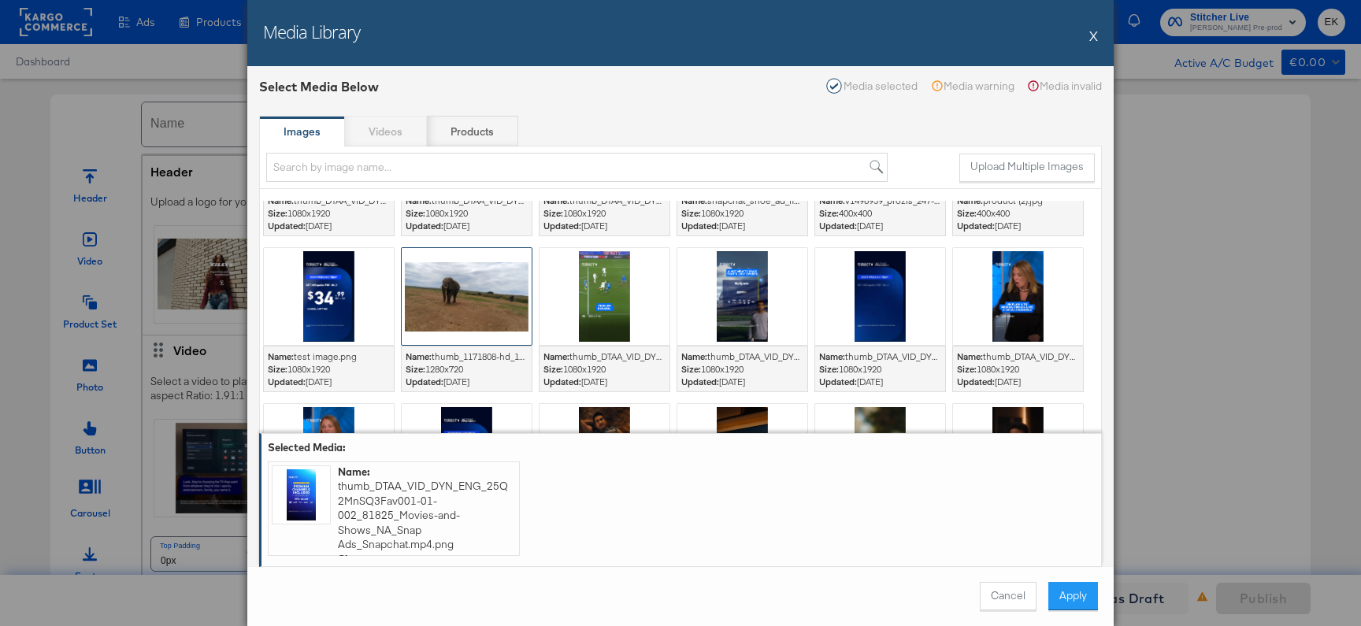
click at [472, 299] on div at bounding box center [467, 296] width 130 height 97
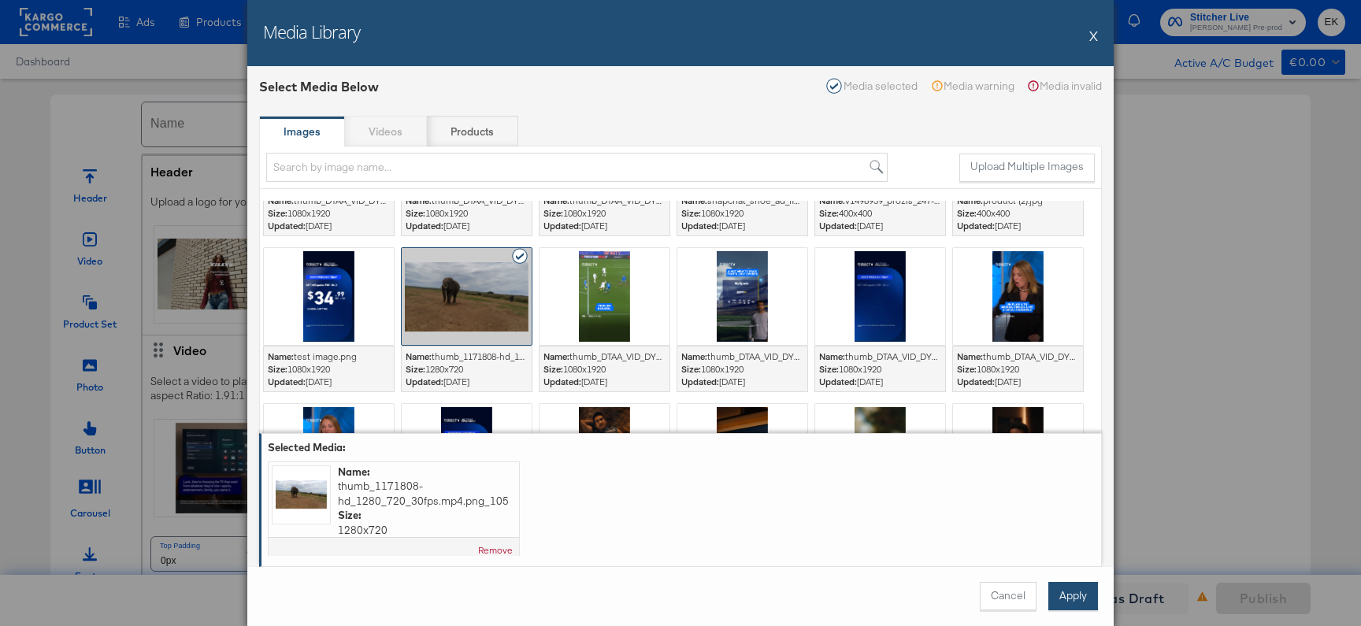
click at [1076, 421] on button "Apply" at bounding box center [1073, 596] width 50 height 28
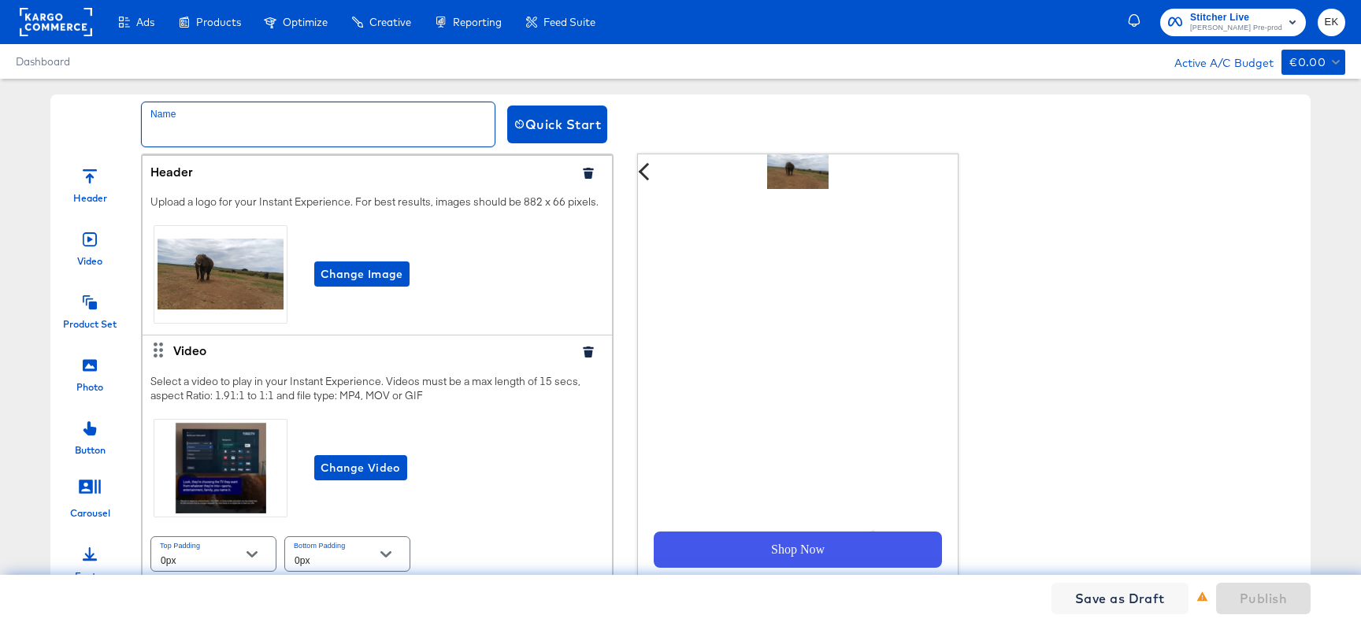
click at [299, 127] on input "text" at bounding box center [318, 124] width 353 height 44
type input "ek ix pre"
click at [1247, 421] on span "Publish" at bounding box center [1263, 598] width 47 height 22
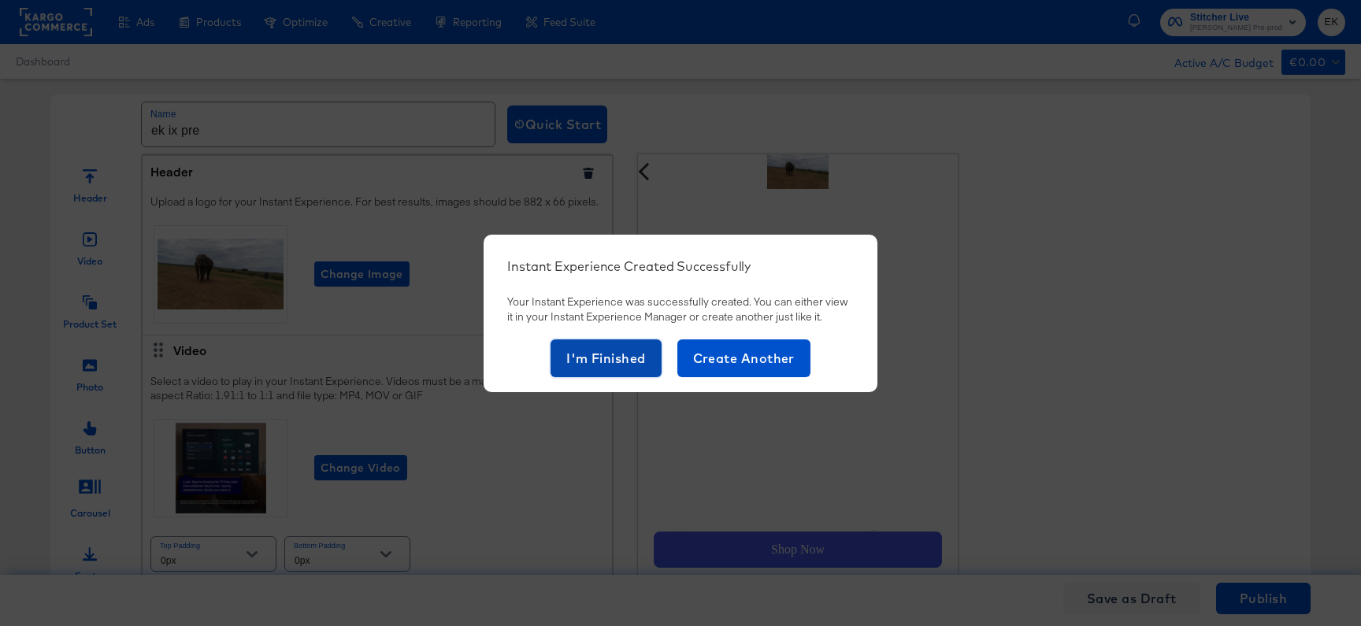
click at [595, 367] on span "I'm Finished" at bounding box center [606, 358] width 80 height 22
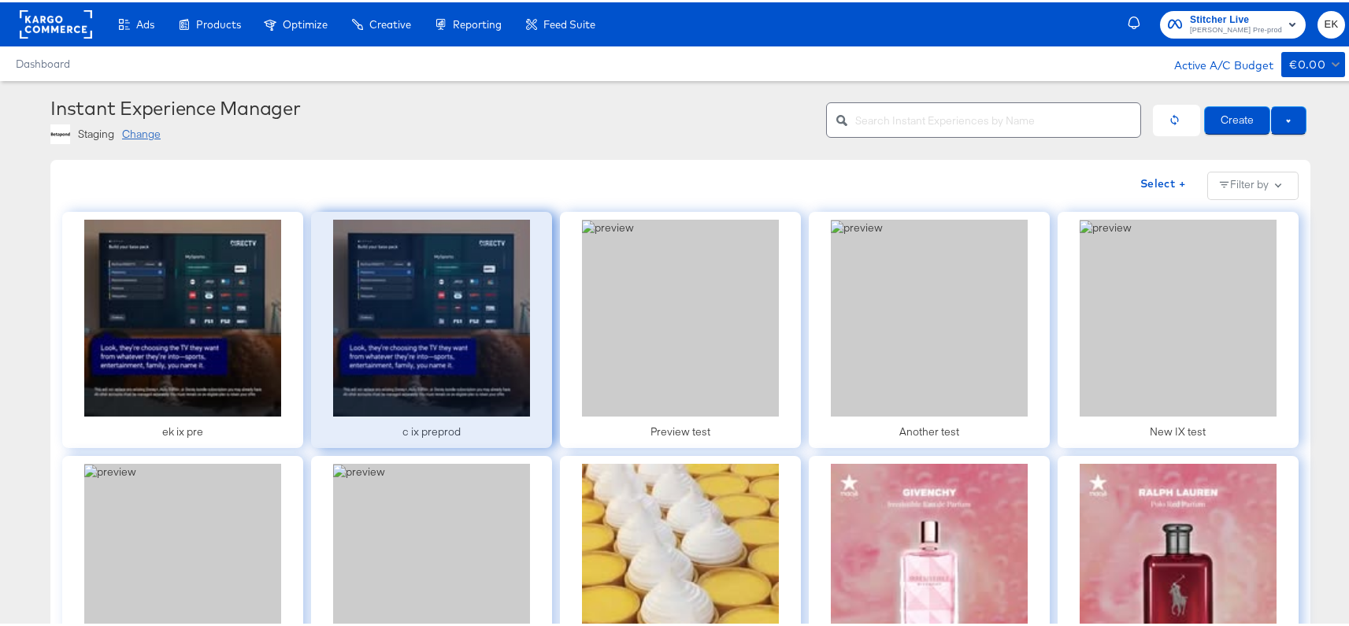
click at [450, 343] on div at bounding box center [431, 327] width 241 height 236
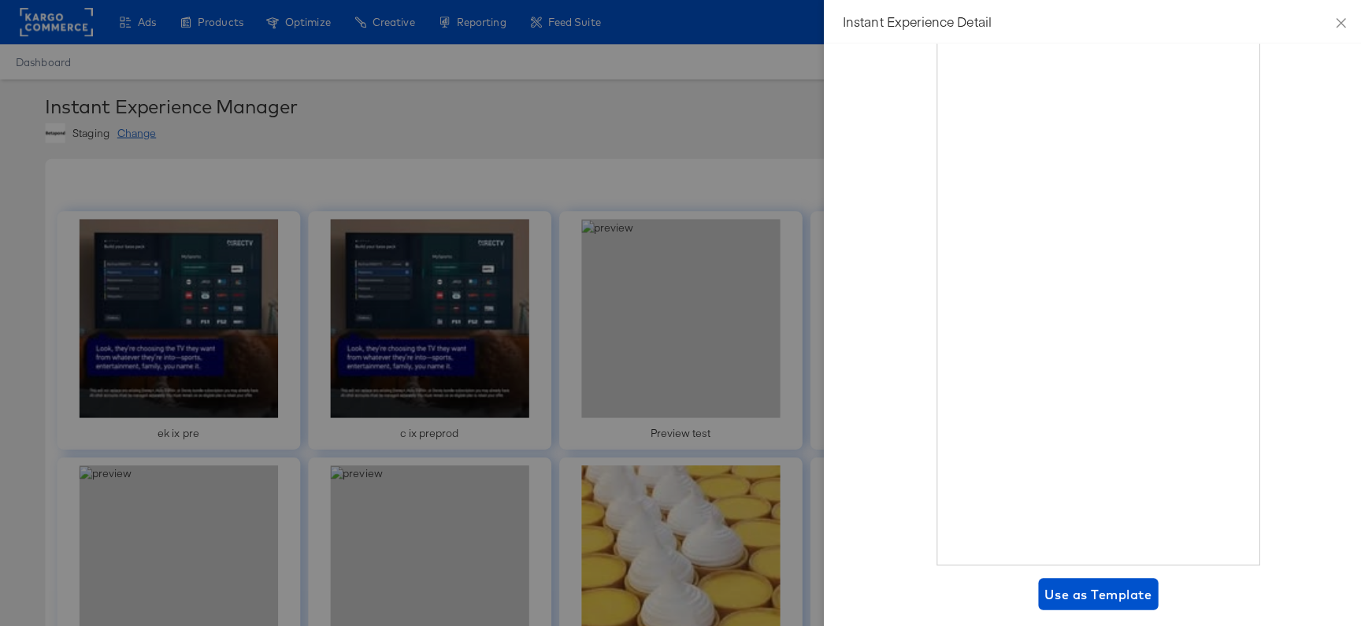
scroll to position [131, 0]
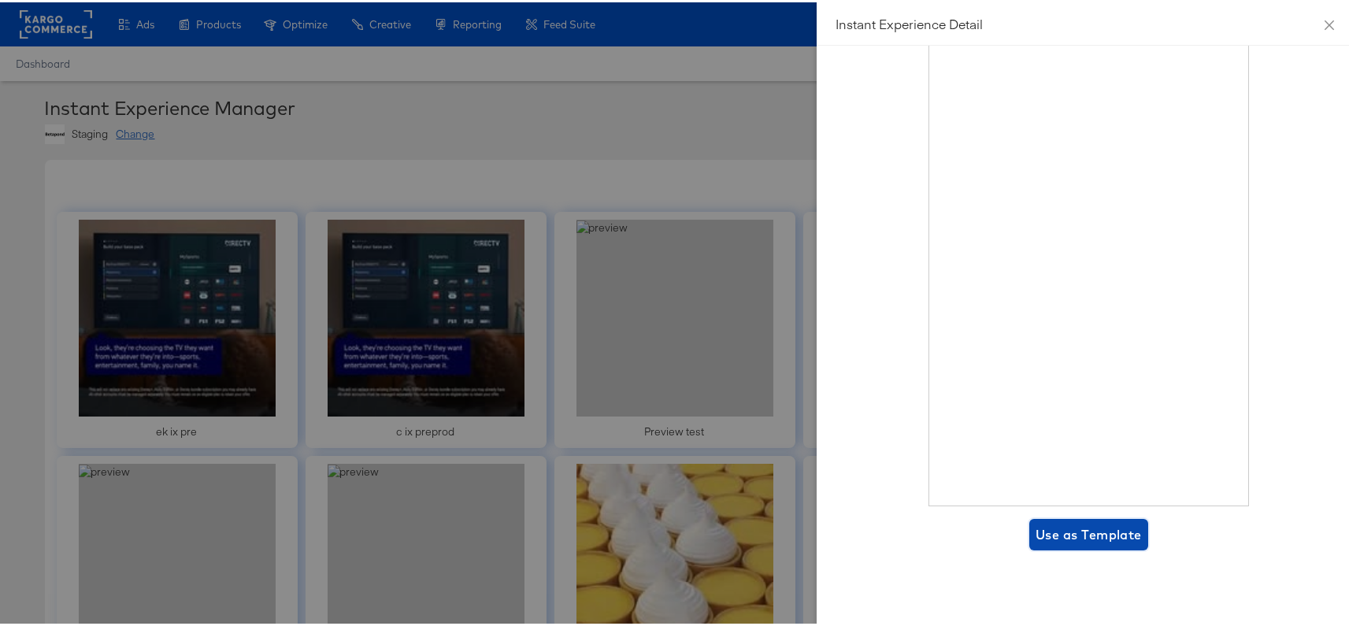
click at [1080, 421] on span "Use as Template" at bounding box center [1089, 532] width 106 height 22
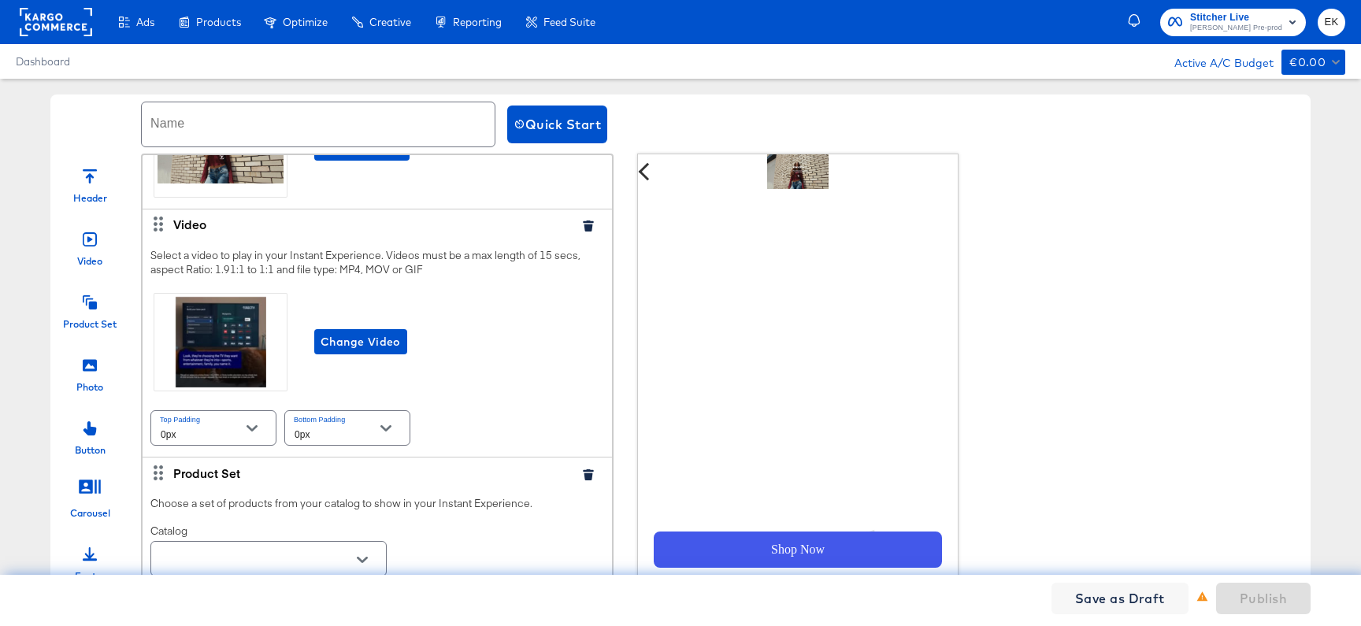
scroll to position [132, 0]
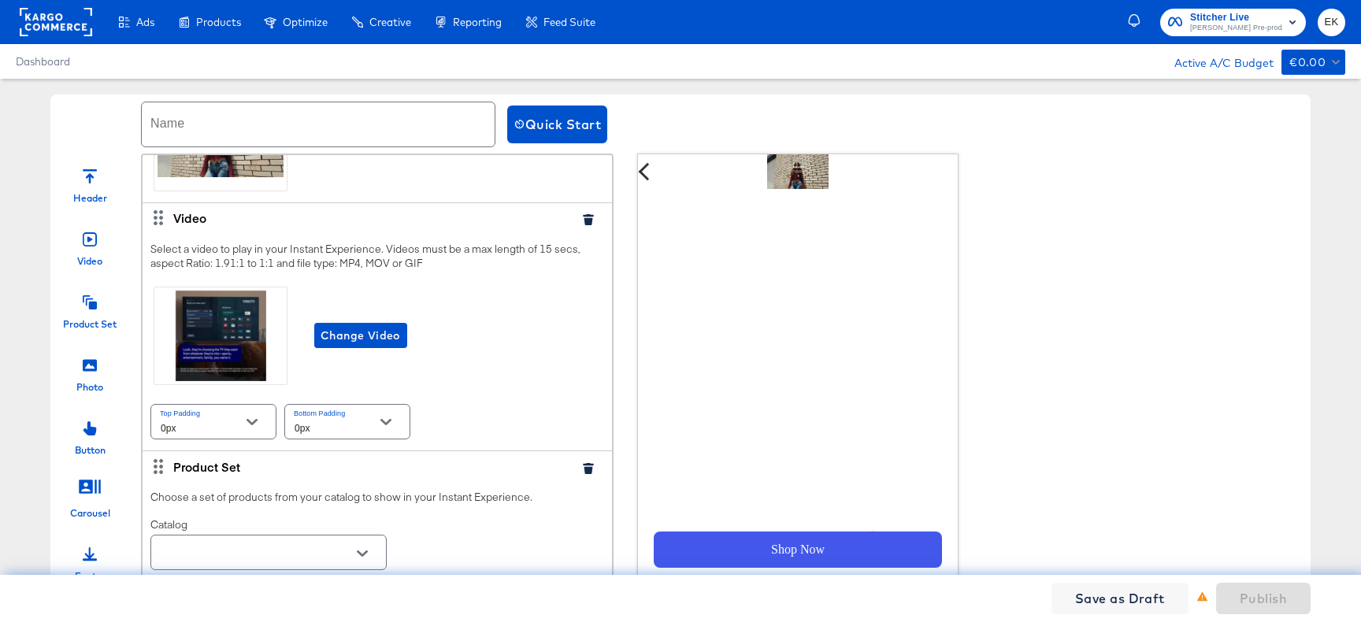
click at [583, 225] on icon "button" at bounding box center [588, 219] width 10 height 11
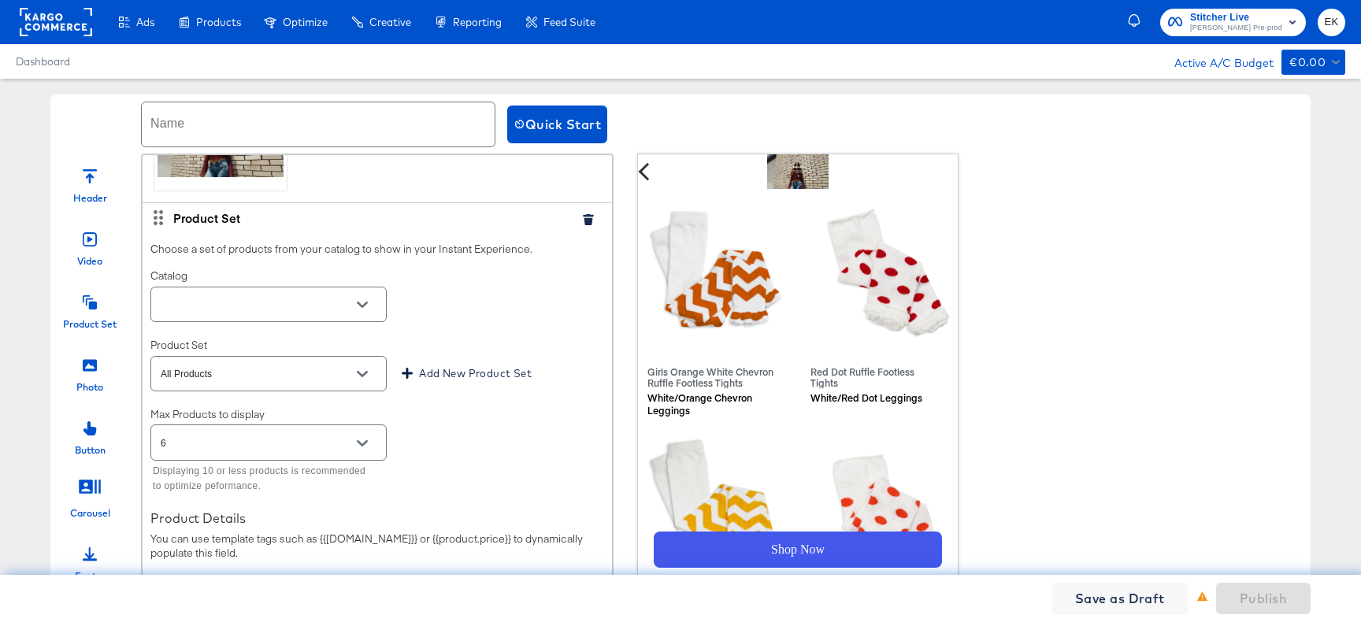
click at [88, 370] on icon at bounding box center [90, 365] width 14 height 12
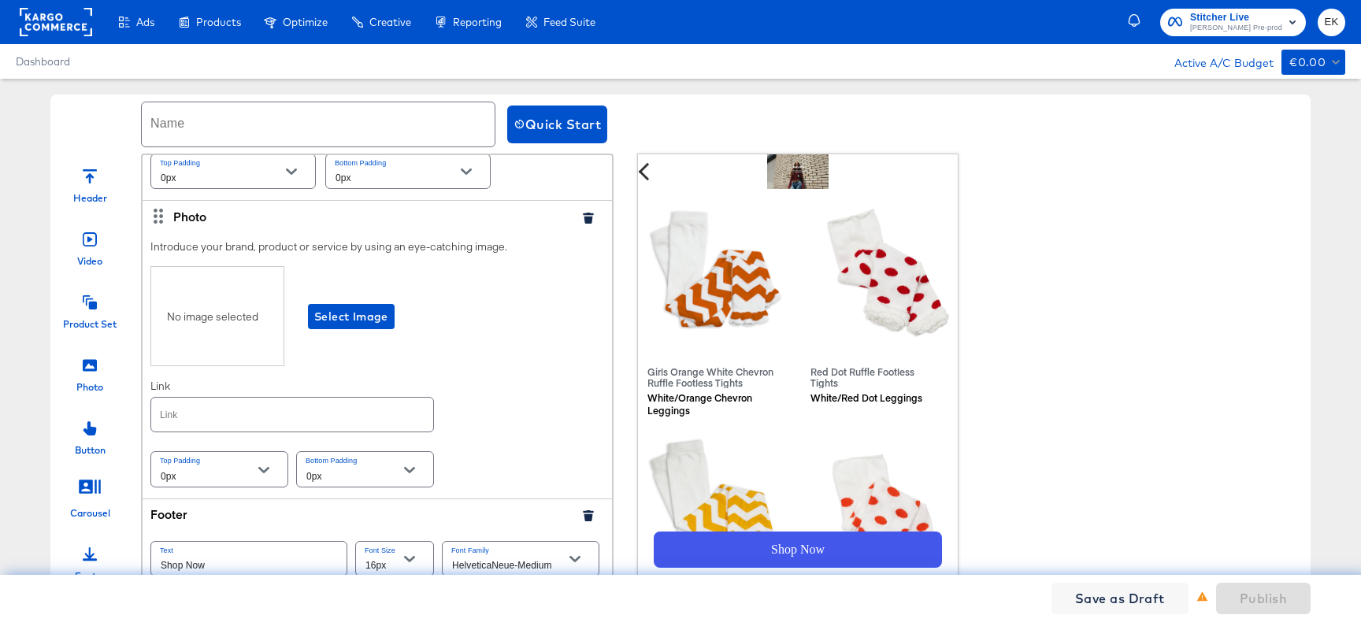
scroll to position [694, 0]
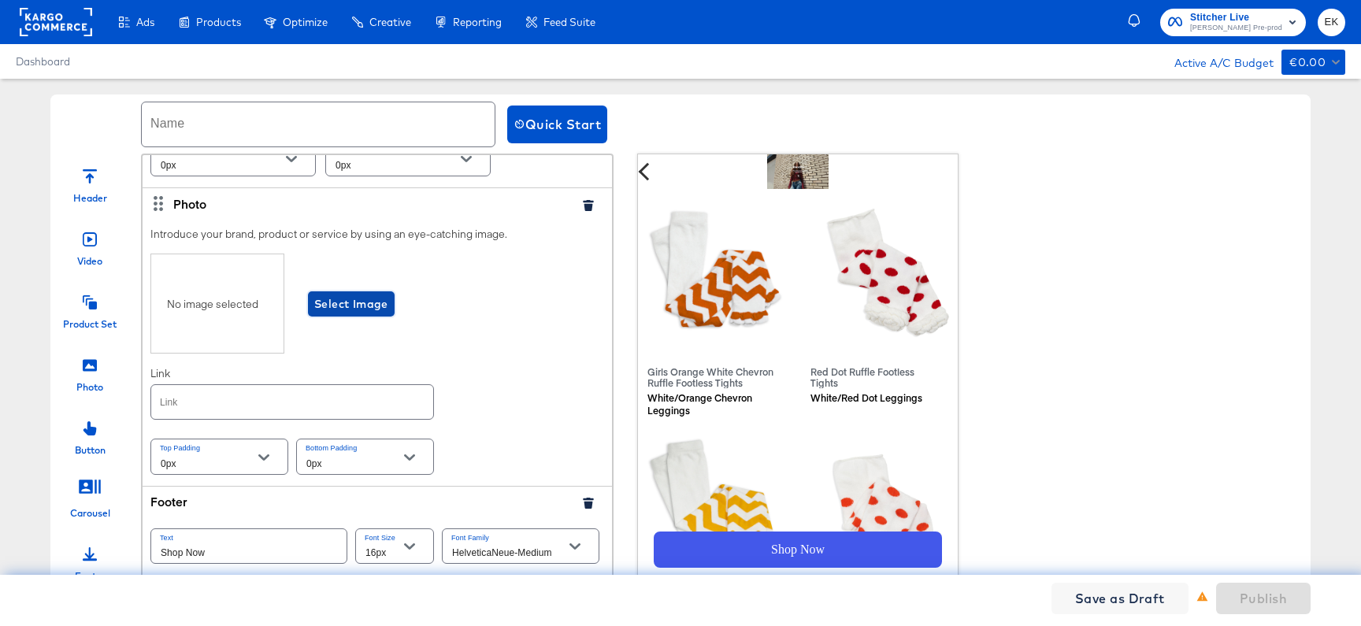
click at [367, 314] on span "Select Image" at bounding box center [351, 305] width 74 height 20
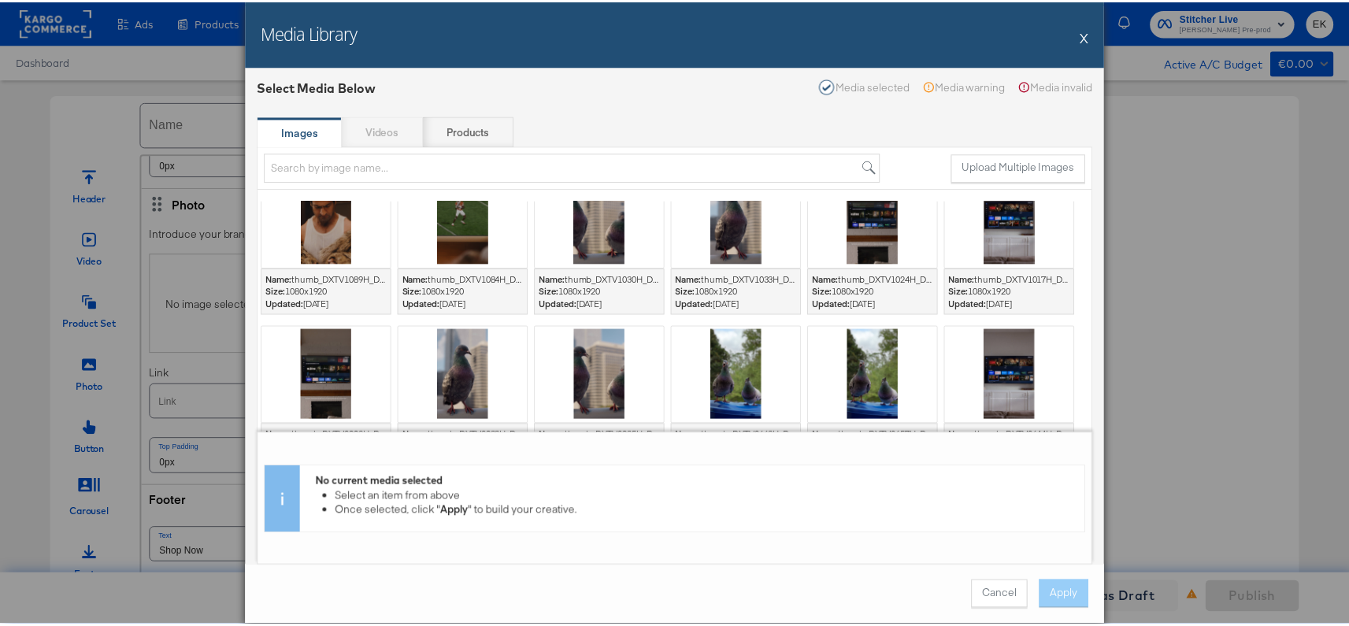
scroll to position [828, 0]
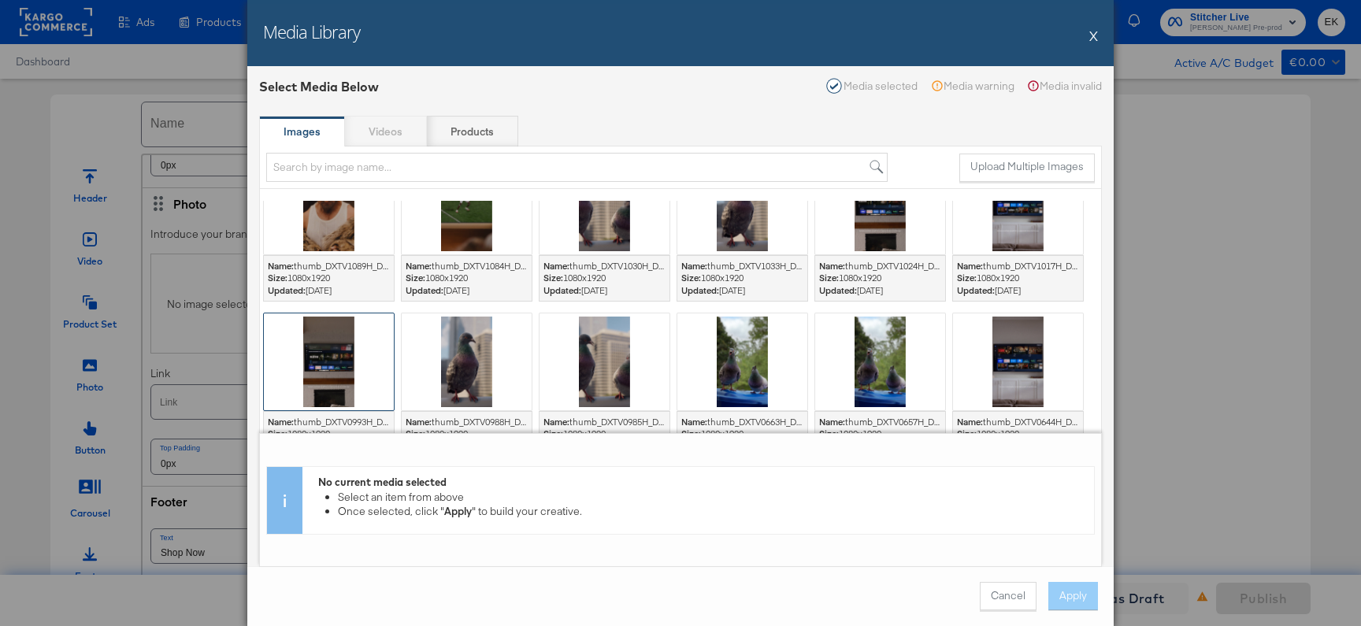
click at [340, 377] on div at bounding box center [329, 361] width 130 height 97
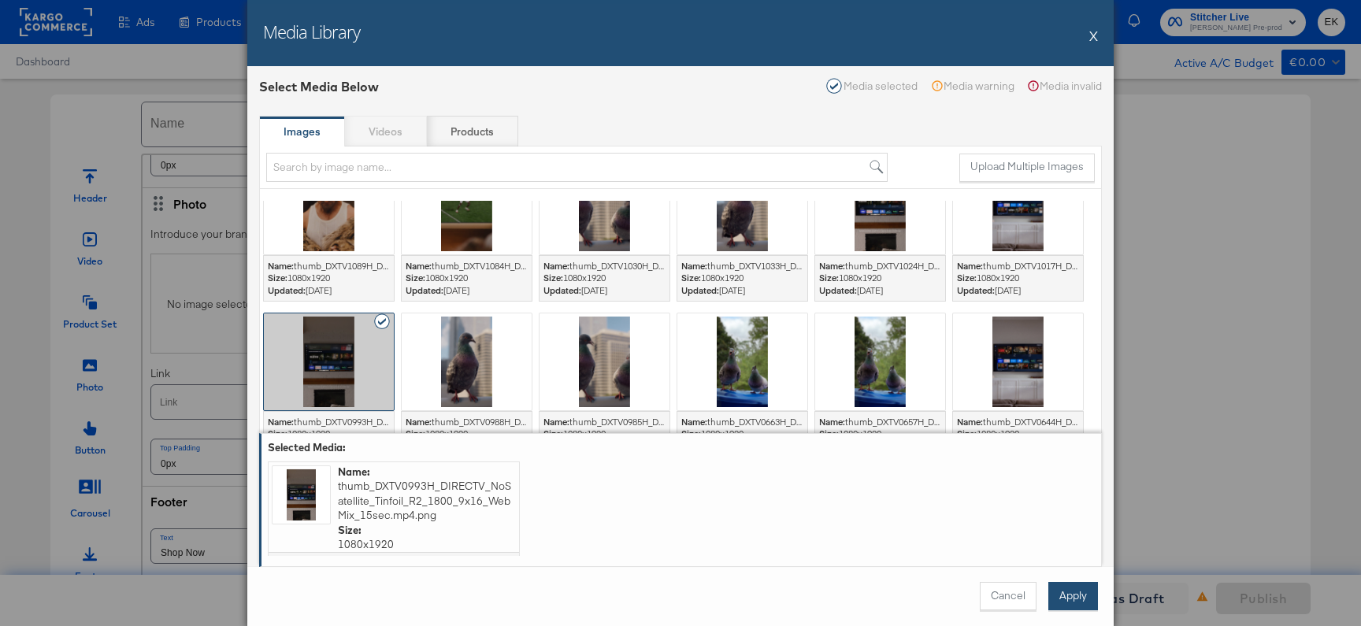
click at [1076, 421] on button "Apply" at bounding box center [1073, 596] width 50 height 28
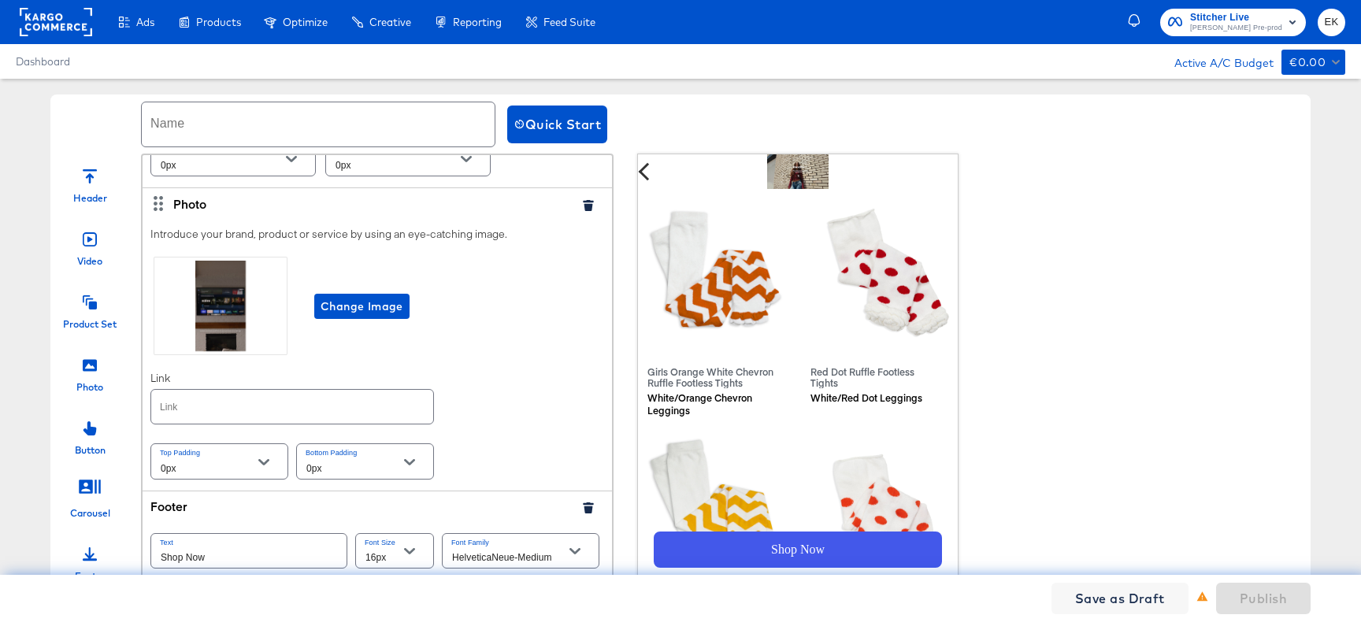
click at [227, 421] on input "text" at bounding box center [292, 407] width 282 height 34
type input "http://www.kargo.com"
click at [183, 118] on input "text" at bounding box center [318, 124] width 353 height 44
type input "l"
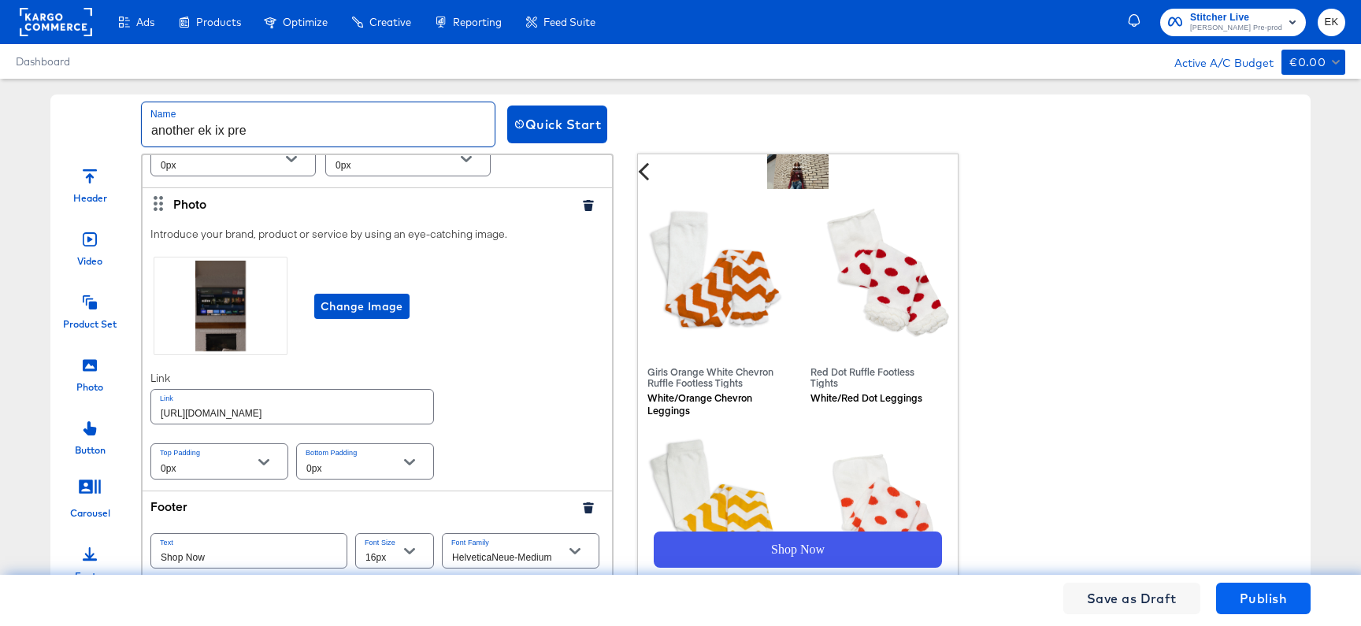
type input "another ek ix pre"
click at [1256, 421] on span "Publish" at bounding box center [1263, 598] width 47 height 22
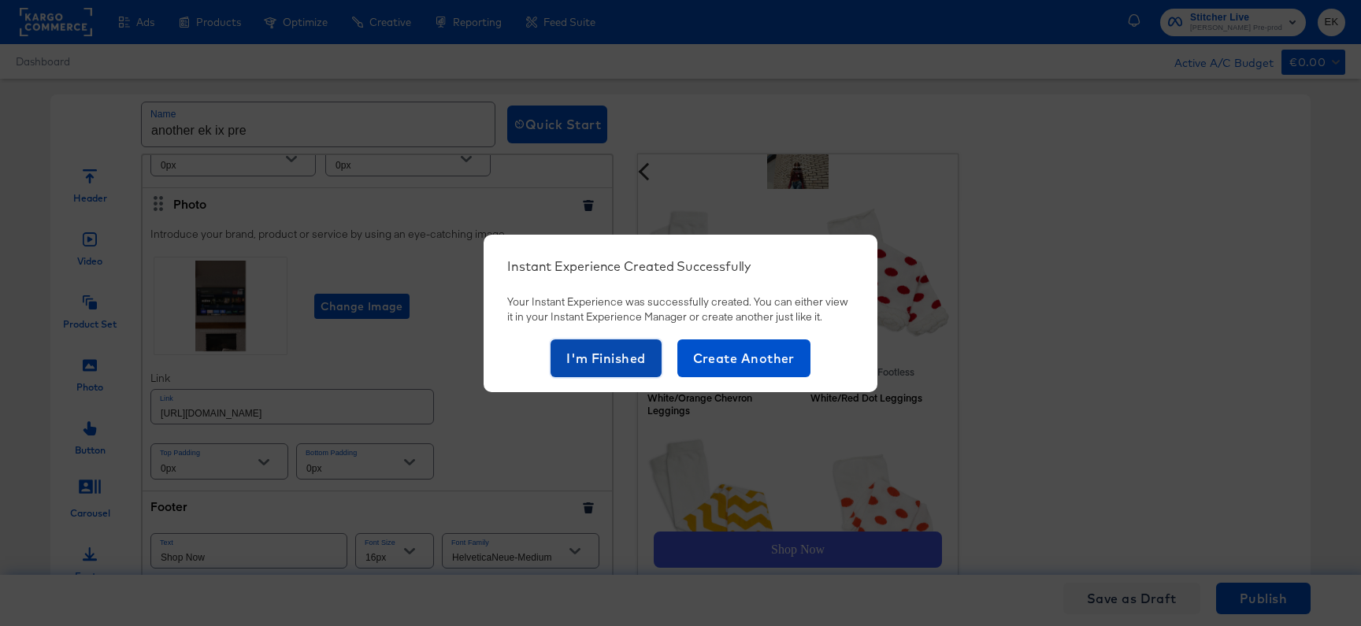
click at [596, 353] on span "I'm Finished" at bounding box center [606, 358] width 80 height 22
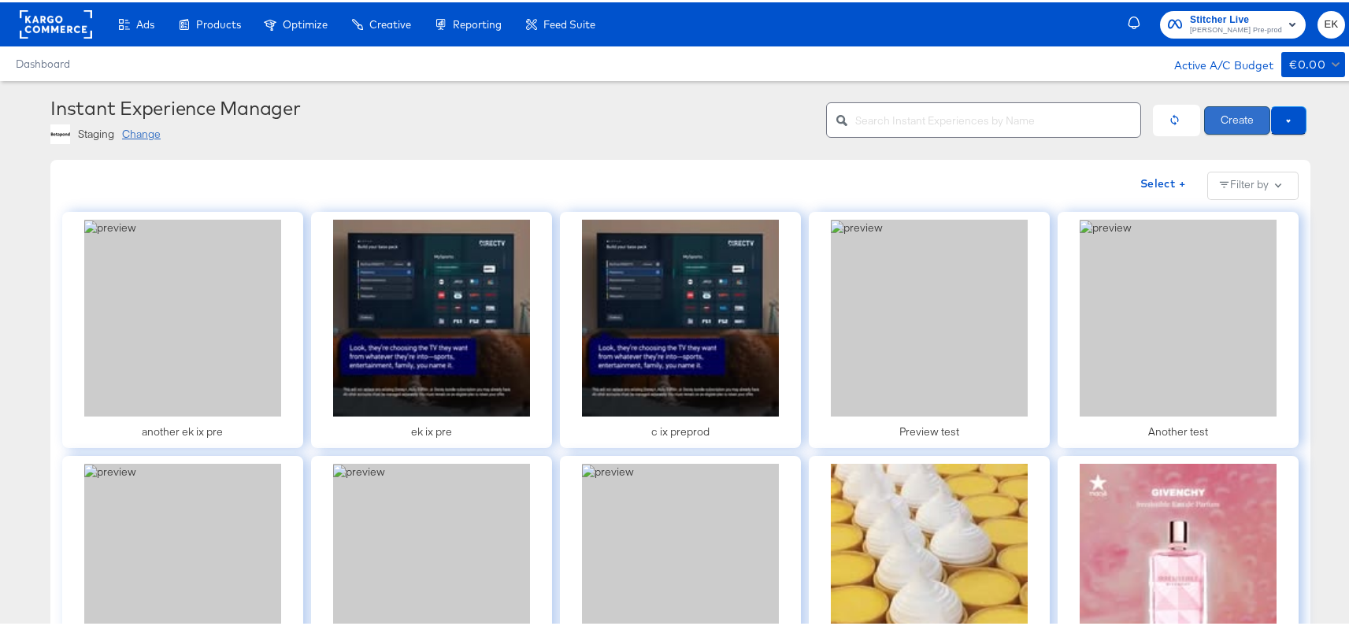
click at [1232, 122] on button "Create" at bounding box center [1237, 118] width 66 height 28
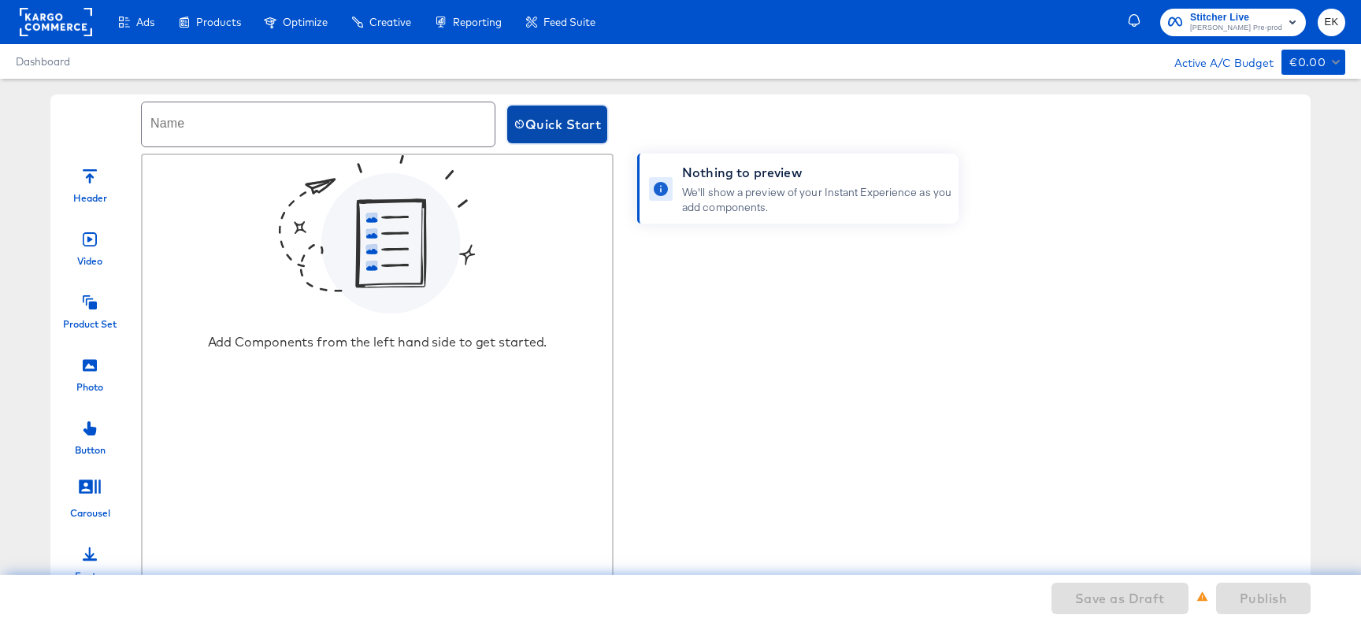
click at [535, 125] on span "Quick Start" at bounding box center [556, 124] width 87 height 22
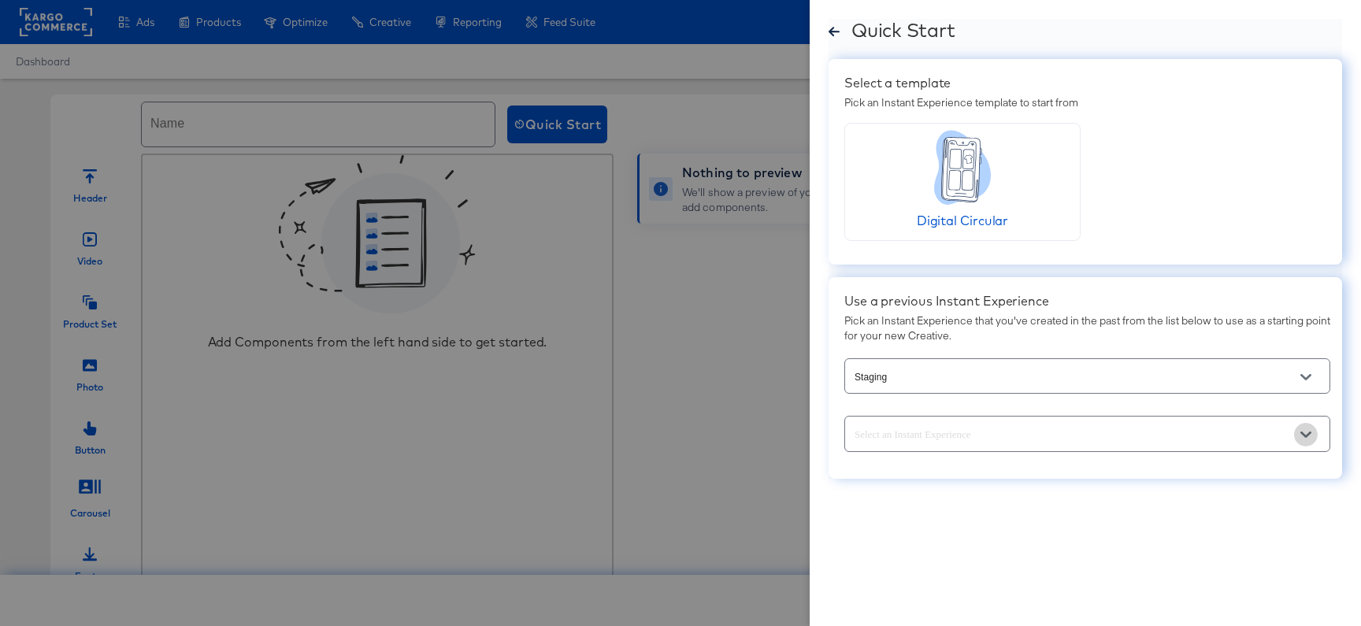
click at [1300, 432] on icon "Open" at bounding box center [1305, 435] width 11 height 6
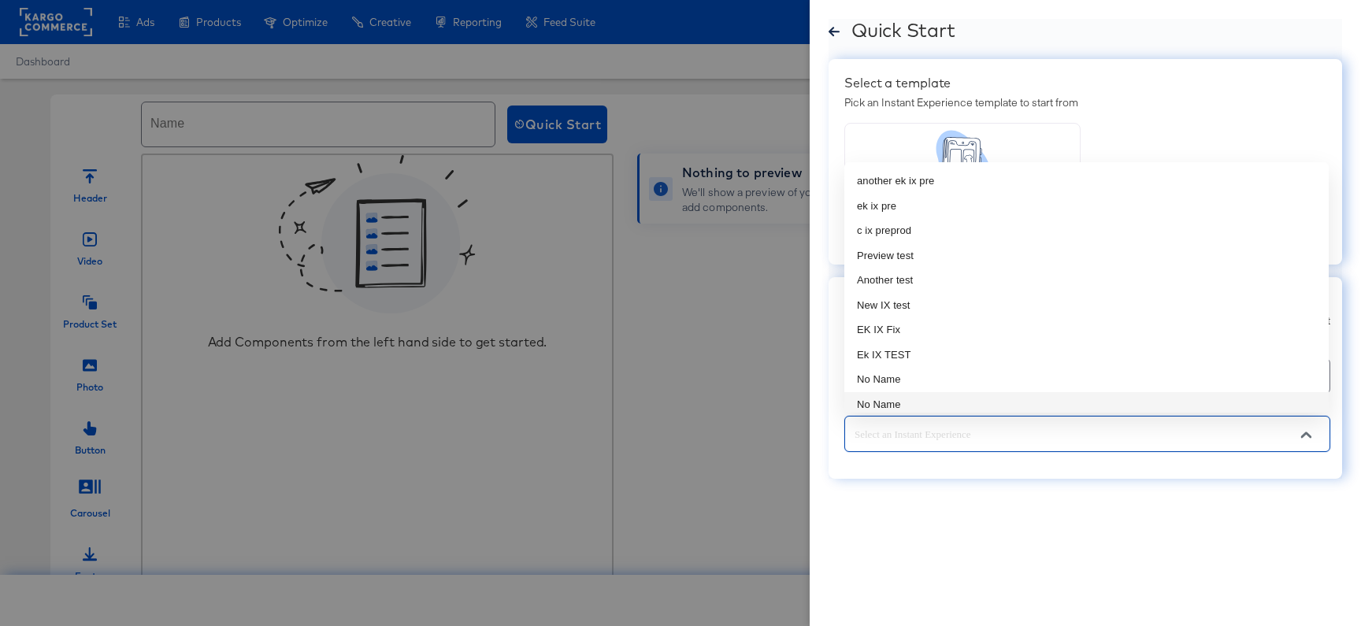
click at [1055, 510] on div "Quick Start Select a template Pick an Instant Experience template to start from…" at bounding box center [1085, 313] width 551 height 626
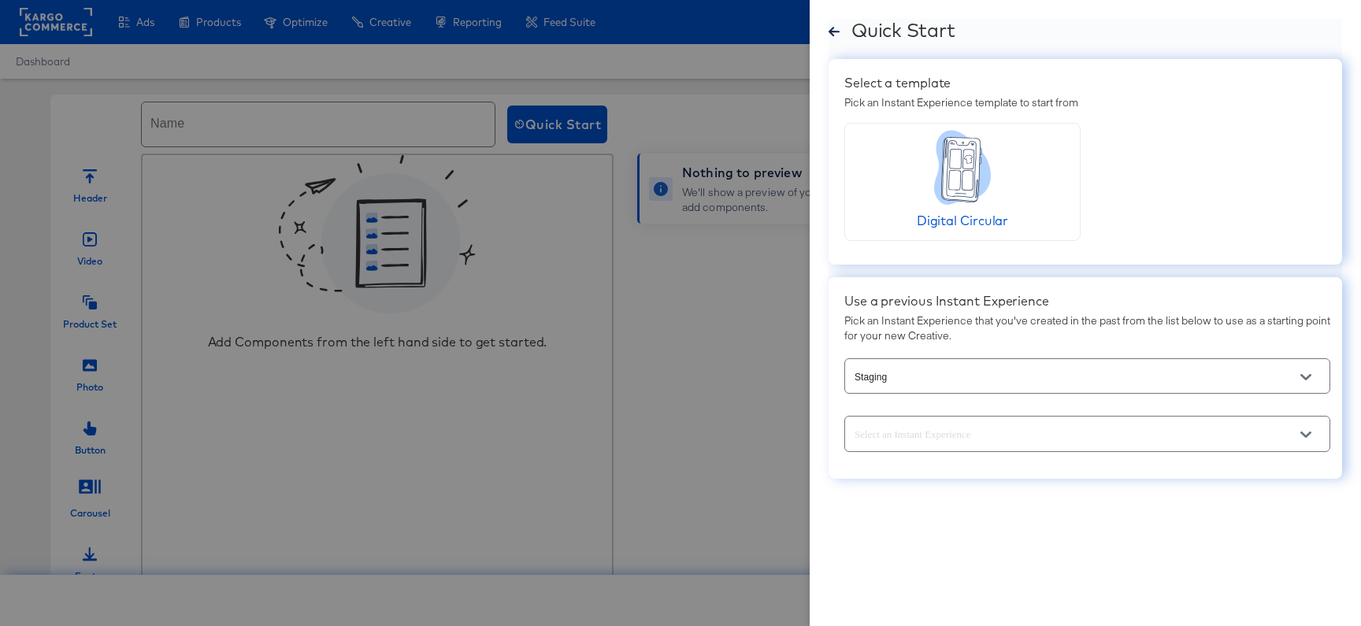
click at [1306, 374] on icon "Open" at bounding box center [1305, 377] width 11 height 11
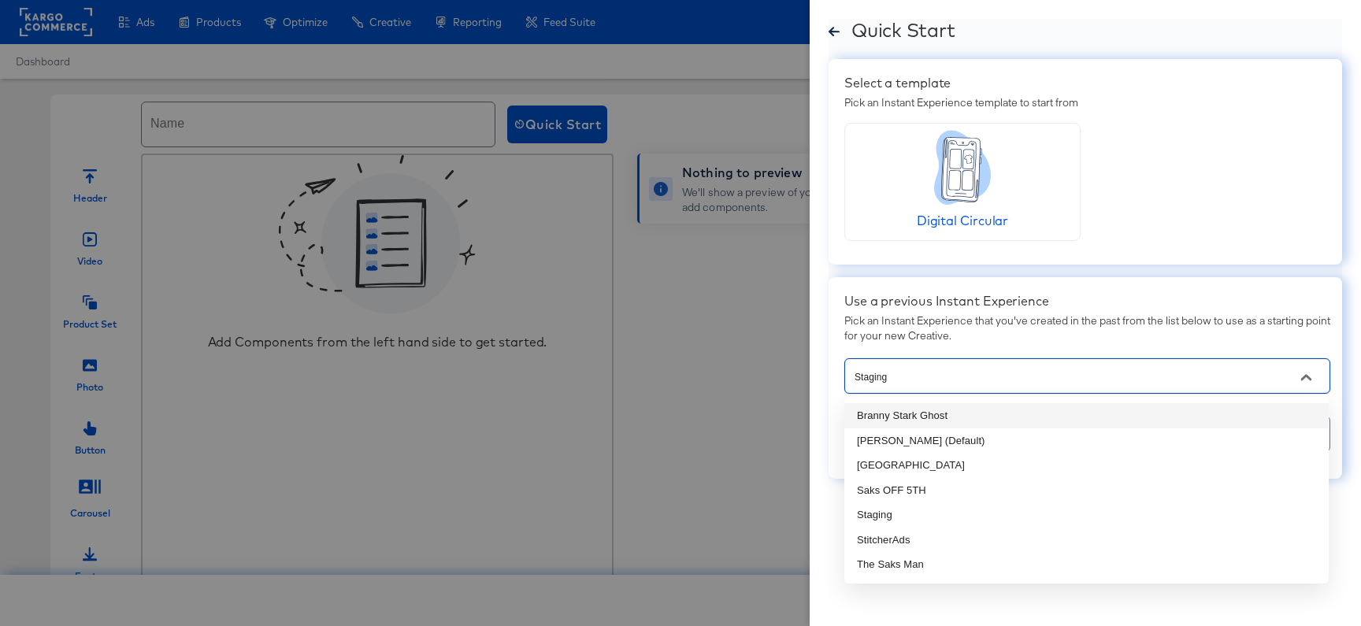
click at [915, 409] on li "Branny Stark Ghost" at bounding box center [1086, 415] width 484 height 25
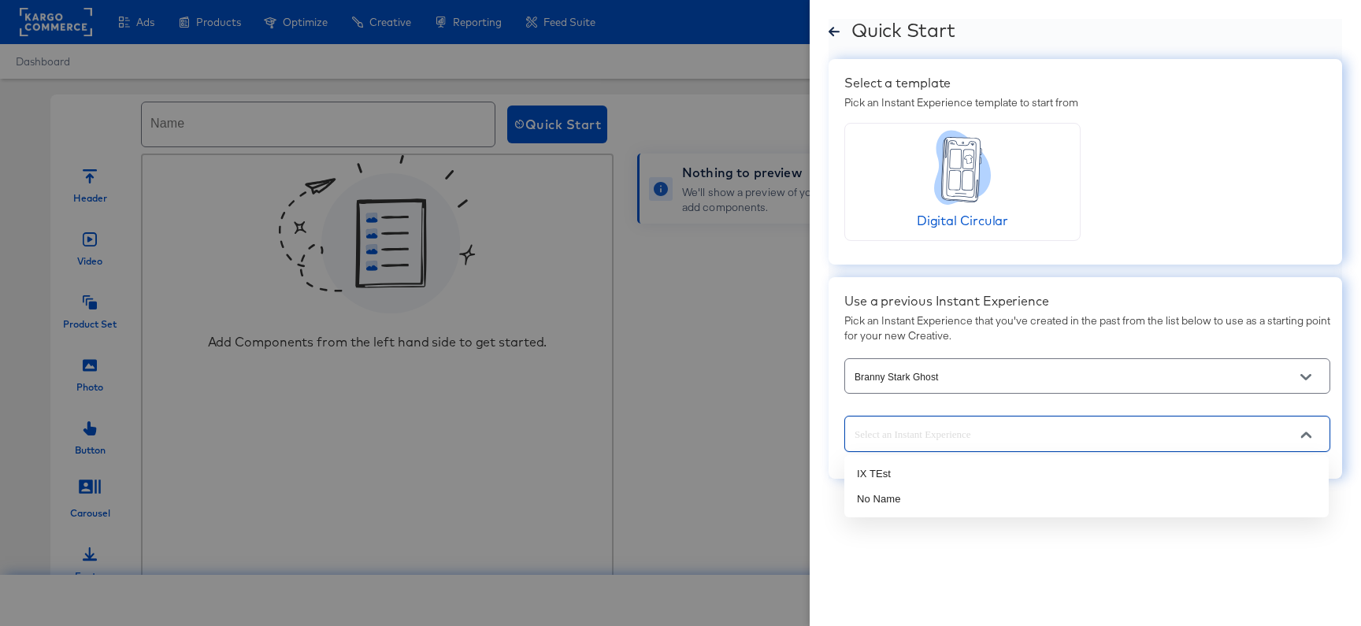
click at [1016, 426] on input "text" at bounding box center [1074, 434] width 447 height 18
click at [875, 477] on li "IX TEst" at bounding box center [1086, 473] width 484 height 25
type input "IX TEst"
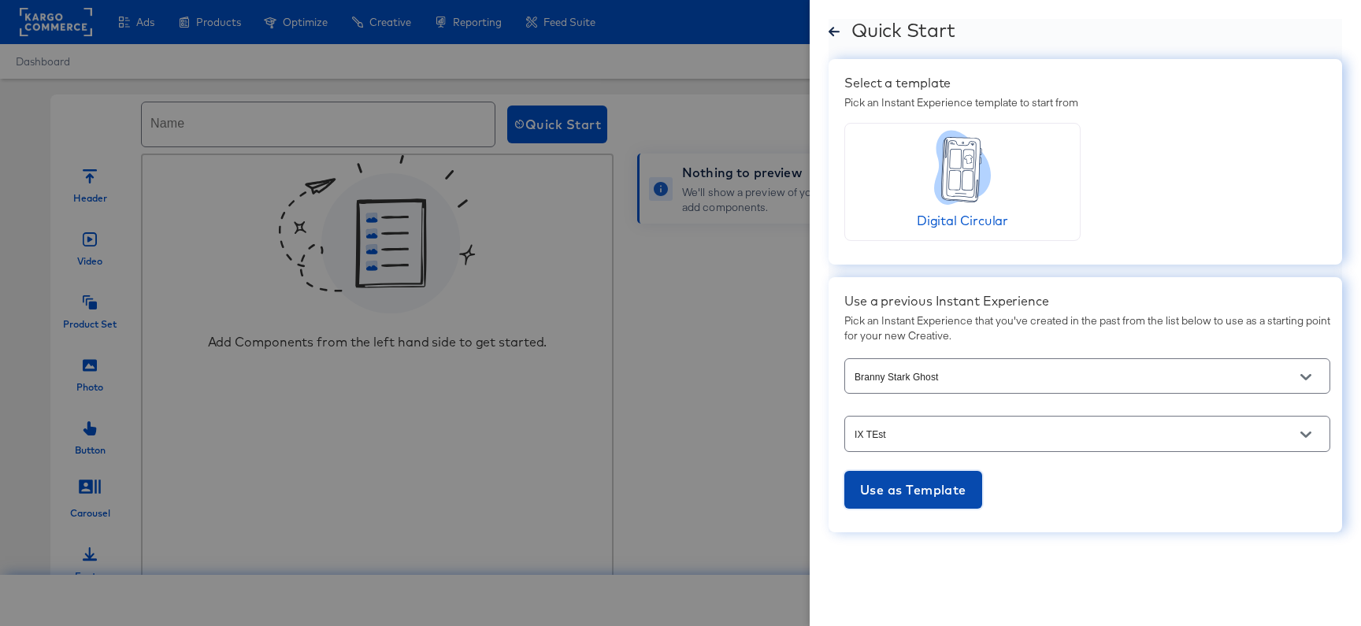
click at [875, 484] on span "Use as Template" at bounding box center [913, 490] width 106 height 22
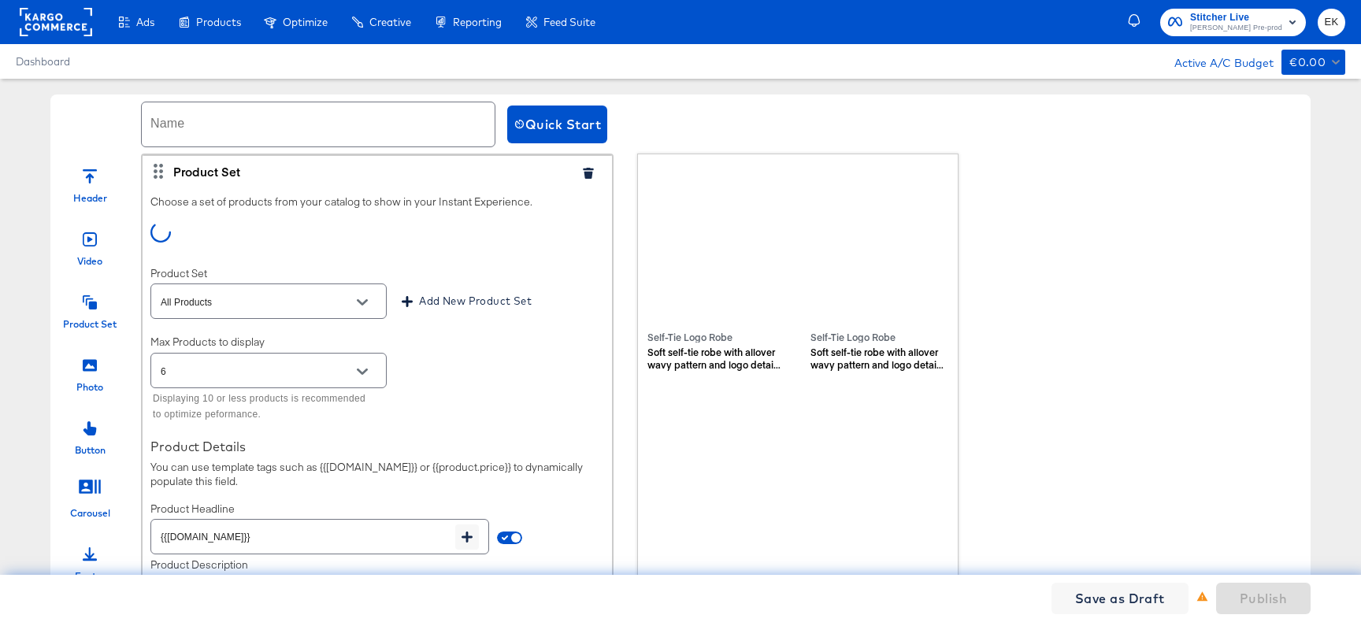
click at [243, 117] on input "text" at bounding box center [318, 124] width 353 height 44
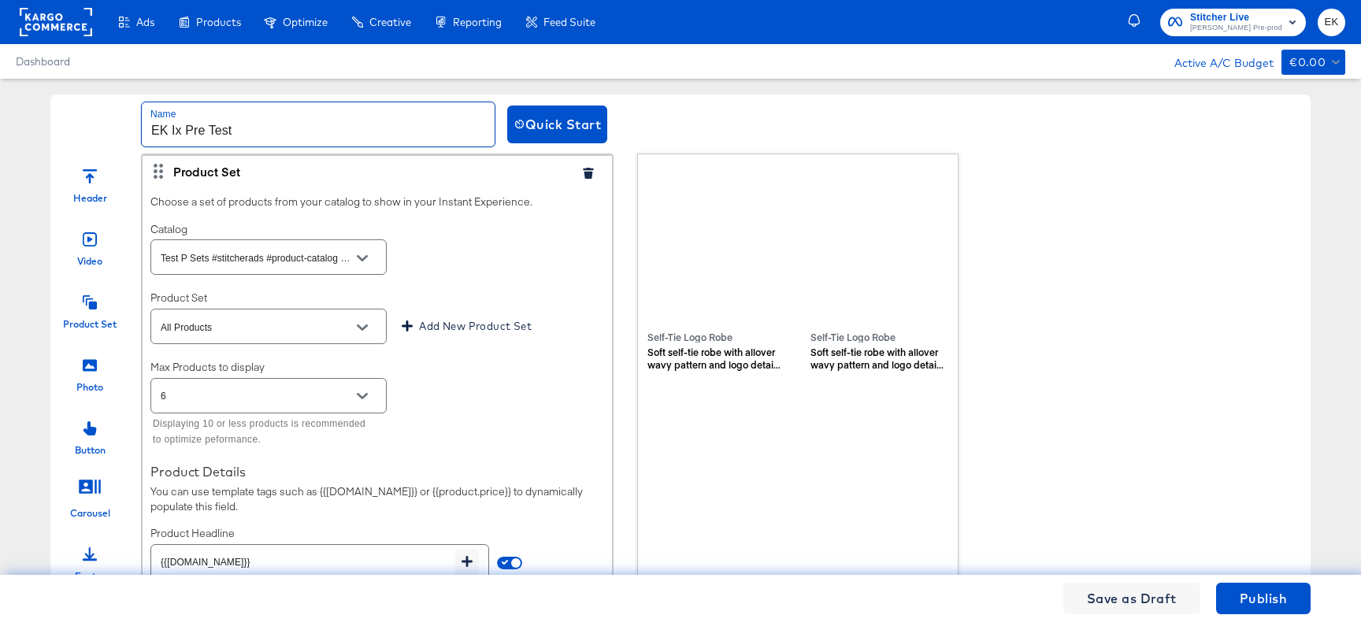
click at [369, 264] on button "Open" at bounding box center [362, 258] width 24 height 24
type input "EK Ix Pre Test"
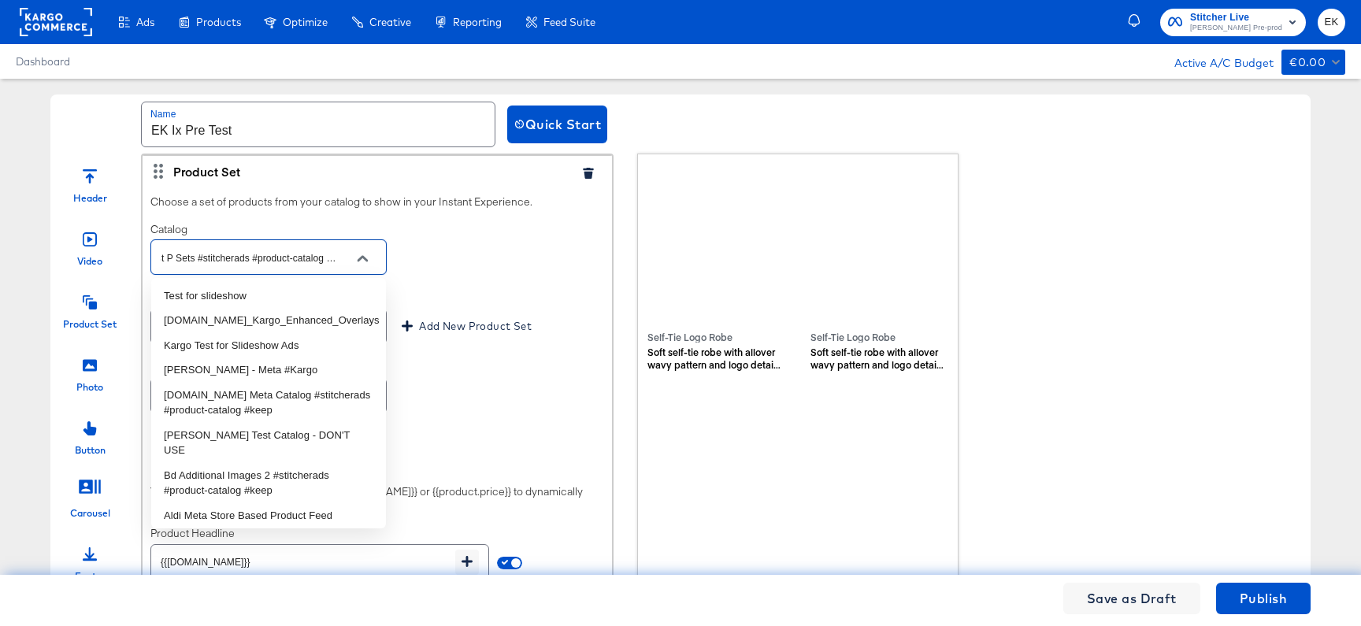
scroll to position [337, 0]
click at [280, 352] on li "Kargo Test for Slideshow Ads" at bounding box center [268, 344] width 235 height 25
type input "Kargo Test for Slideshow Ads"
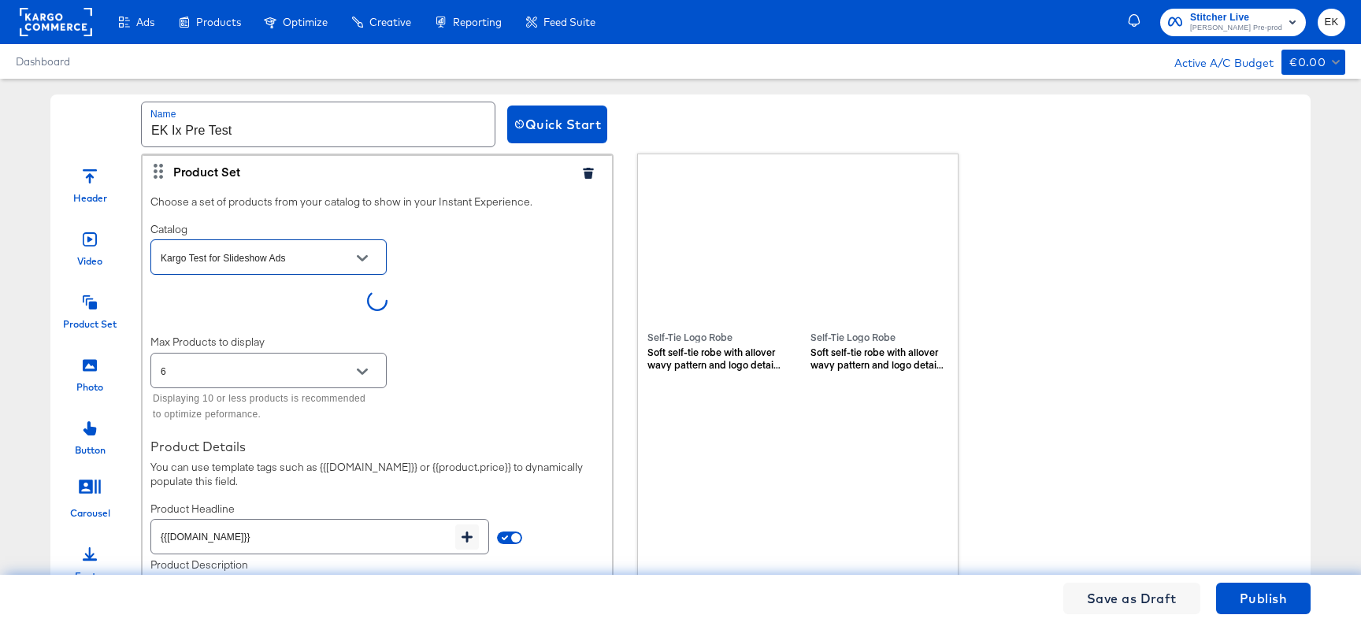
scroll to position [0, 0]
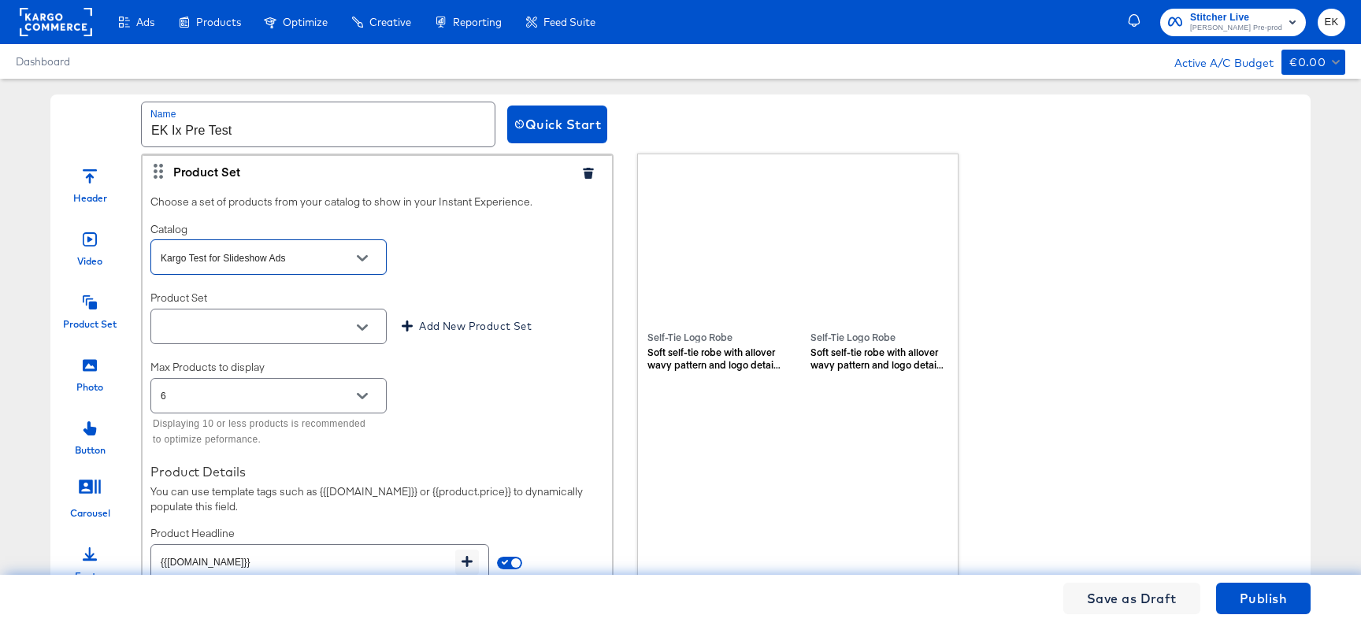
click at [364, 324] on icon "Open" at bounding box center [362, 327] width 11 height 11
click at [237, 363] on li "All Products" at bounding box center [268, 366] width 235 height 25
type input "All Products"
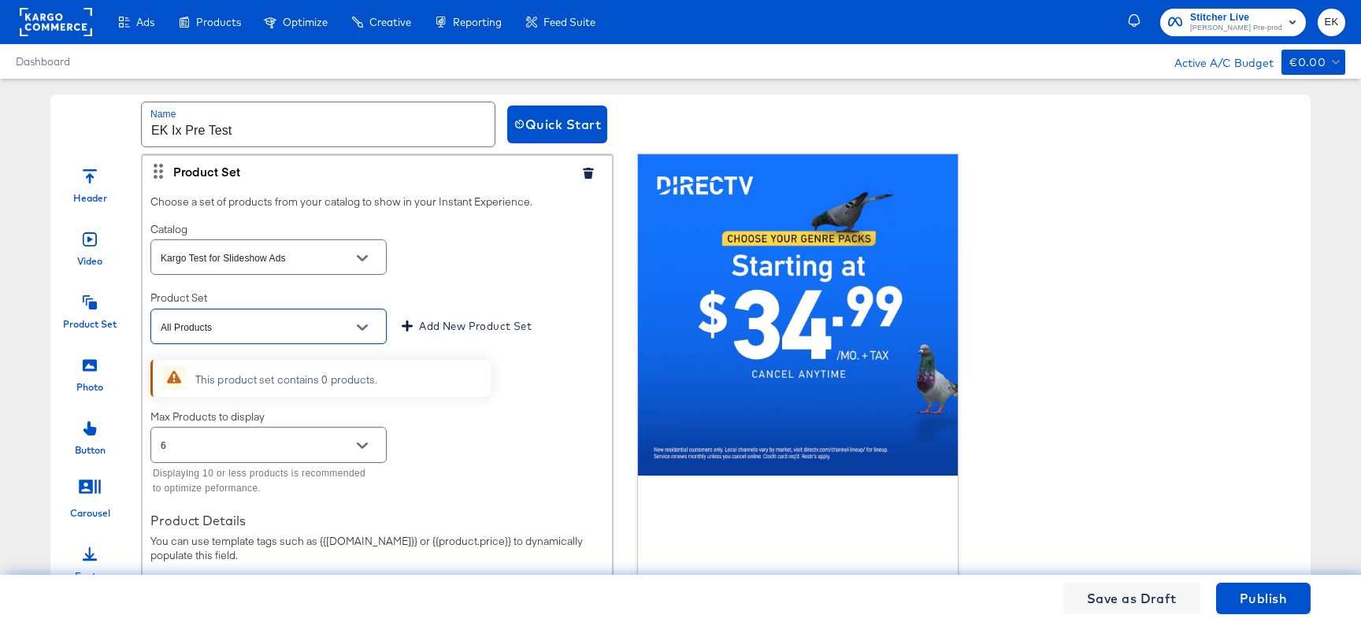
click at [370, 245] on div "Kargo Test for Slideshow Ads" at bounding box center [268, 256] width 236 height 35
click at [364, 257] on icon "Open" at bounding box center [362, 258] width 11 height 6
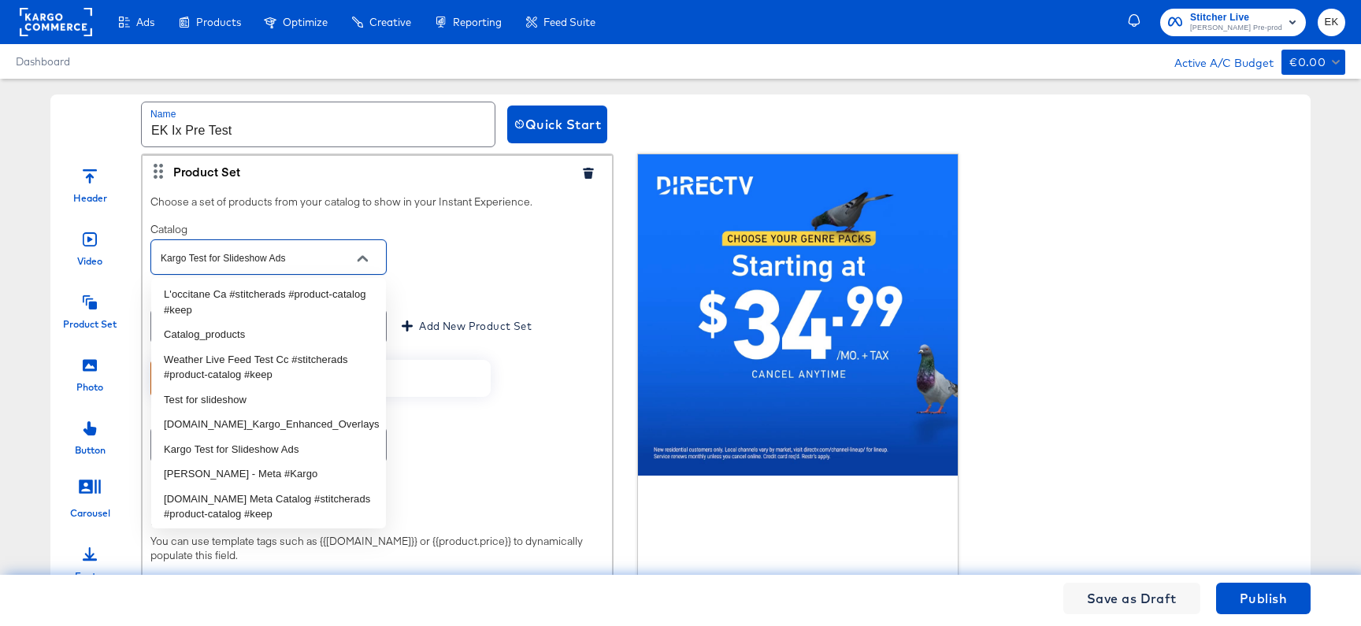
scroll to position [239, 0]
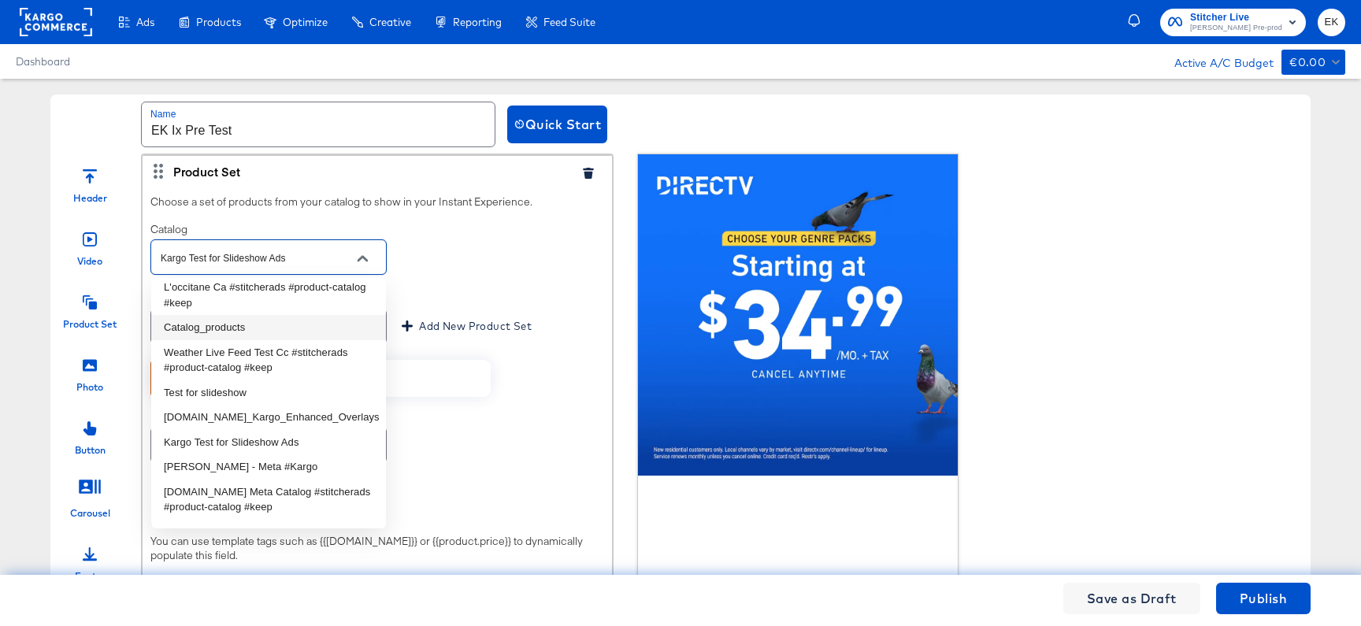
click at [286, 331] on li "Catalog_products" at bounding box center [268, 327] width 235 height 25
type input "Catalog_products"
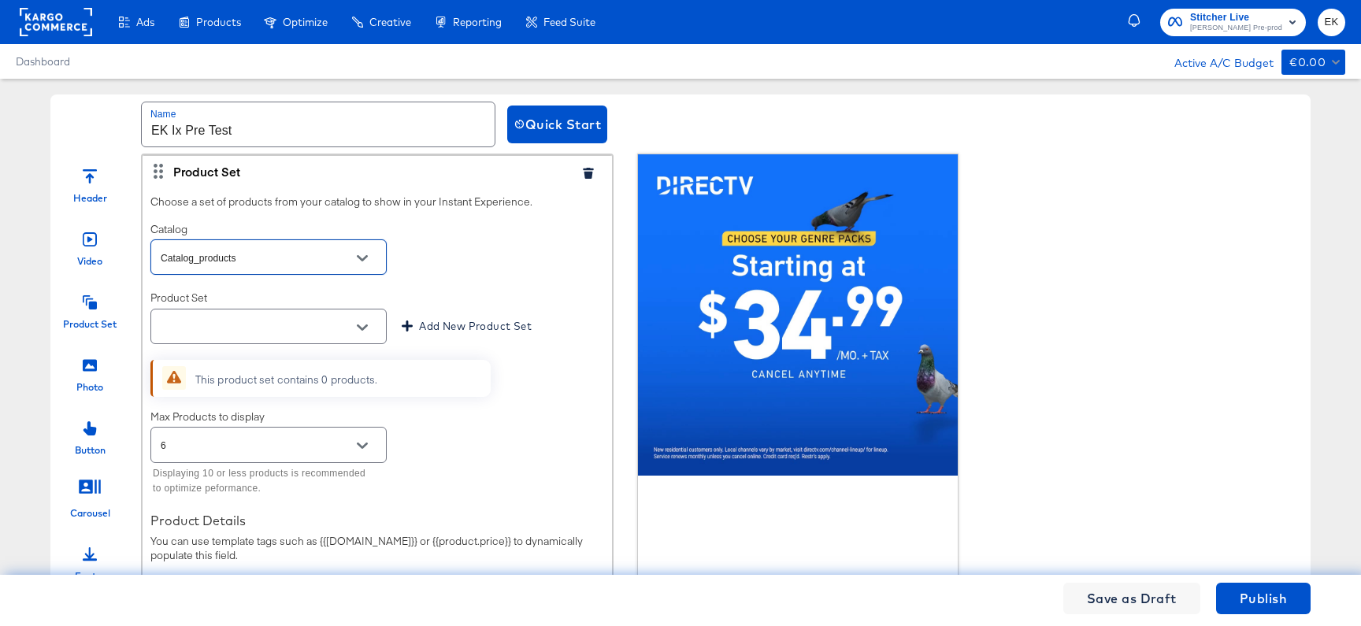
click at [363, 324] on icon "Open" at bounding box center [362, 327] width 11 height 11
click at [222, 361] on li "All Products" at bounding box center [268, 366] width 235 height 25
type input "All Products"
click at [369, 259] on button "Open" at bounding box center [362, 258] width 24 height 24
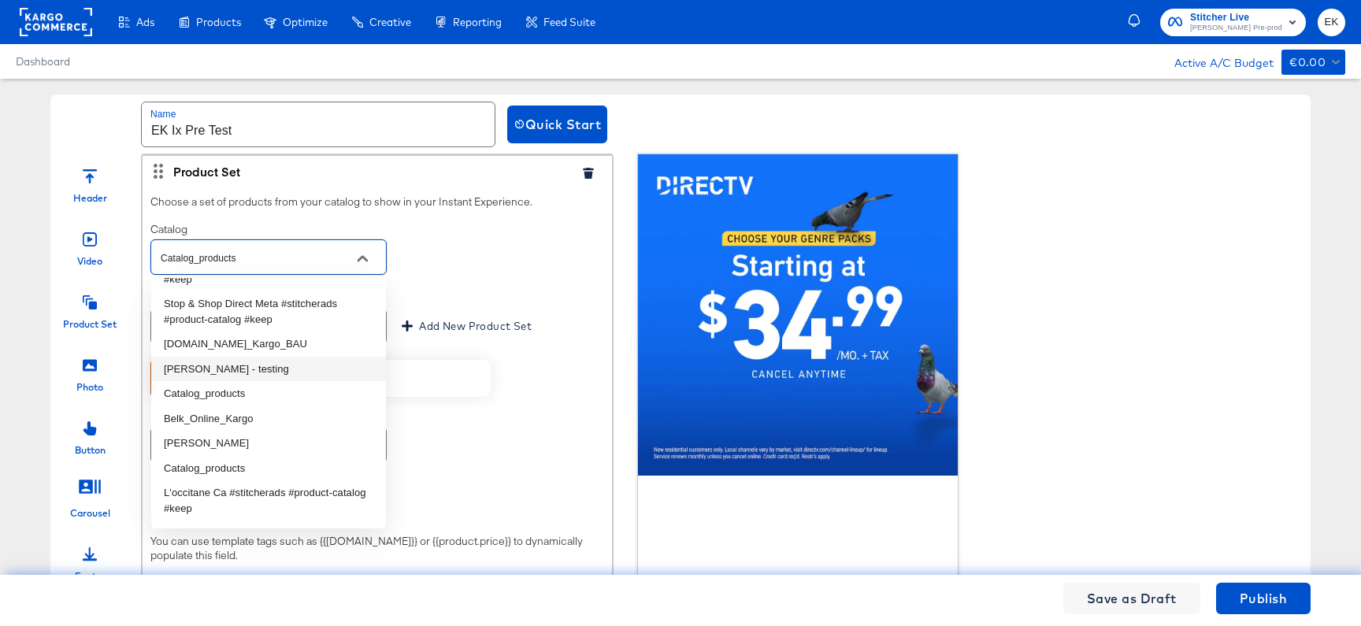
scroll to position [34, 0]
click at [280, 341] on li "[DOMAIN_NAME]_Kargo_BAU" at bounding box center [268, 343] width 235 height 25
type input "[DOMAIN_NAME]_Kargo_BAU"
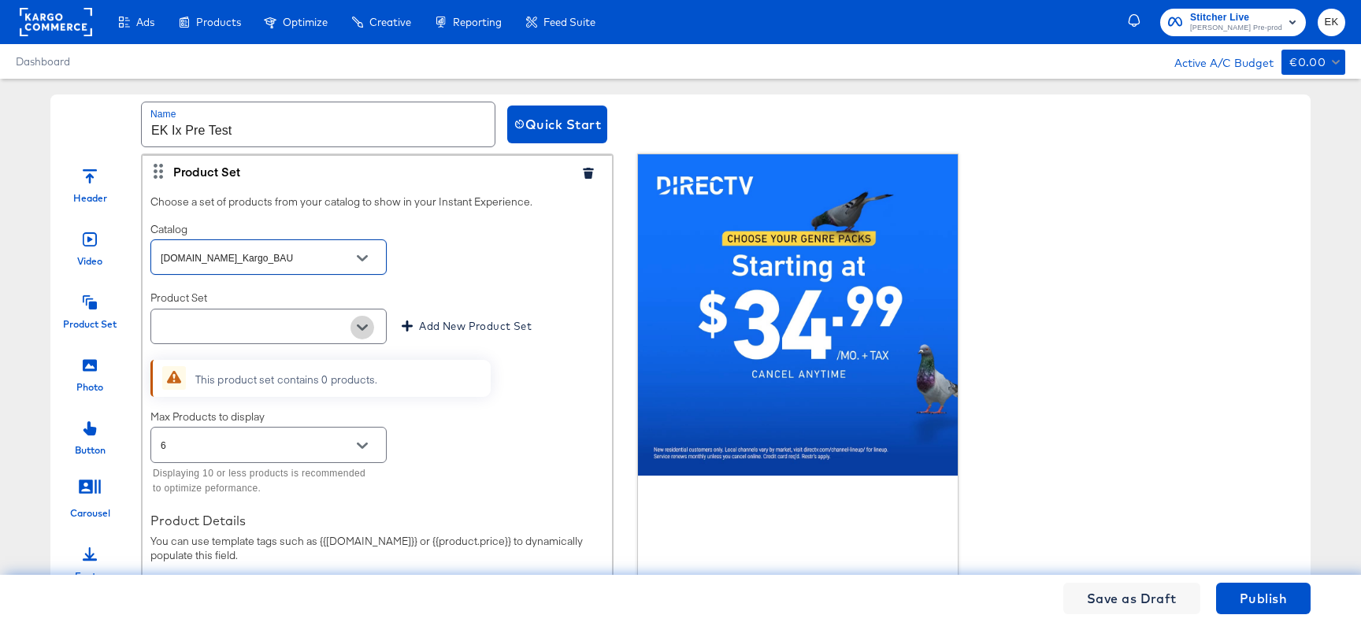
click at [357, 322] on icon "Open" at bounding box center [362, 327] width 11 height 11
click at [219, 368] on li "All Vehicles" at bounding box center [268, 366] width 235 height 25
type input "All Vehicles"
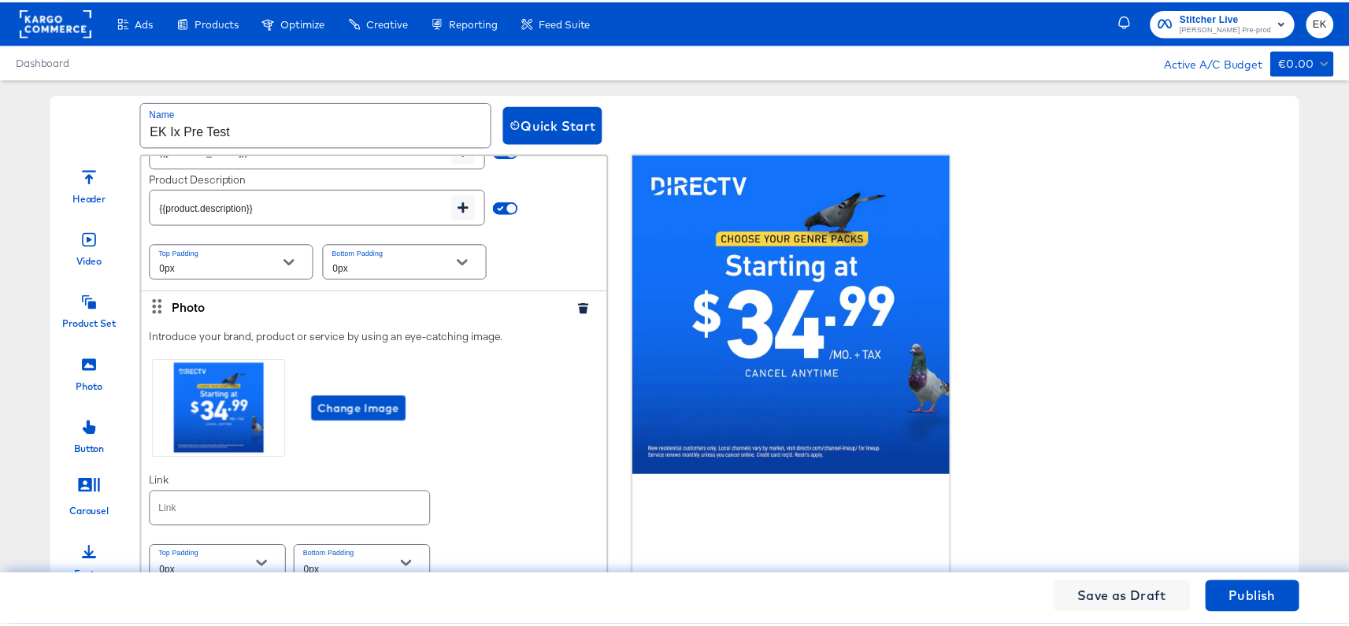
scroll to position [476, 0]
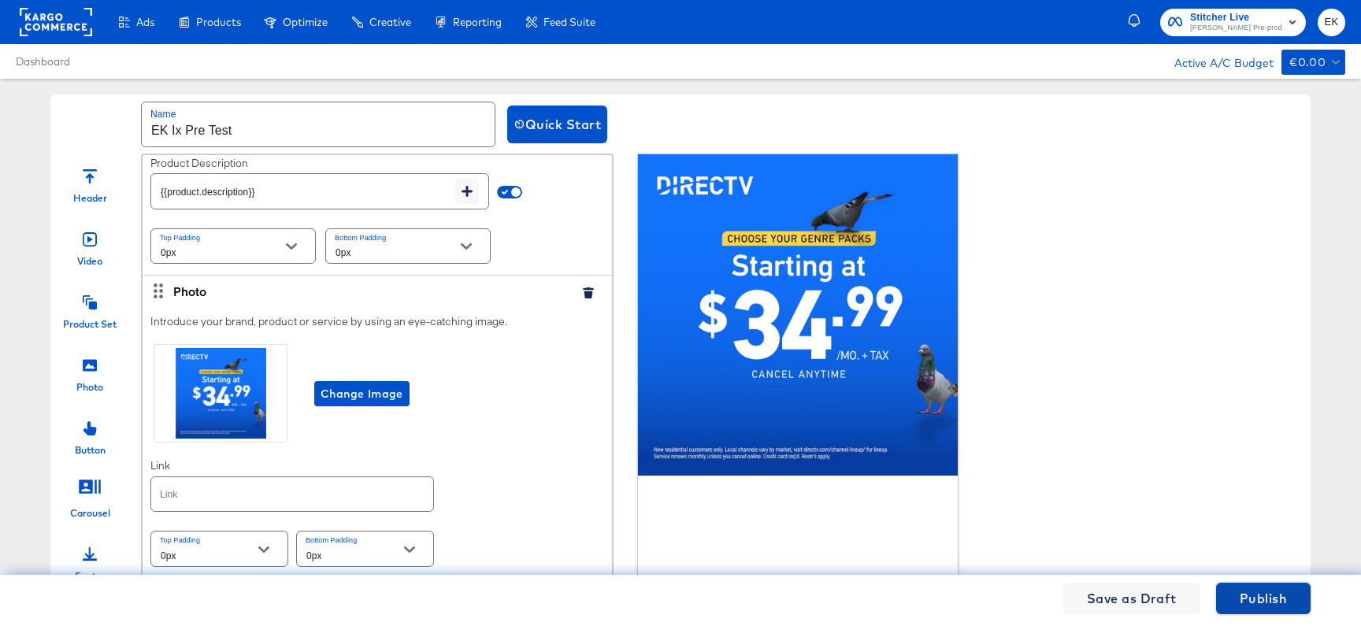
click at [1258, 595] on span "Publish" at bounding box center [1263, 598] width 47 height 22
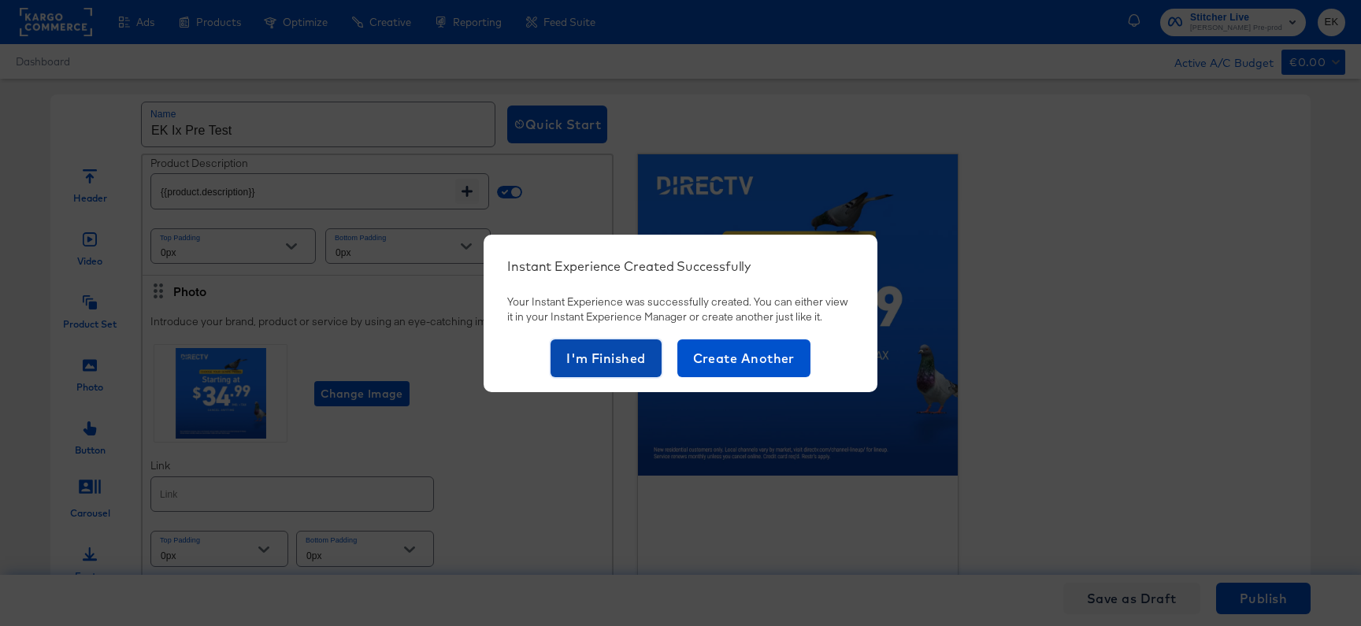
click at [600, 359] on span "I'm Finished" at bounding box center [606, 358] width 80 height 22
